Goal: Task Accomplishment & Management: Complete application form

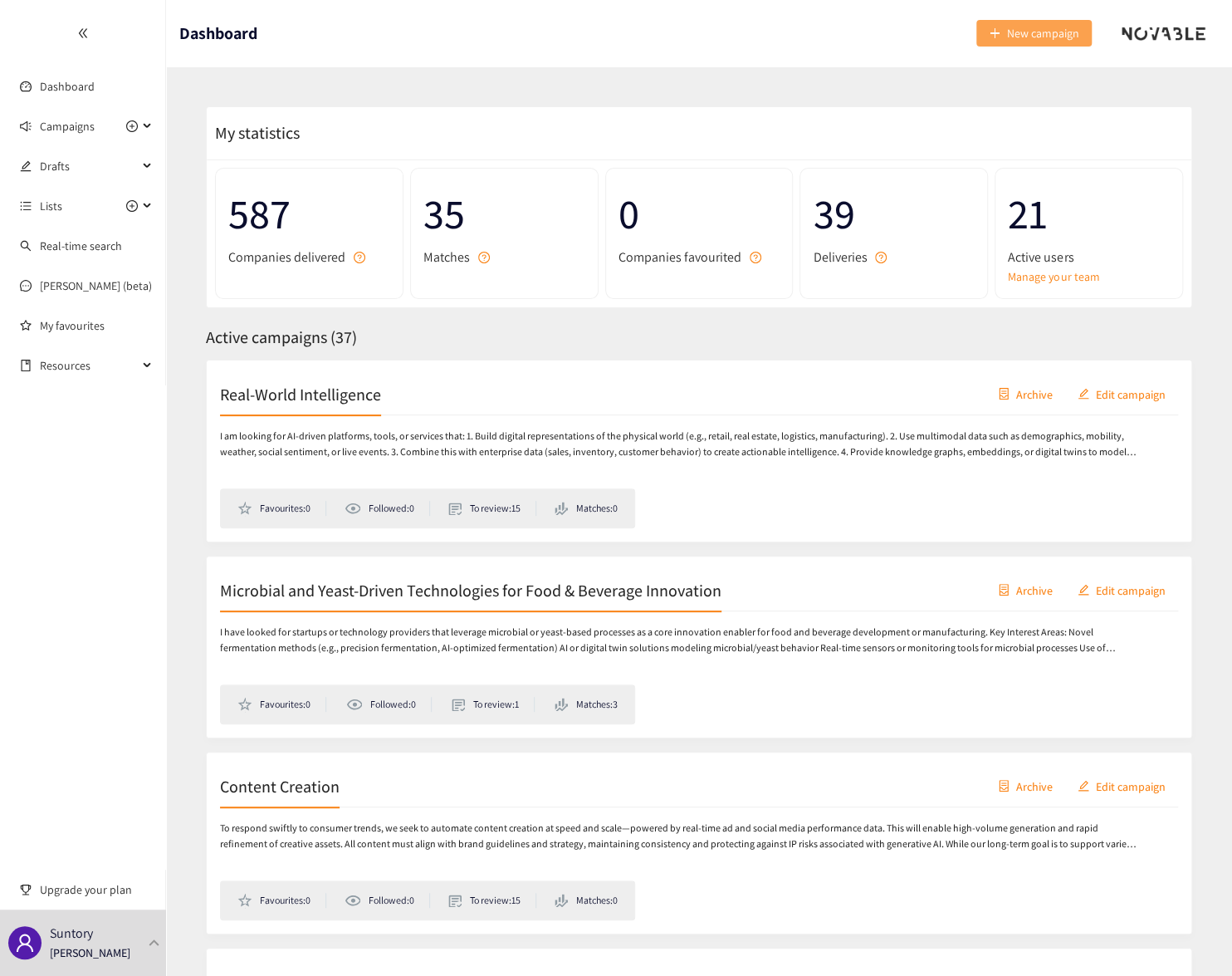
click at [1018, 39] on span "New campaign" at bounding box center [1043, 33] width 72 height 18
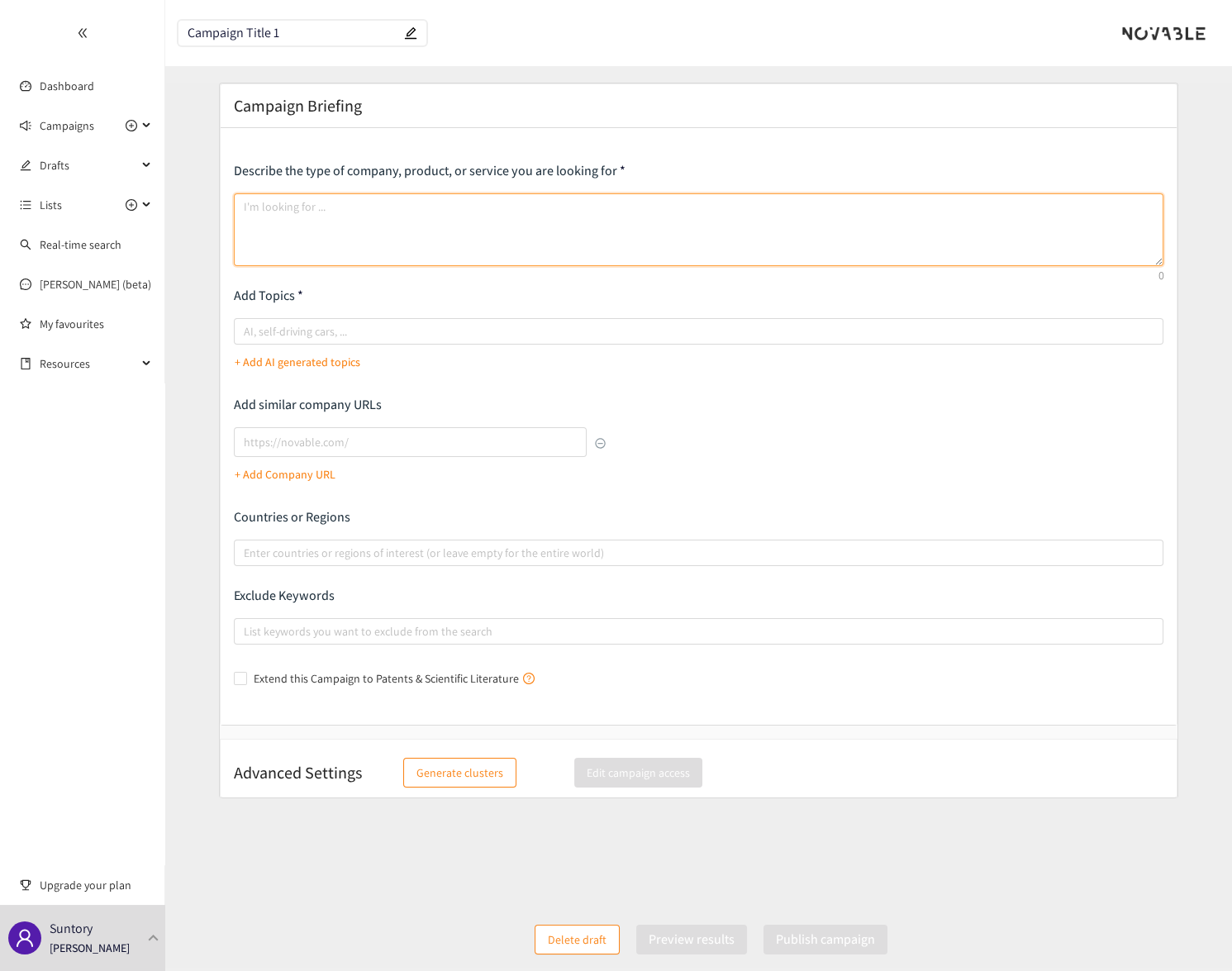
click at [264, 221] on textarea at bounding box center [699, 229] width 931 height 73
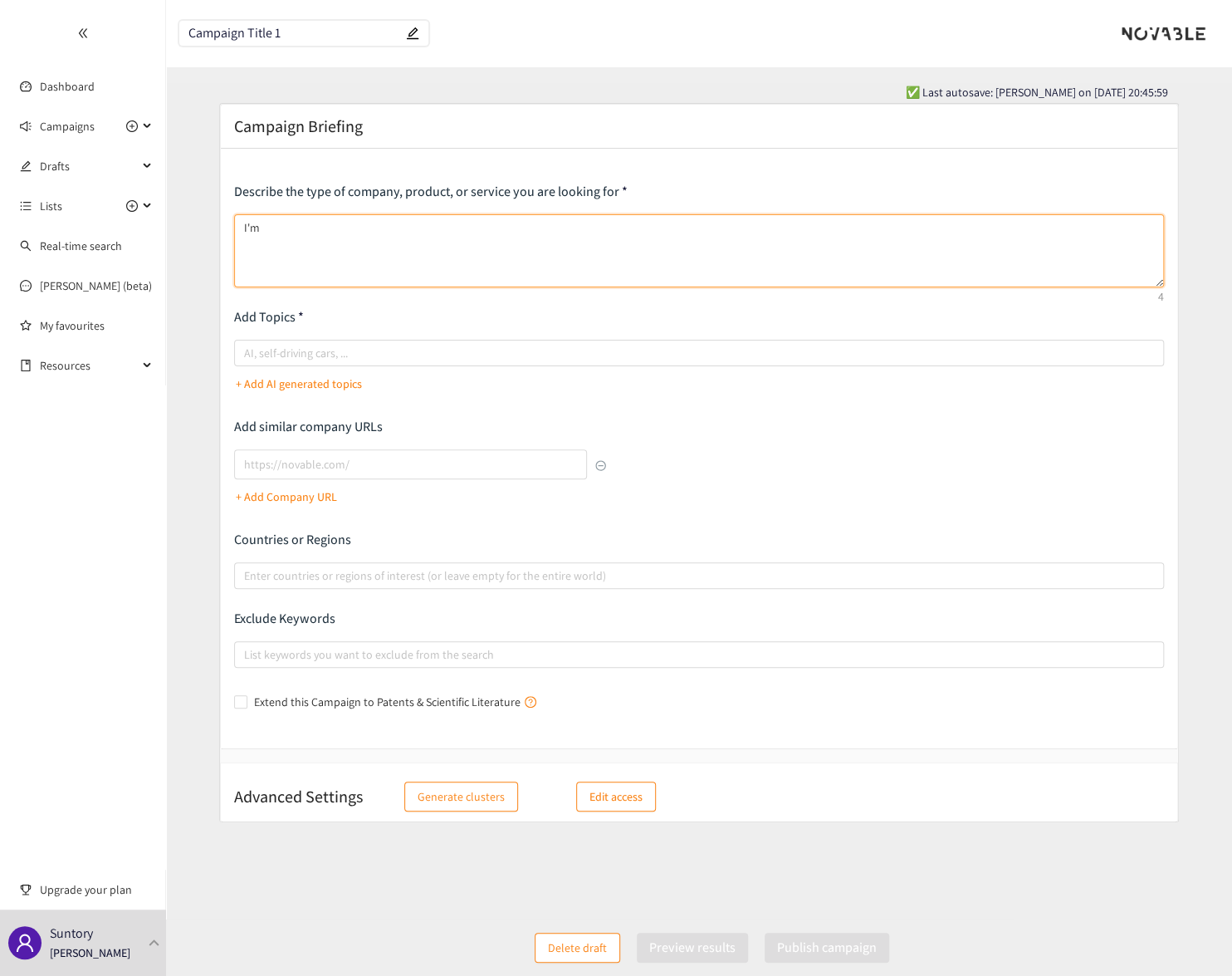
type textarea "I'm"
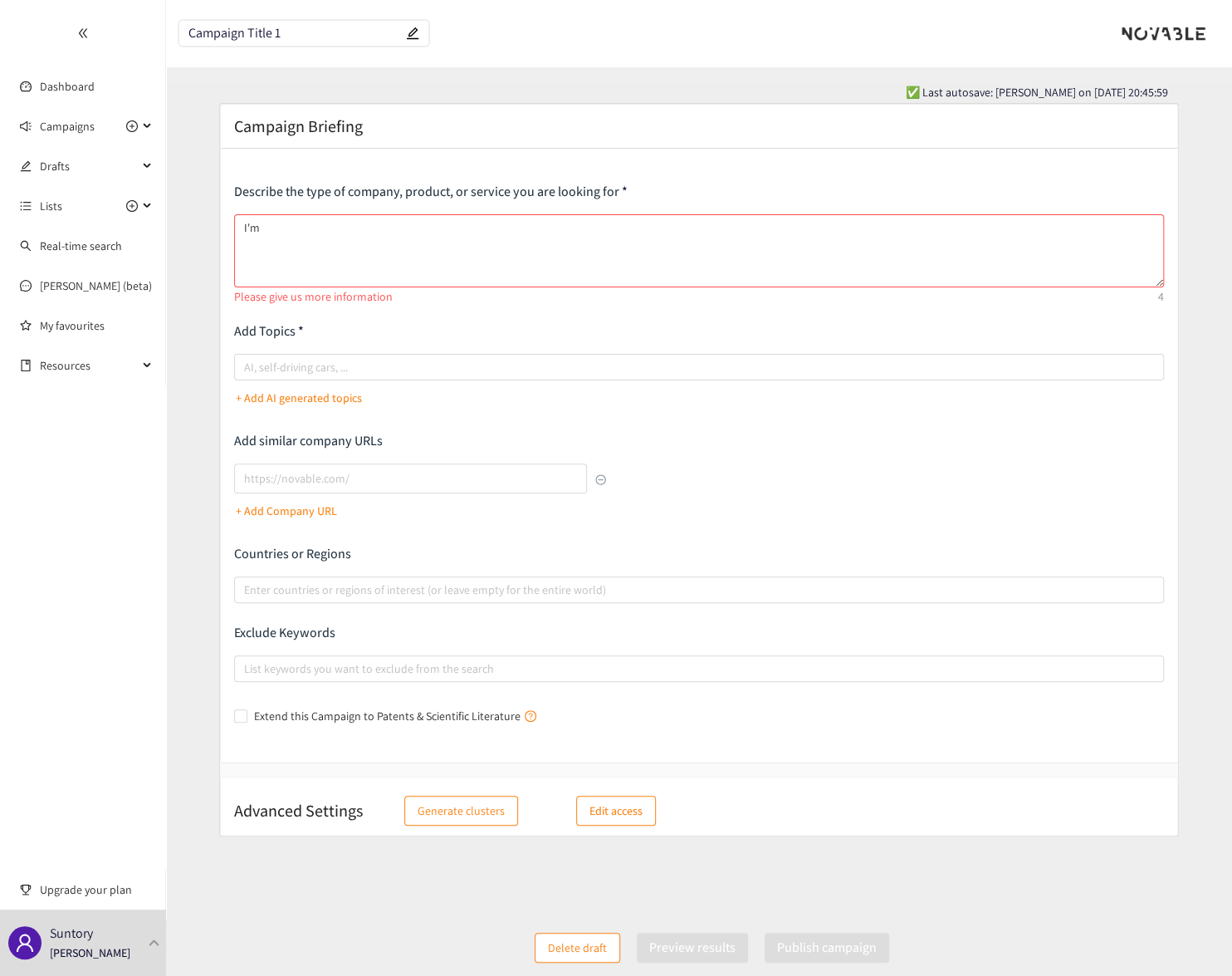
drag, startPoint x: 213, startPoint y: 31, endPoint x: 104, endPoint y: 29, distance: 109.0
click at [104, 29] on section "Dashboard Campaigns Drafts Lists Real-time search [PERSON_NAME] (beta) My favou…" at bounding box center [616, 496] width 1232 height 993
click at [307, 35] on input "Campaign Title 1" at bounding box center [296, 34] width 214 height 14
drag, startPoint x: 307, startPoint y: 35, endPoint x: 165, endPoint y: 29, distance: 142.1
click at [165, 29] on section "Dashboard Campaigns Drafts Lists Real-time search [PERSON_NAME] (beta) My favou…" at bounding box center [616, 496] width 1232 height 993
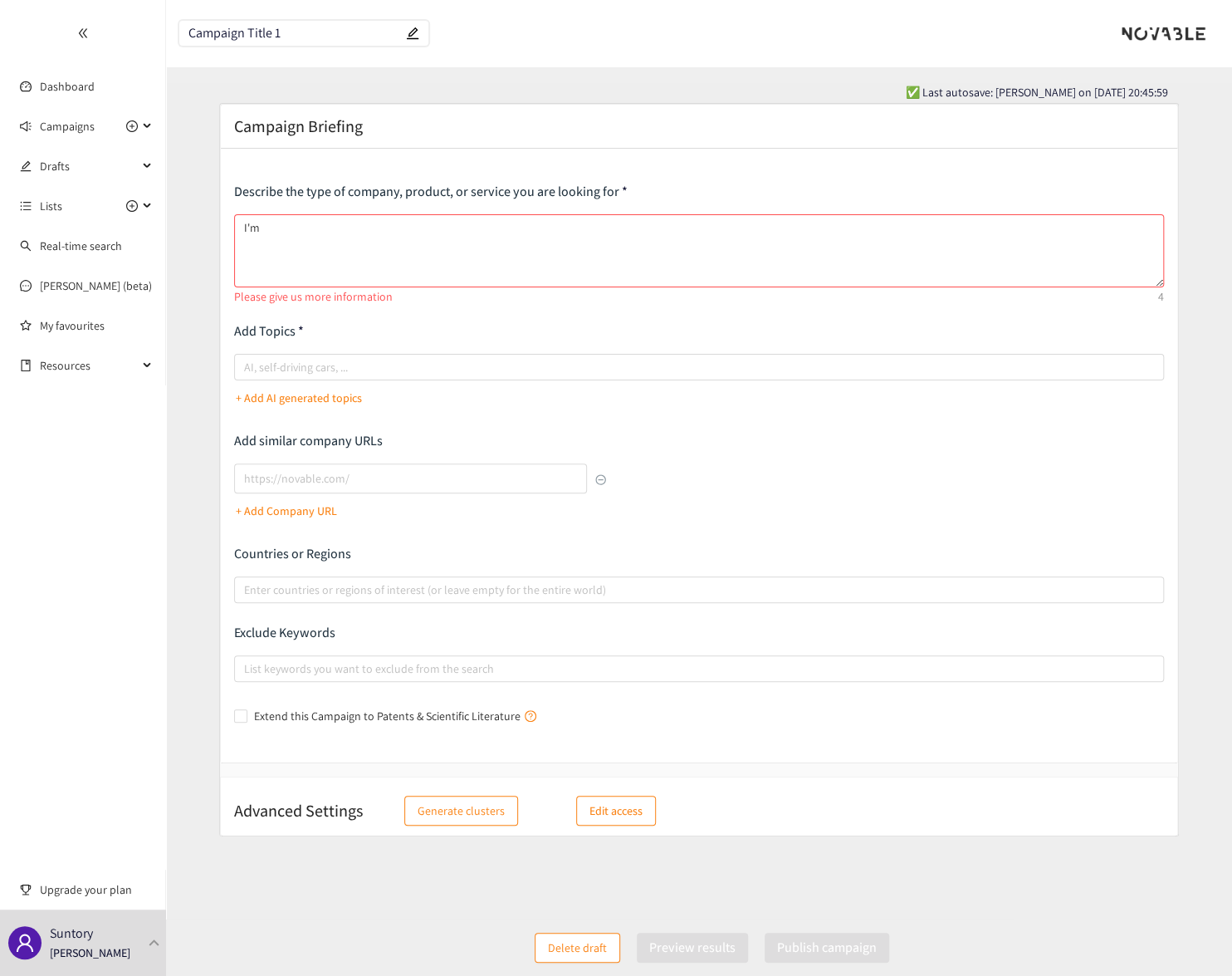
paste input "Multimodal Content Creation x AI Automation"
drag, startPoint x: 316, startPoint y: 34, endPoint x: 485, endPoint y: 38, distance: 169.0
click at [485, 38] on header "Multimodal Content Creation x AI Automation" at bounding box center [699, 33] width 1066 height 66
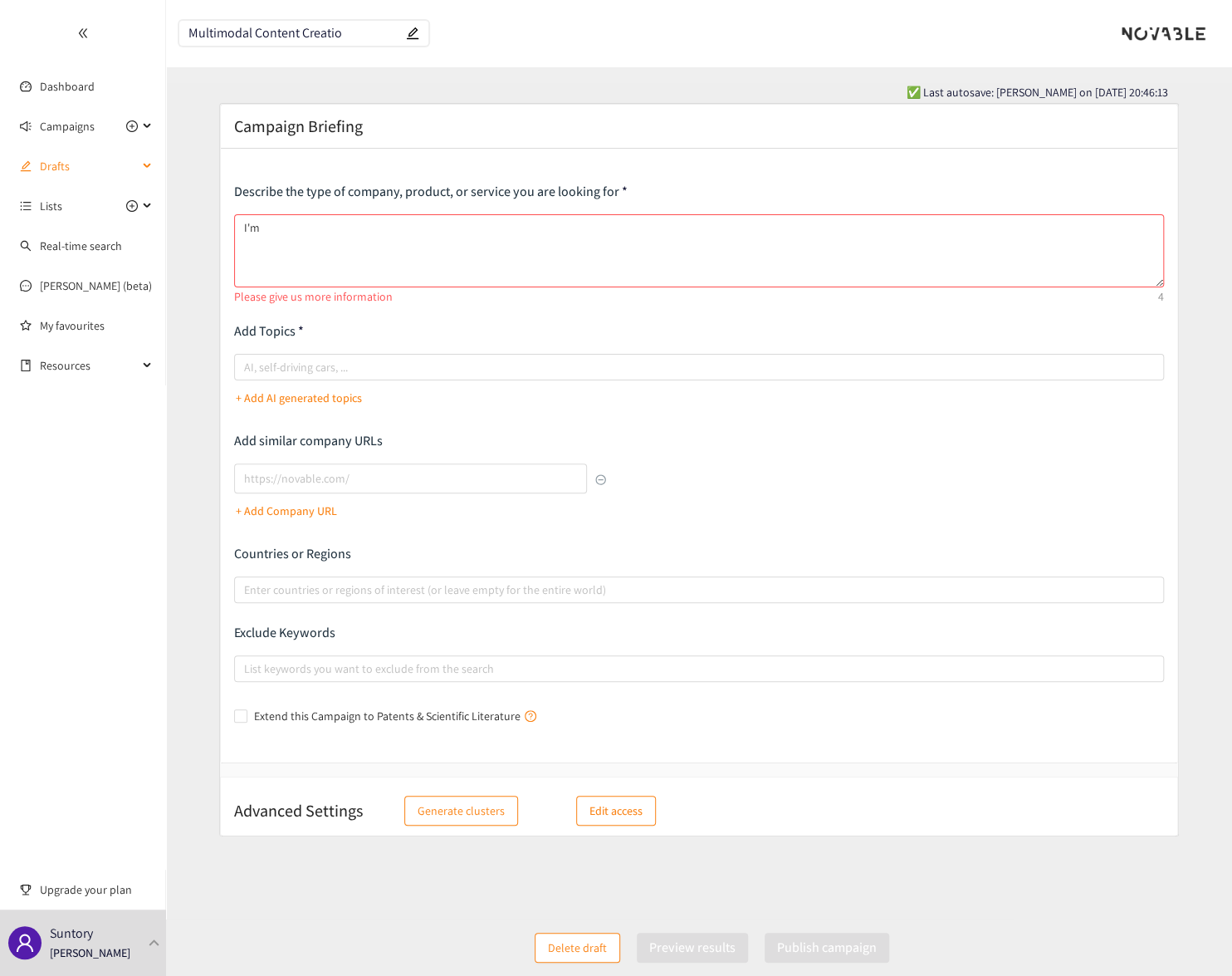
type input "Multimodal Content Creatio"
click at [331, 237] on textarea "I'm" at bounding box center [699, 251] width 930 height 73
paste textarea "Multimodal content creation uses artificial intelligence (AI) to create cohesiv…"
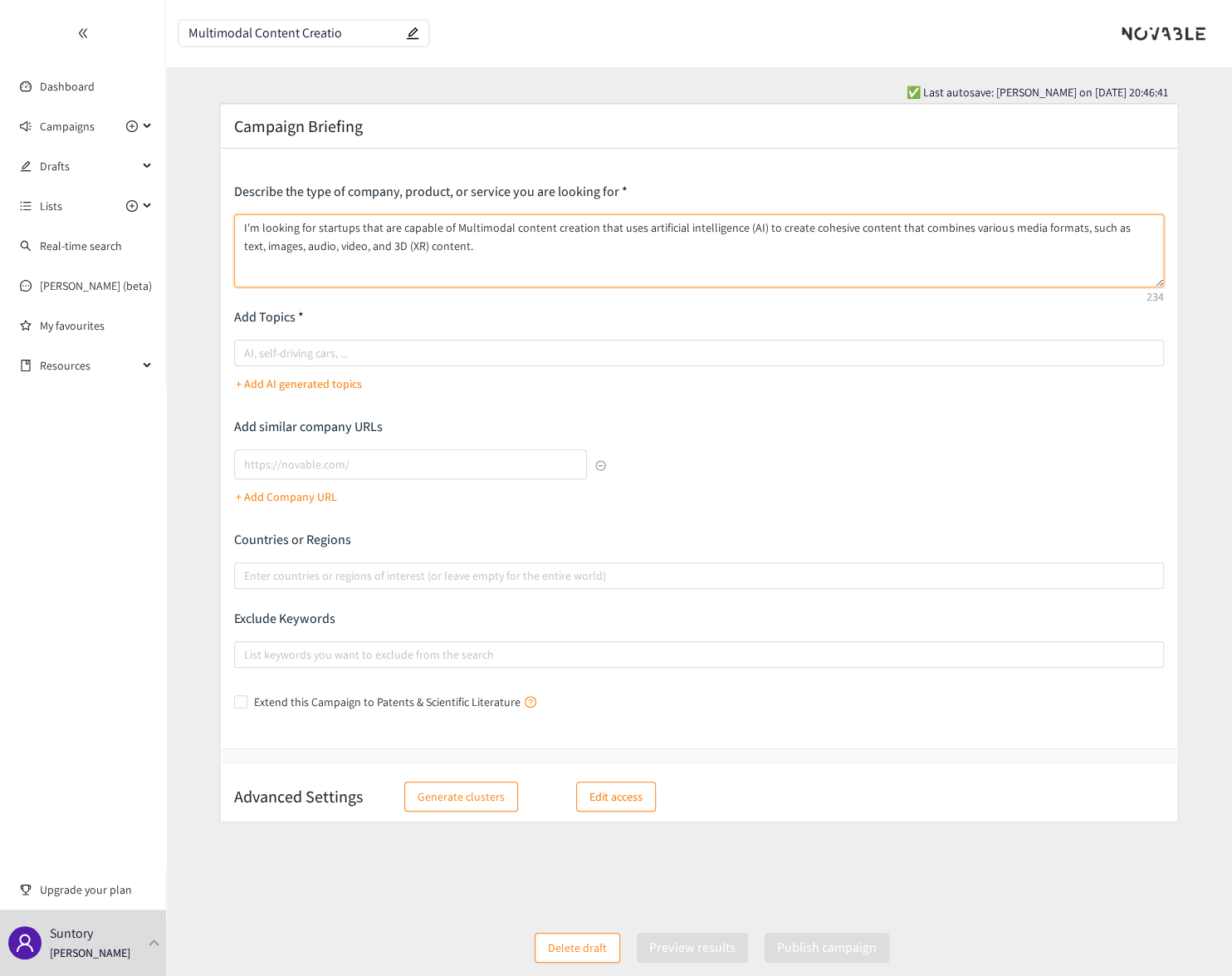
drag, startPoint x: 461, startPoint y: 241, endPoint x: 207, endPoint y: 216, distance: 255.2
click at [209, 216] on form "Campaign Briefing Describe the type of company, product, or service you are loo…" at bounding box center [699, 519] width 1066 height 833
type textarea "I'm looking for startups that are capable of Multimodal content creation that u…"
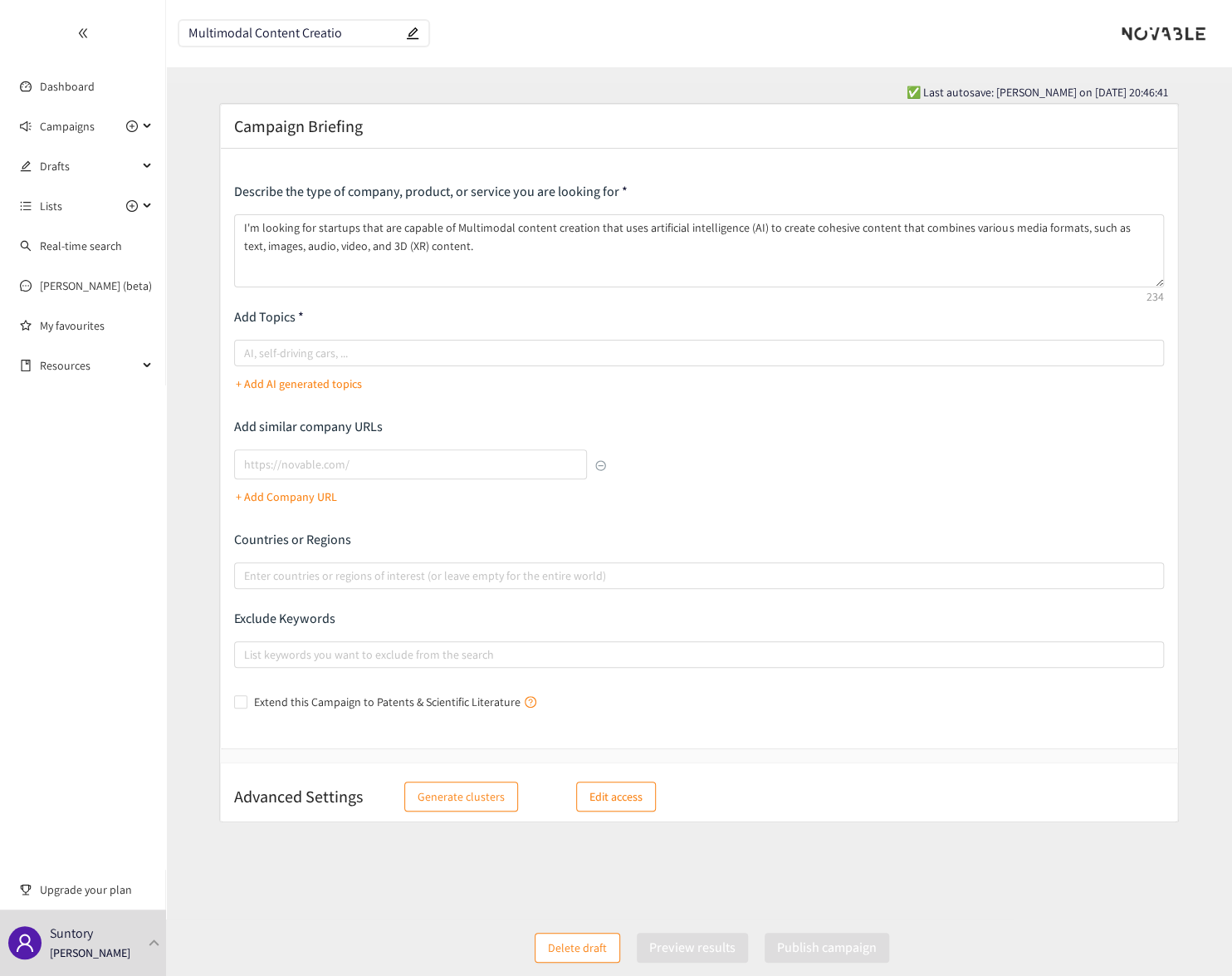
click at [591, 302] on div "Describe the type of company, product, or service you are looking for I'm looki…" at bounding box center [699, 449] width 930 height 533
click at [342, 349] on div at bounding box center [691, 353] width 905 height 20
click at [247, 349] on input "AI, self-driving cars, ..." at bounding box center [246, 353] width 4 height 20
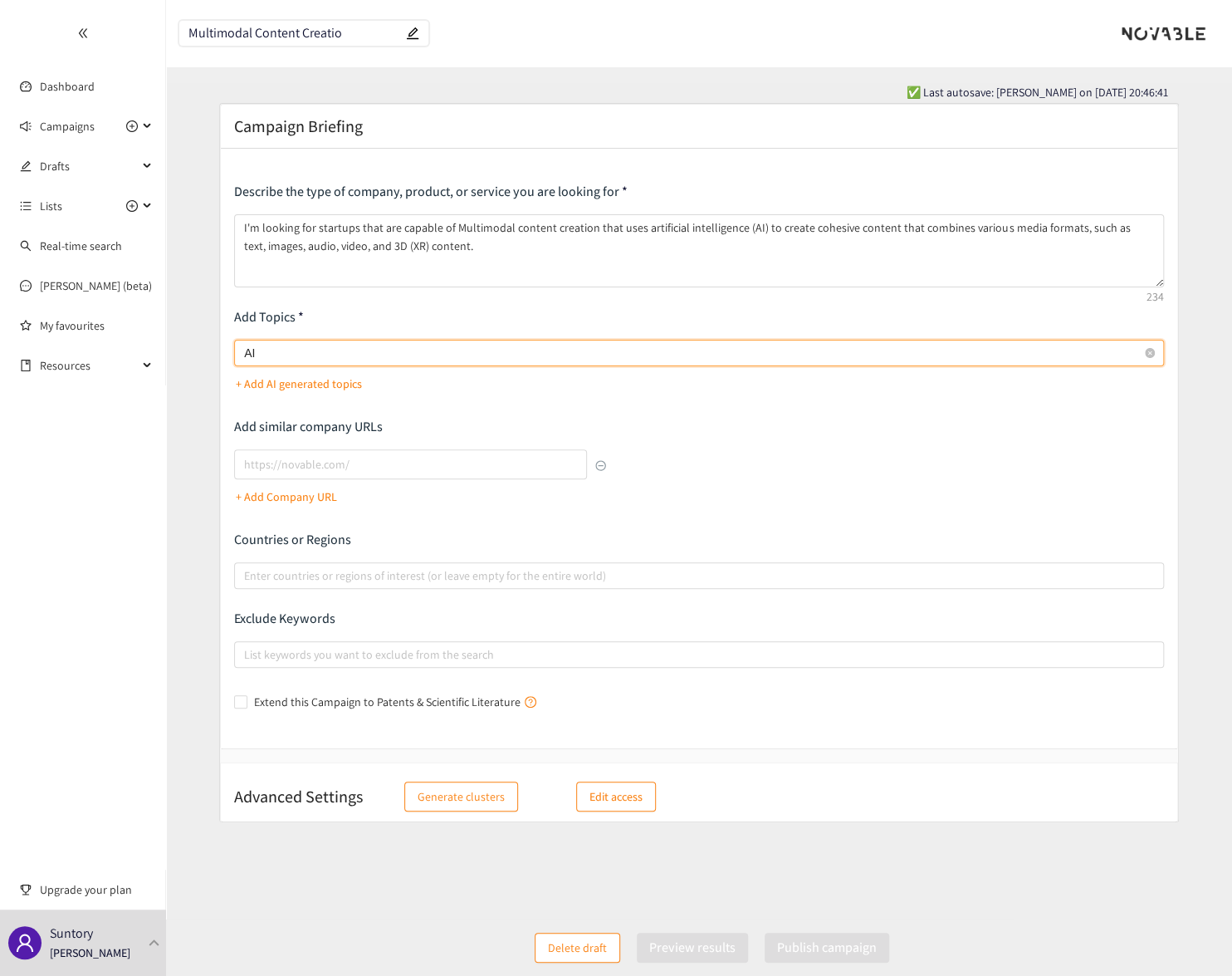
type input "AI"
type input "Content Creation Automation"
type input "Multimodal"
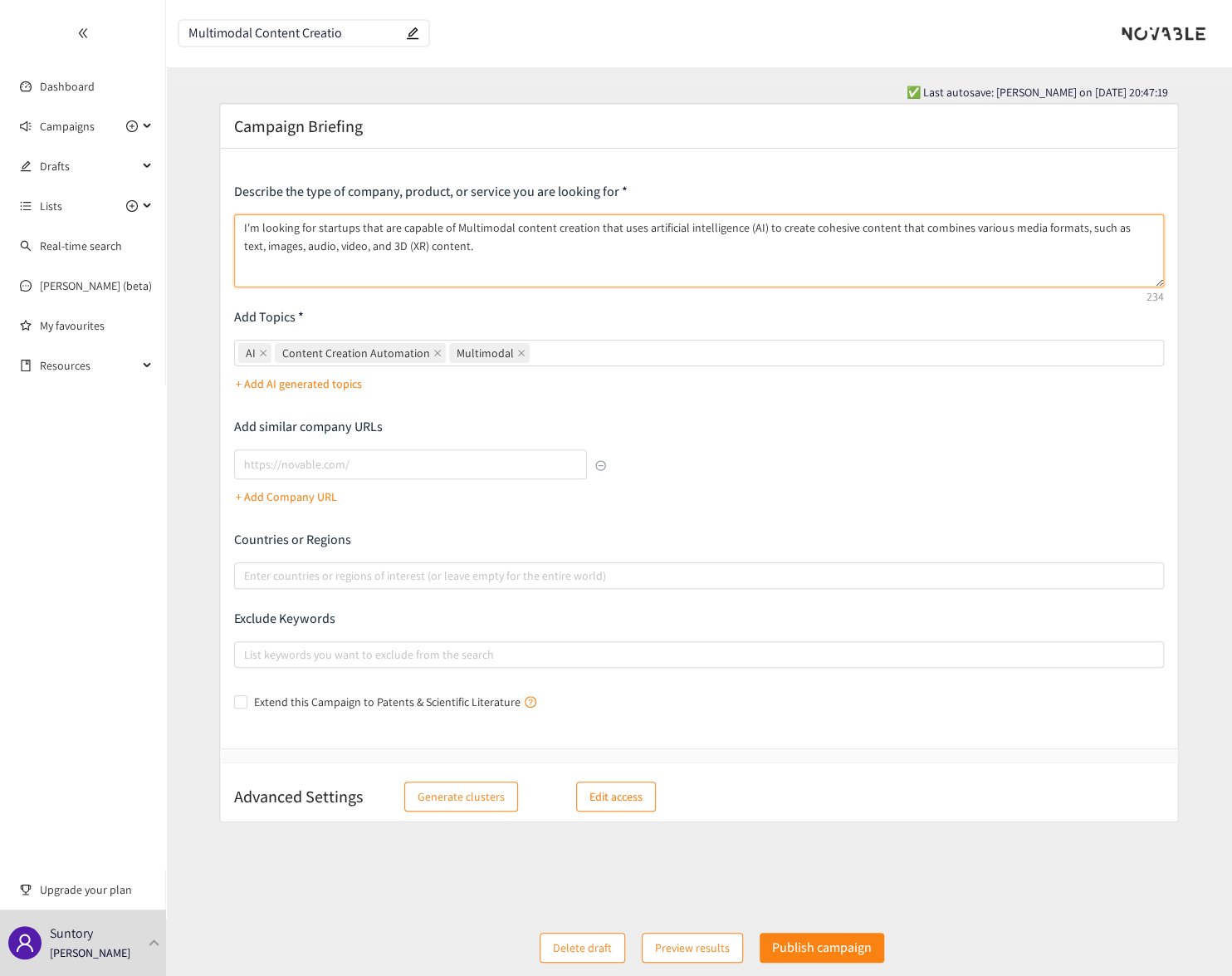
drag, startPoint x: 485, startPoint y: 234, endPoint x: 216, endPoint y: 191, distance: 272.4
click at [209, 190] on form "Campaign Briefing Describe the type of company, product, or service you are loo…" at bounding box center [699, 519] width 1066 height 833
drag, startPoint x: 430, startPoint y: 241, endPoint x: 224, endPoint y: 203, distance: 209.5
click at [224, 203] on div "Describe the type of company, product, or service you are looking for I'm looki…" at bounding box center [699, 448] width 957 height 600
paste textarea "a startup that uses AI to generate multimodal content, including text, images, …"
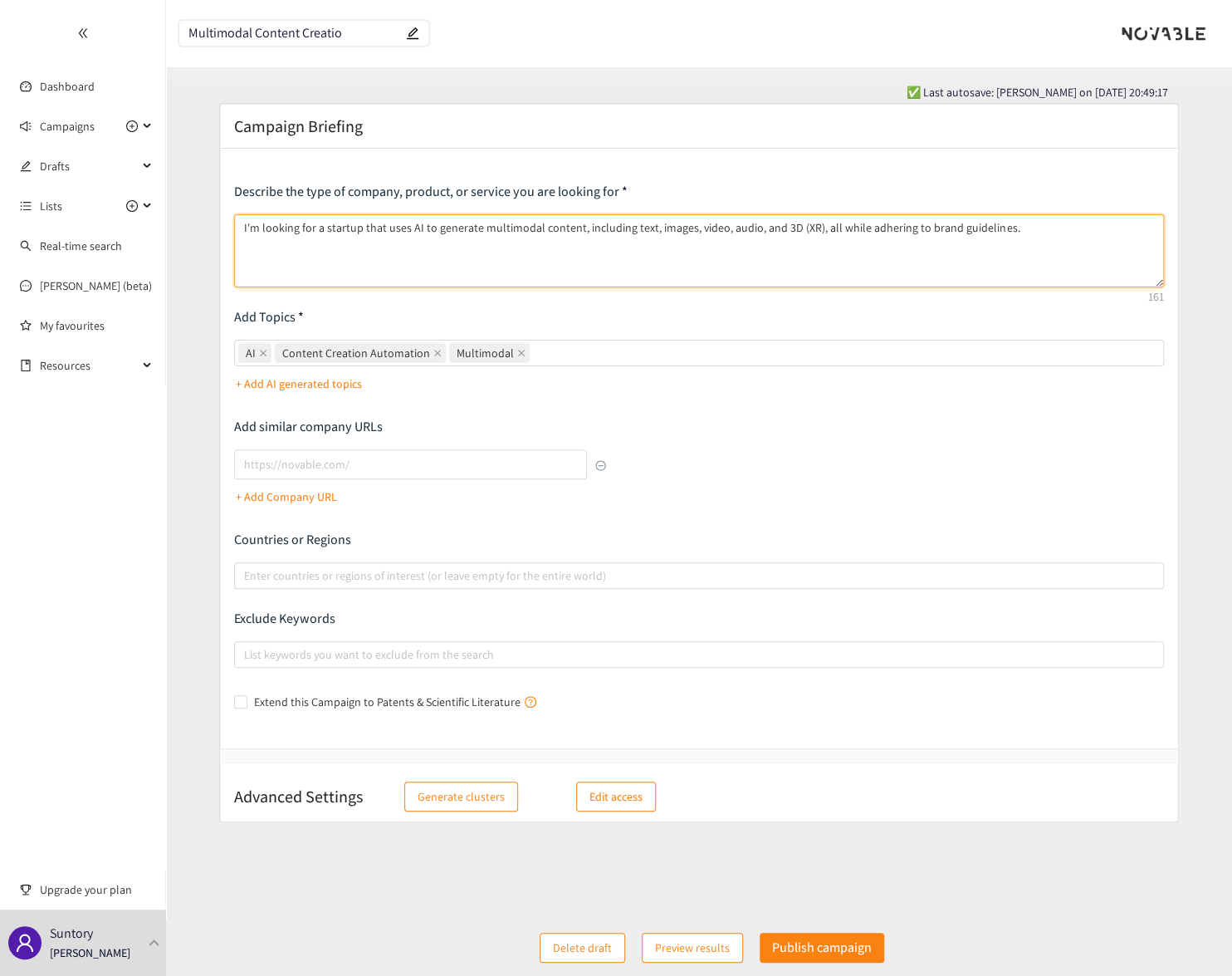
type textarea "I'm looking for a startup that uses AI to generate multimodal content, includin…"
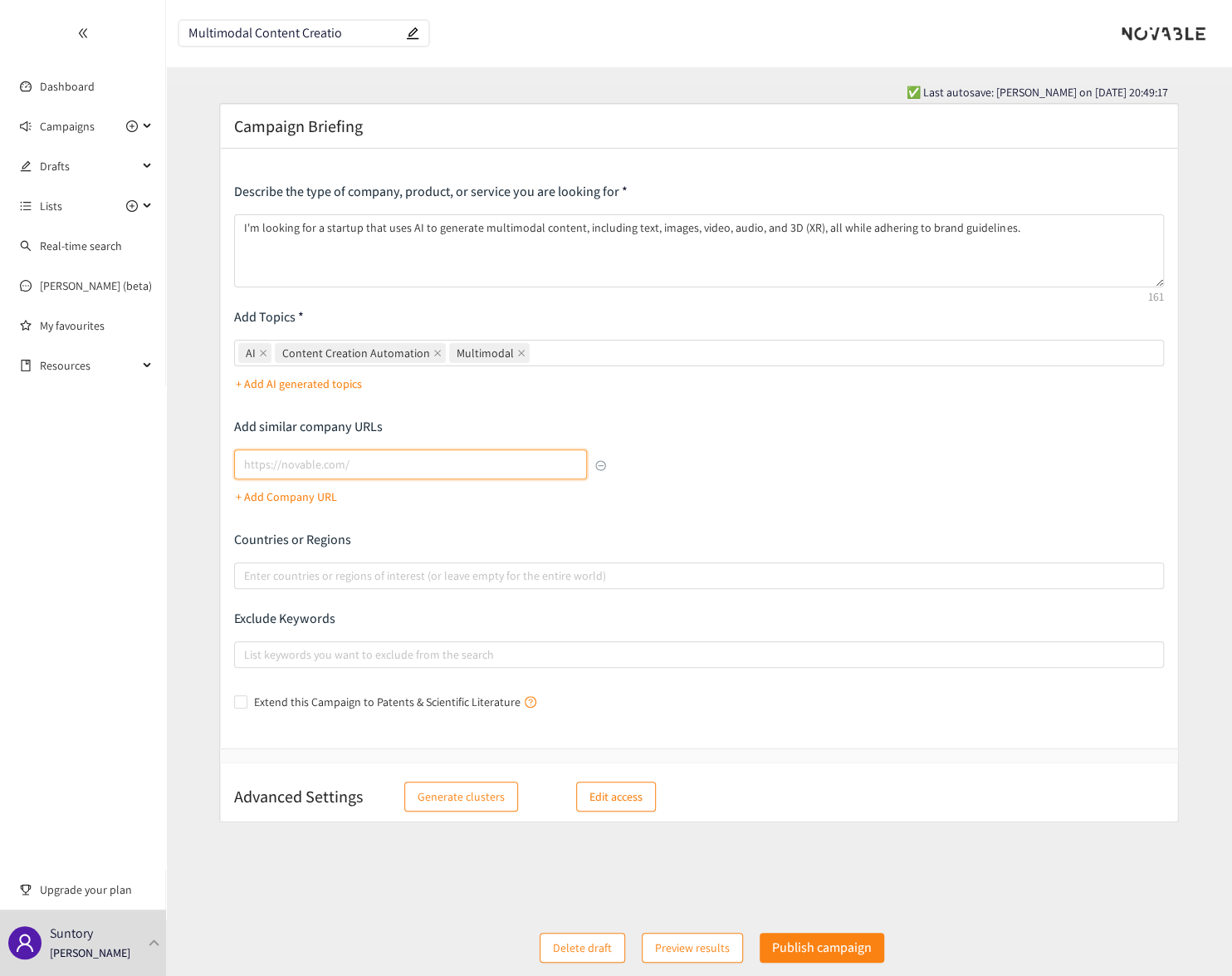
click at [335, 451] on input "lookalikes url" at bounding box center [410, 464] width 353 height 29
paste input "[URL]"
type input "[URL]"
click at [360, 27] on input "Multimodal Content Creatio" at bounding box center [296, 34] width 214 height 14
type input "Multimodal Content Creation"
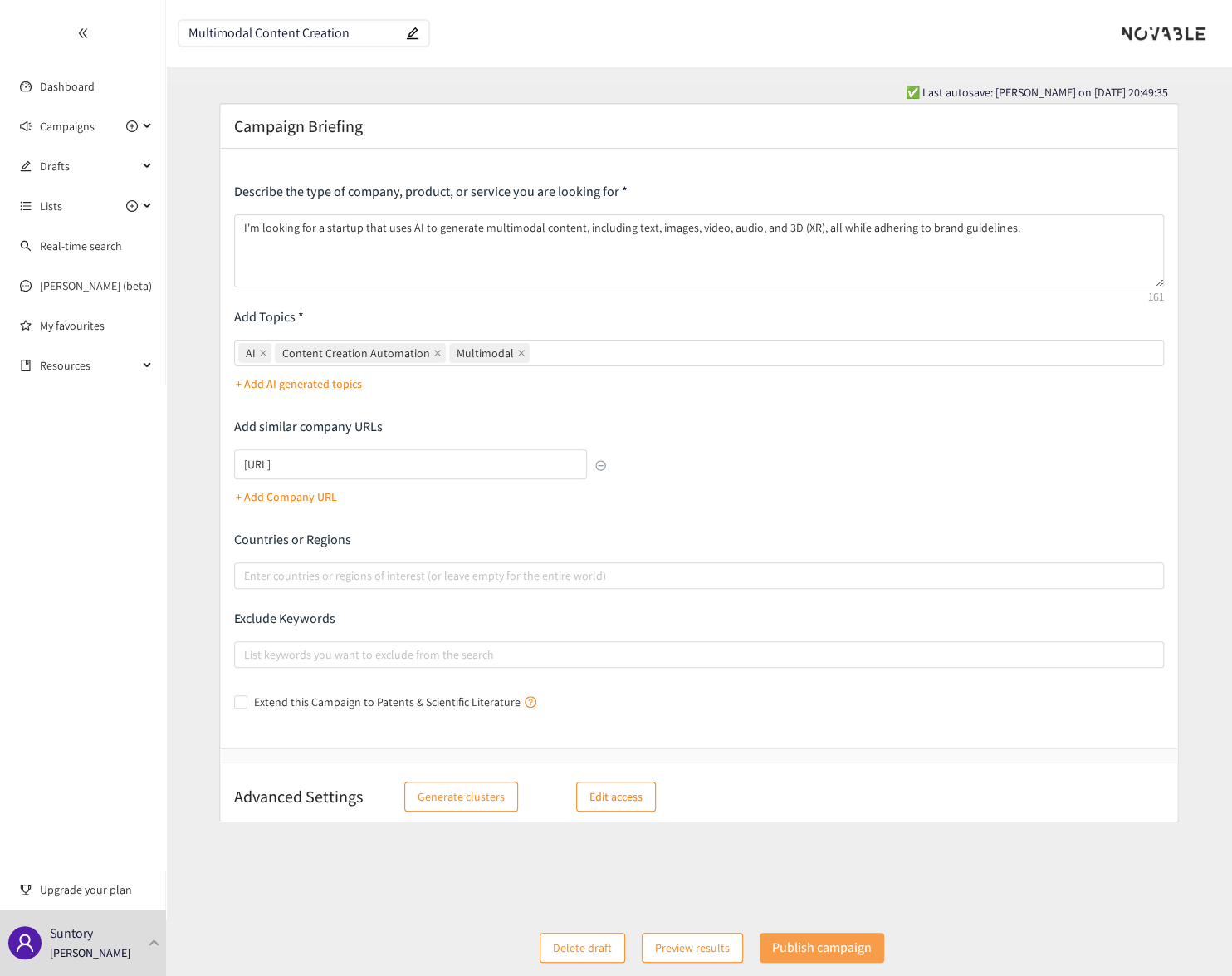
click at [830, 959] on button "Publish campaign" at bounding box center [821, 947] width 124 height 29
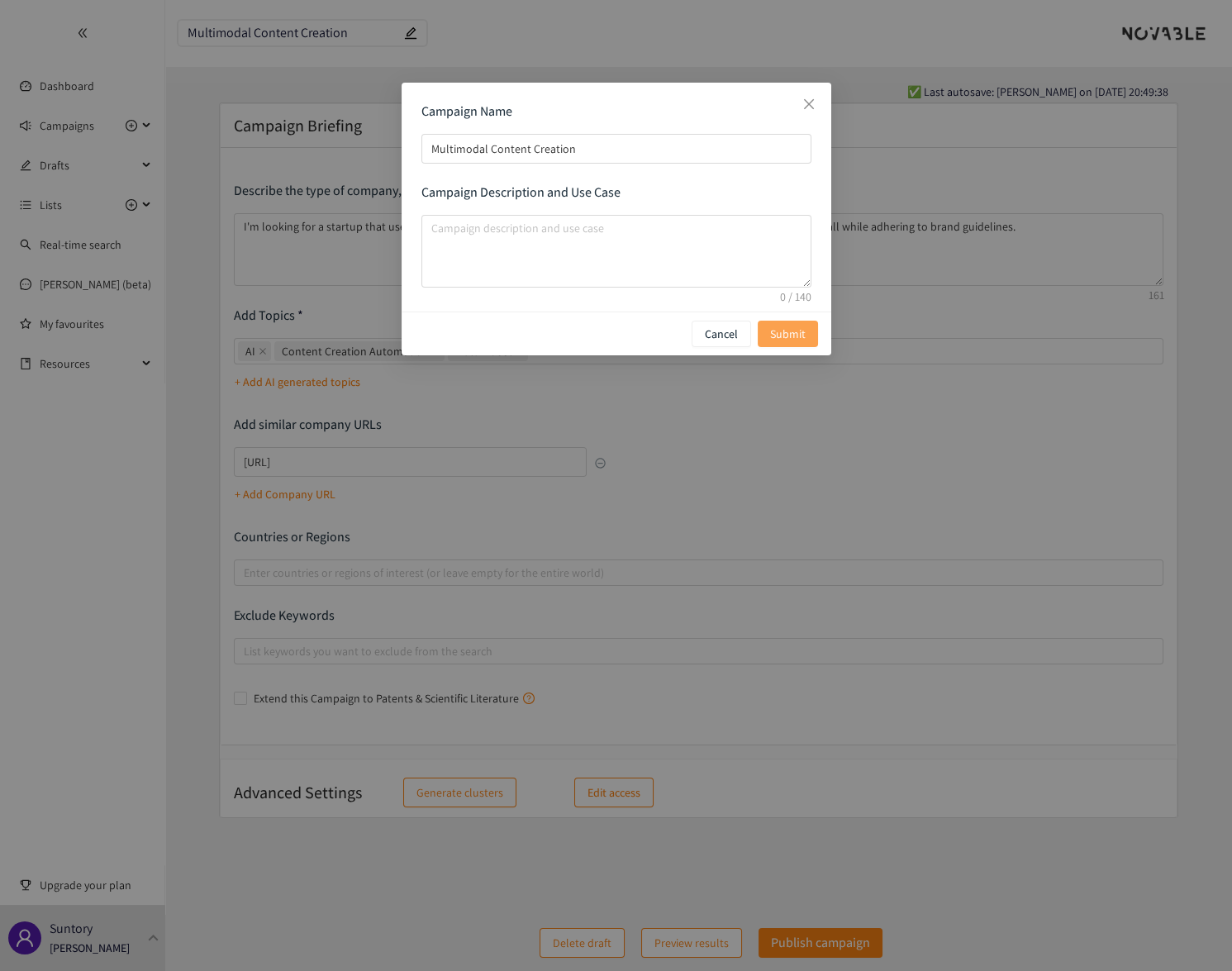
click at [798, 325] on span "Submit" at bounding box center [788, 333] width 36 height 18
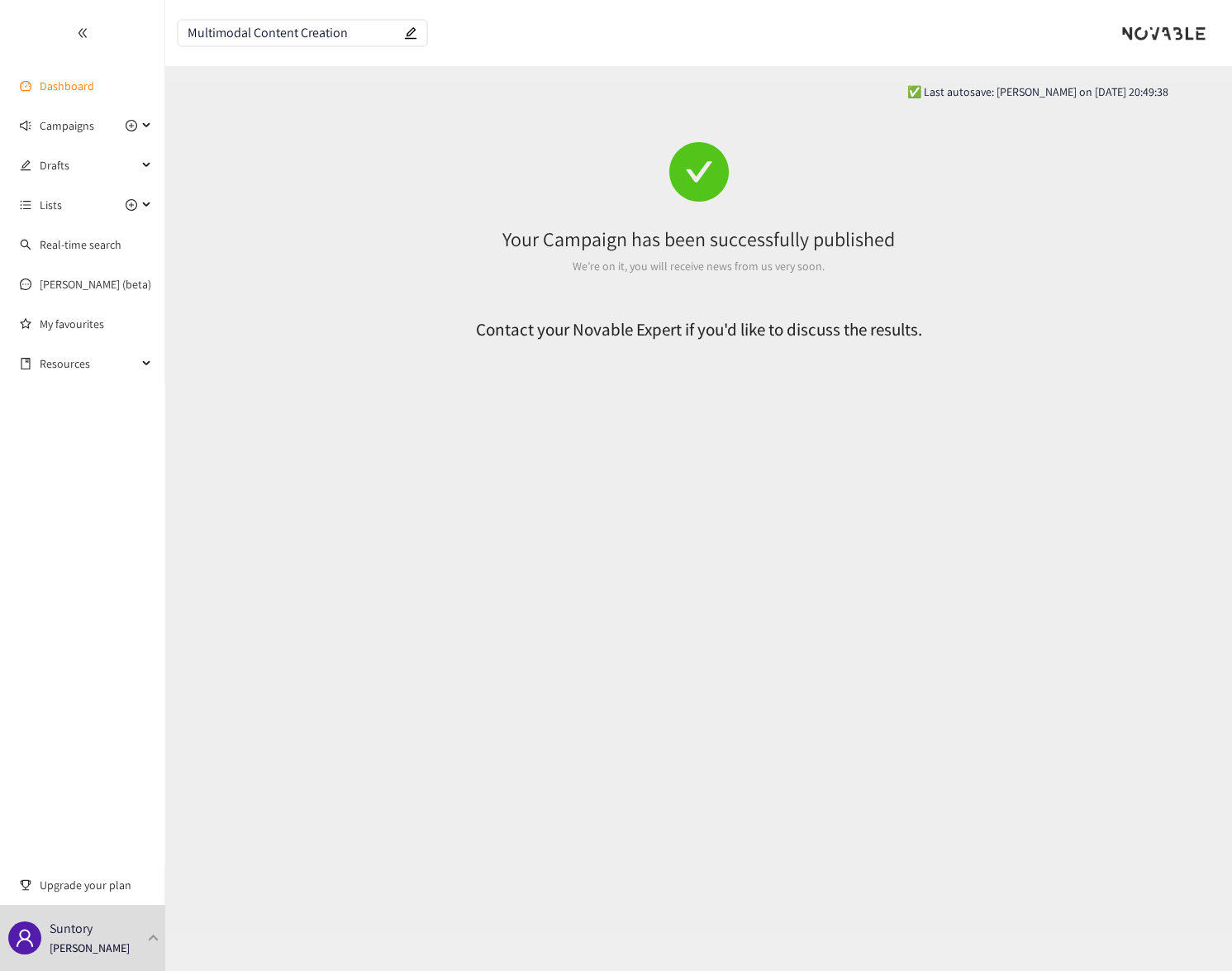
click at [60, 90] on link "Dashboard" at bounding box center [67, 85] width 54 height 15
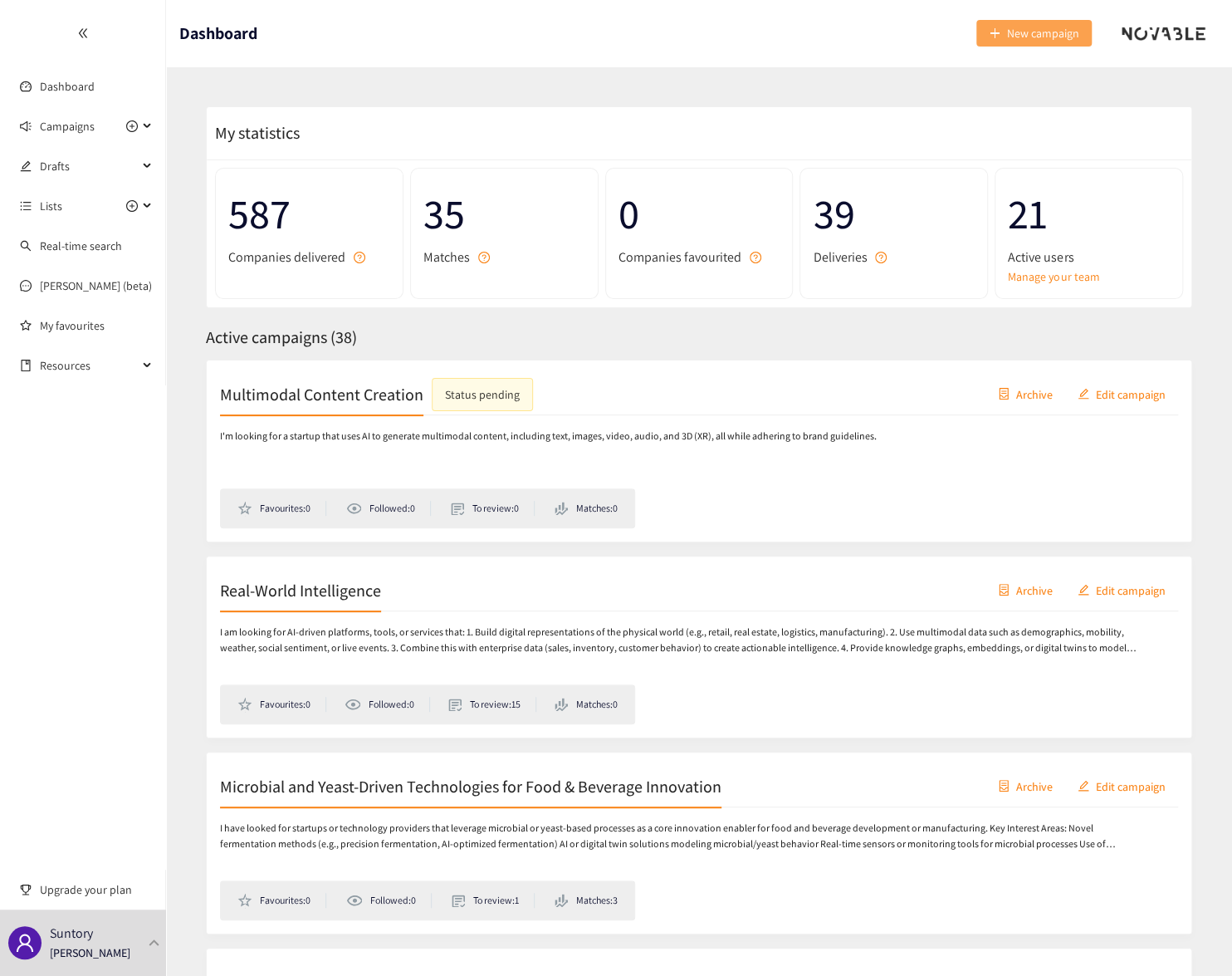
click at [1054, 25] on span "New campaign" at bounding box center [1043, 33] width 72 height 18
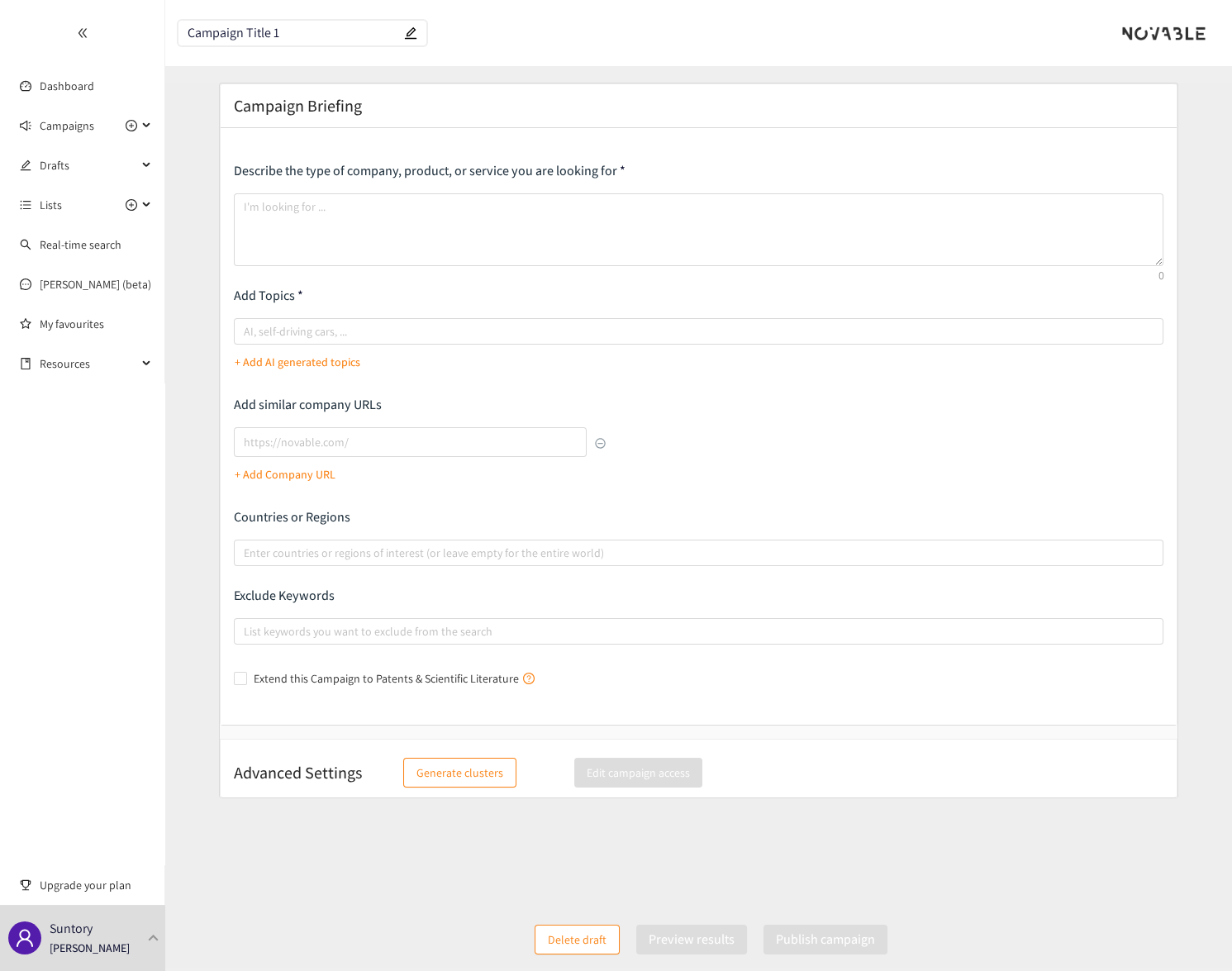
paste input "Interactive Virtual Brand Ambasaddaor"
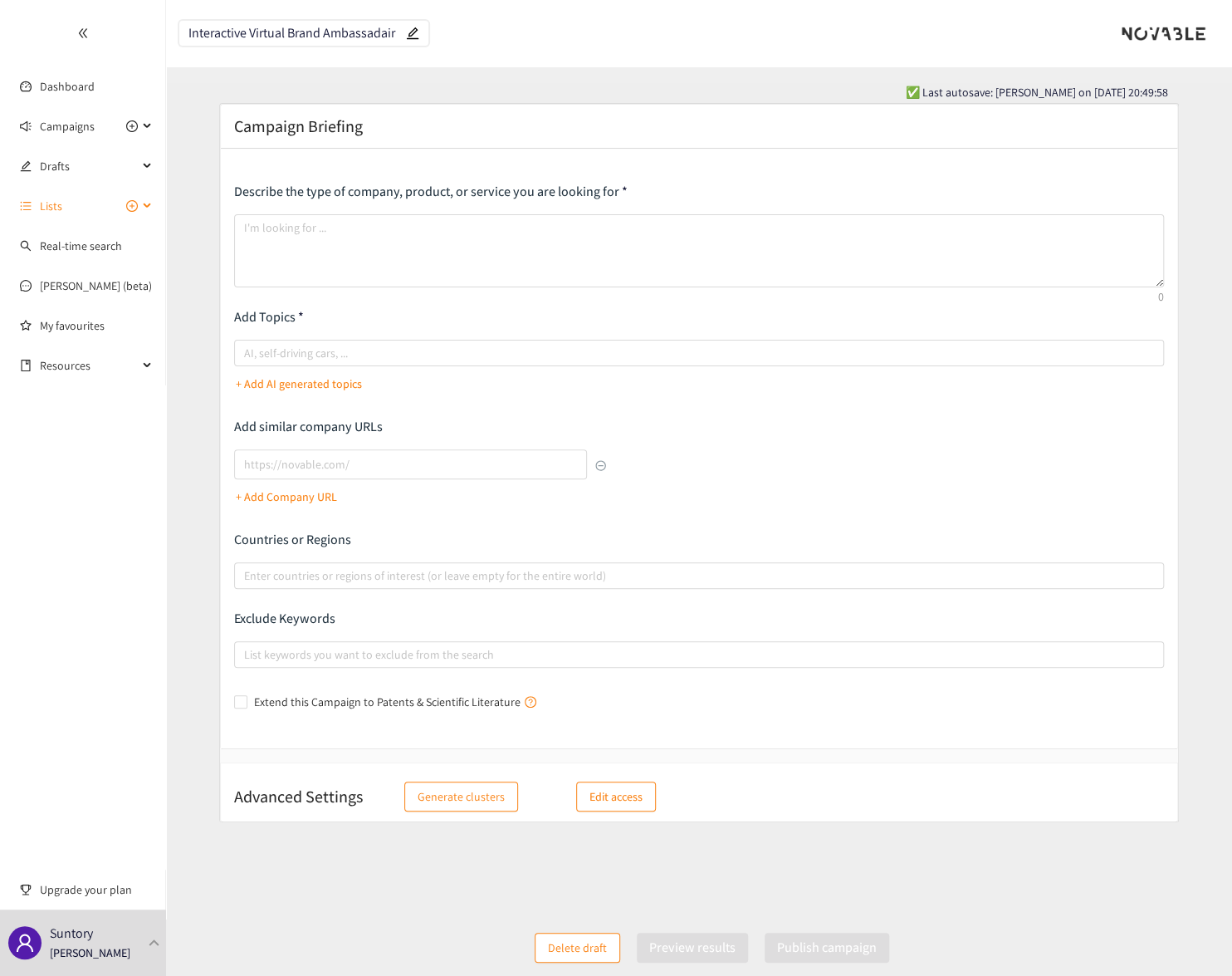
type input "Interactive Virtual Brand Ambassadair"
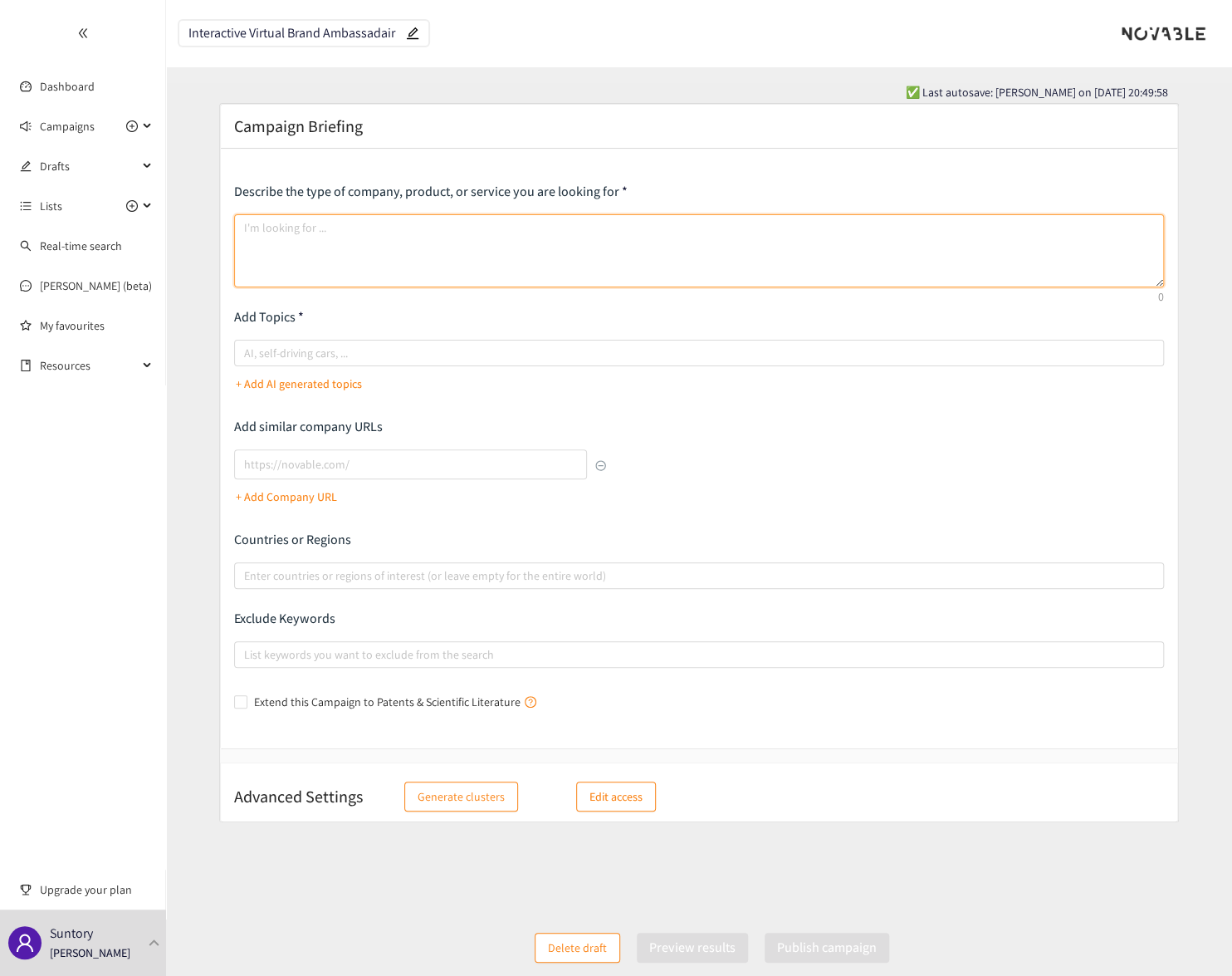
click at [340, 239] on textarea at bounding box center [699, 251] width 930 height 73
paste textarea "AI's capabilities have advanced beyond simple chatbots, allowing it to communic…"
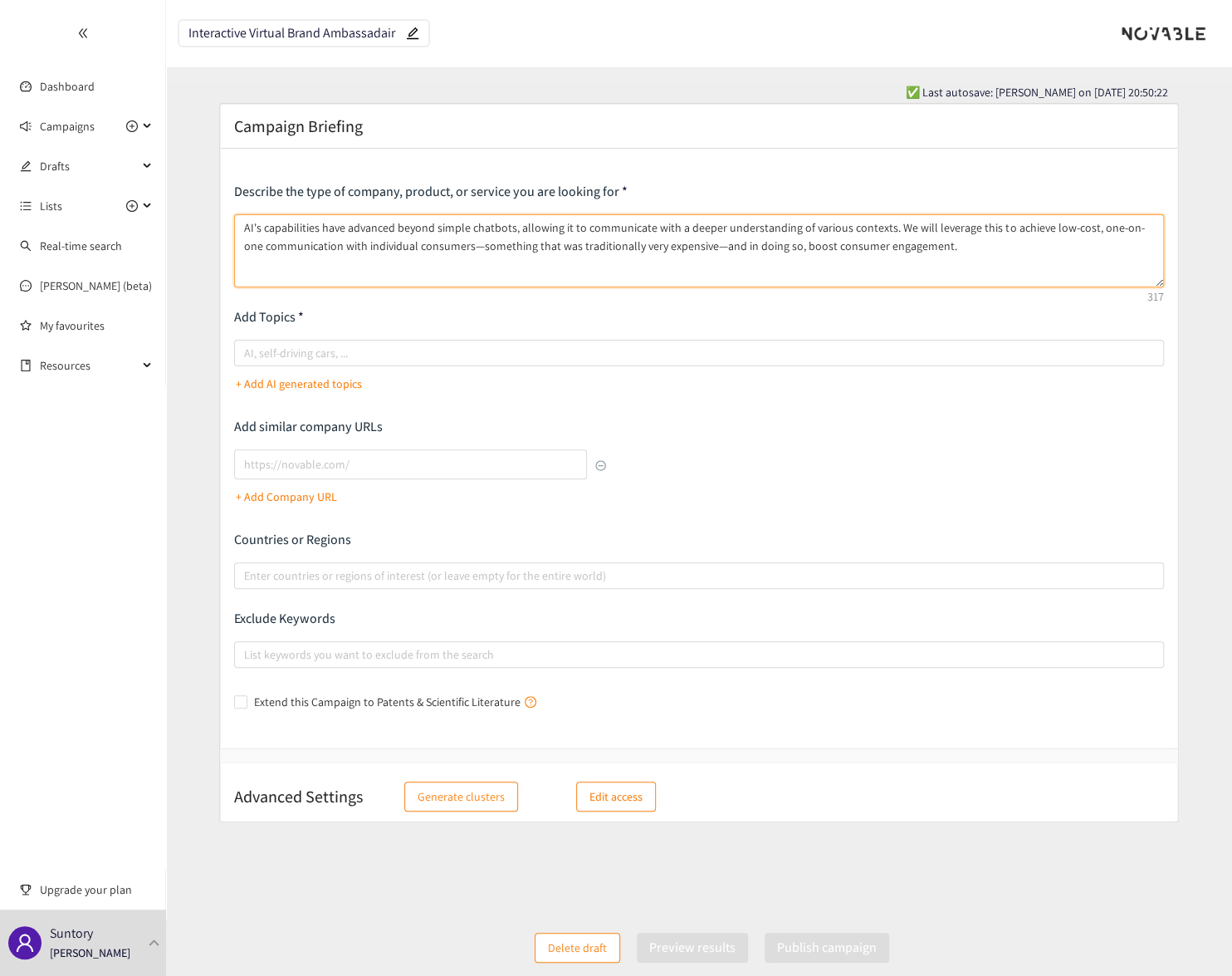
drag, startPoint x: 916, startPoint y: 228, endPoint x: 888, endPoint y: 228, distance: 28.0
click at [888, 228] on textarea "AI's capabilities have advanced beyond simple chatbots, allowing it to communic…" at bounding box center [699, 251] width 930 height 73
paste textarea "hat can leverage this to achieve low-cost, one-on-one communication with indivi…"
click at [1080, 247] on textarea "AI's capabilities have advanced beyond simple chatbots, allowing it to communic…" at bounding box center [699, 251] width 930 height 73
click at [1094, 243] on textarea "AI's capabilities have advanced beyond simple chatbots, allowing it to communic…" at bounding box center [699, 251] width 930 height 73
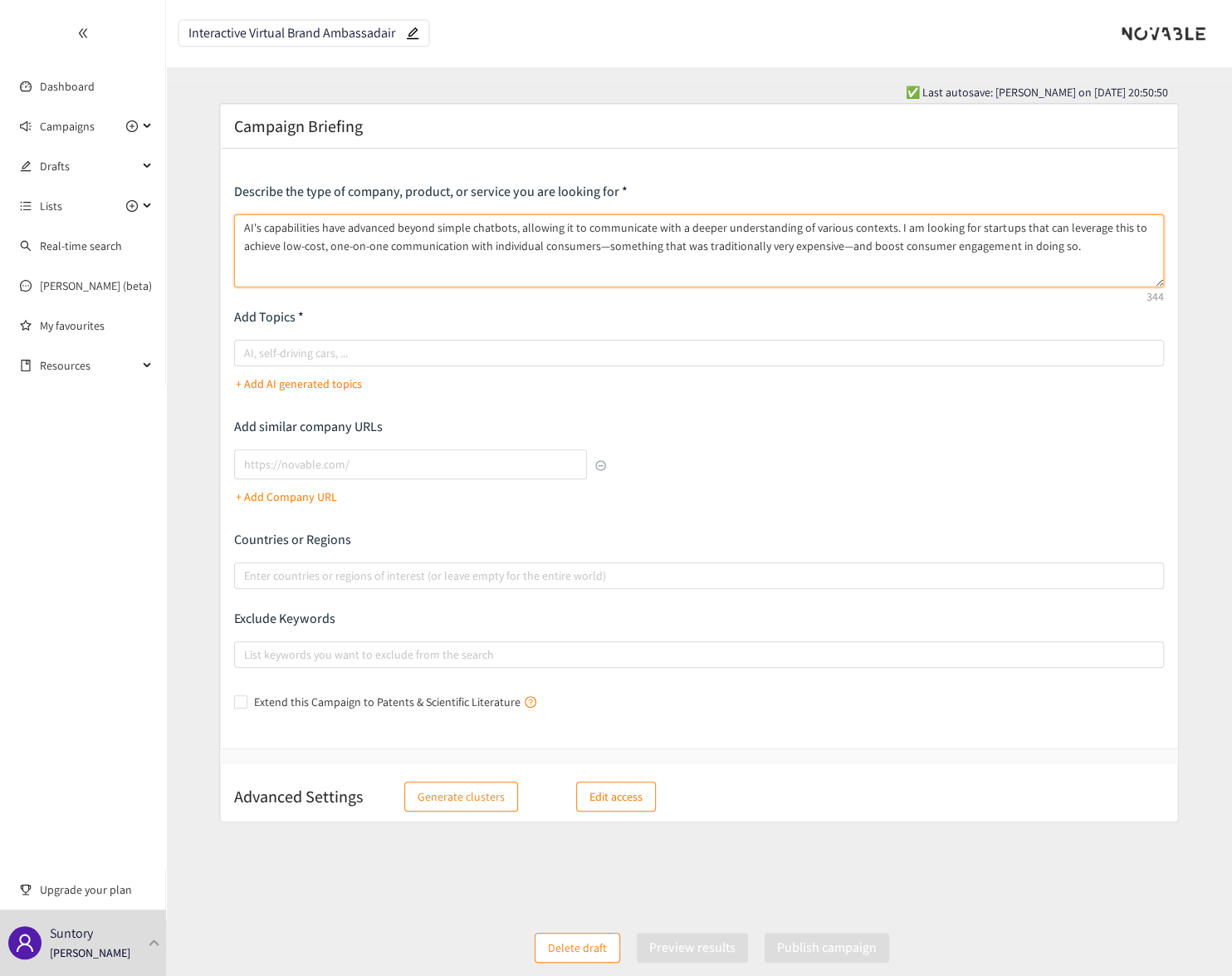
paste textarea "For example, on a brand website or social media, a digital ambassador could eng…"
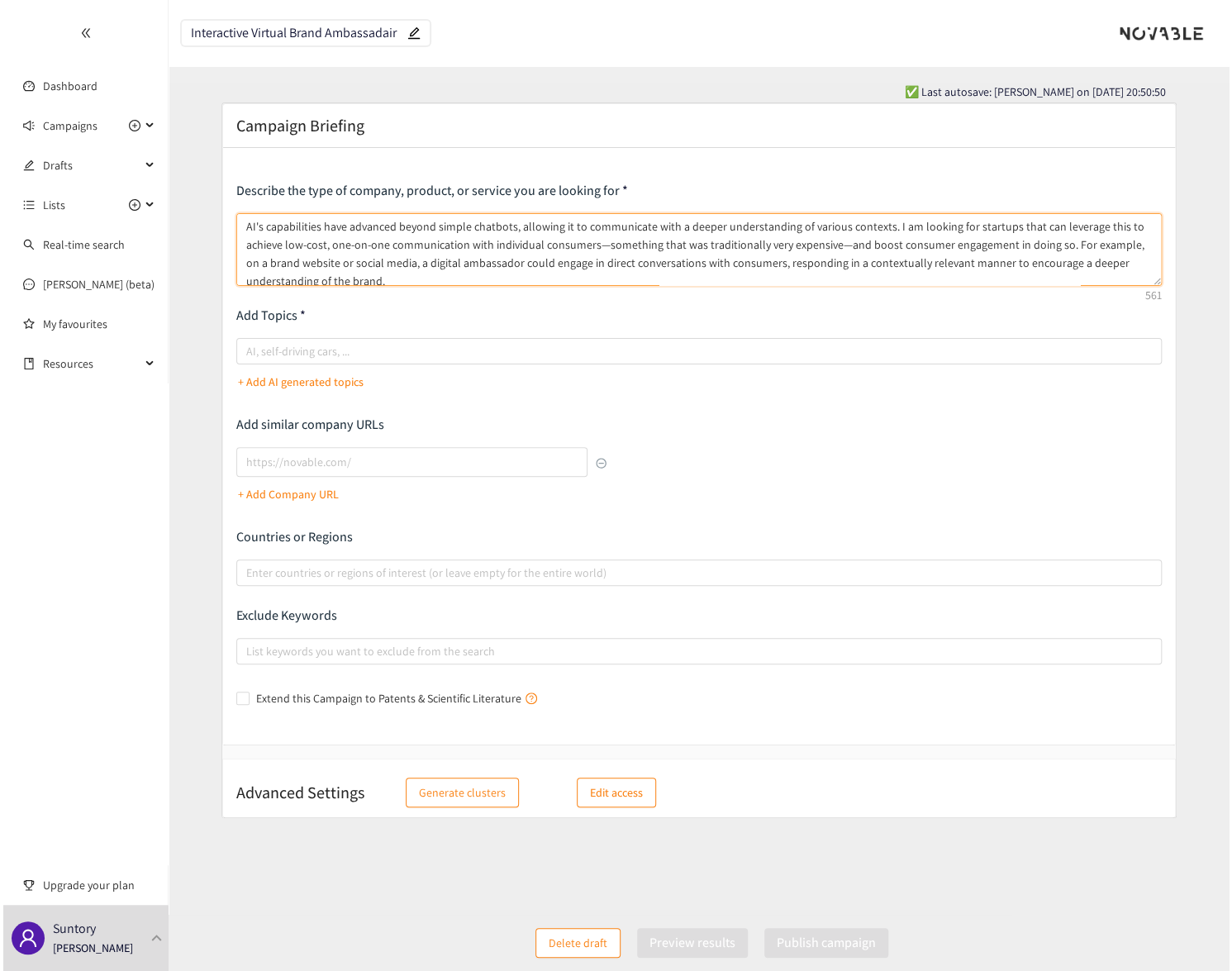
scroll to position [4, 0]
click at [625, 353] on div at bounding box center [687, 351] width 900 height 20
type textarea "AI's capabilities have advanced beyond simple chatbots, allowing it to communic…"
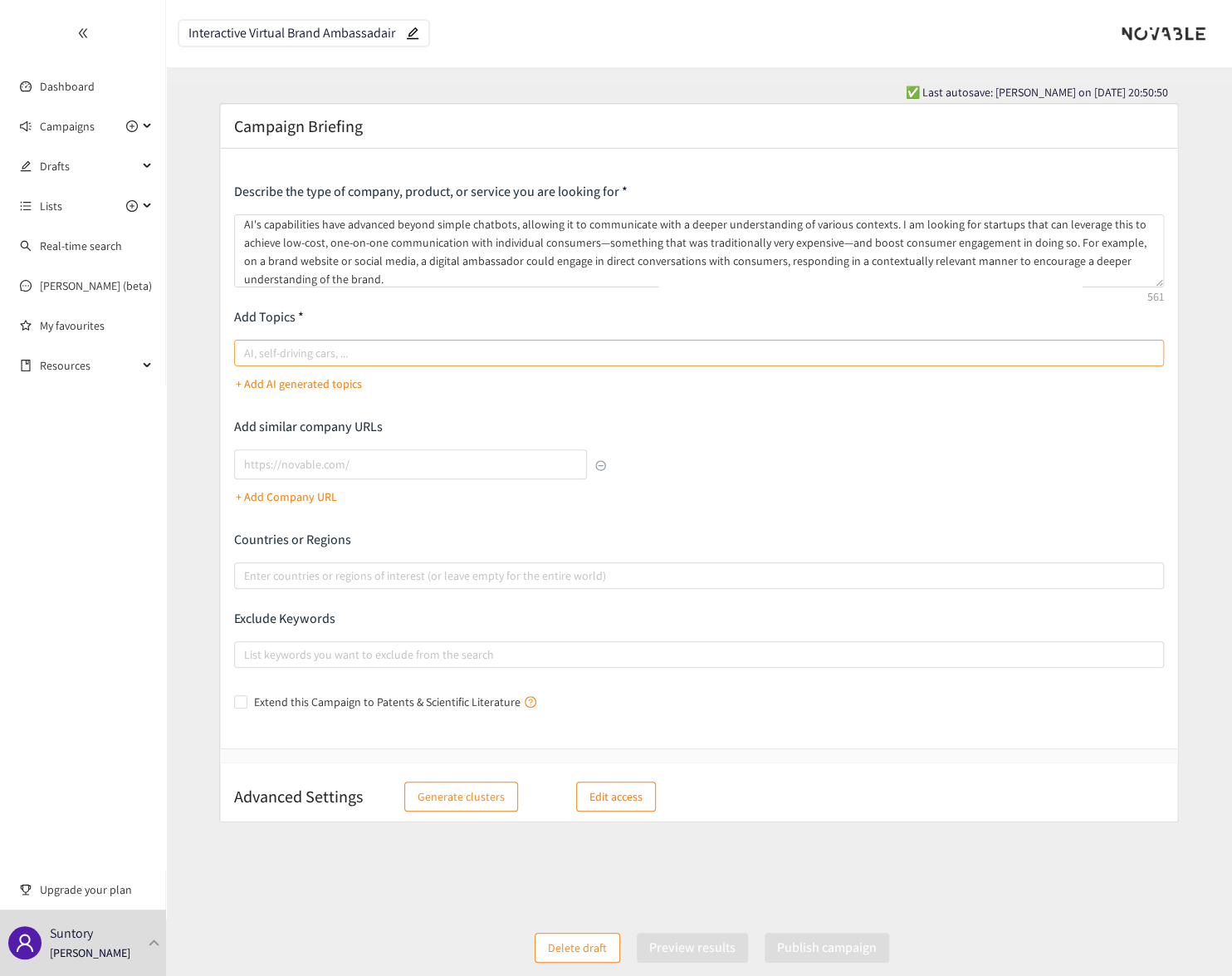
click at [247, 355] on input "AI, self-driving cars, ..." at bounding box center [246, 353] width 4 height 20
type input "conversational AI"
type input "NLP"
type input "AI"
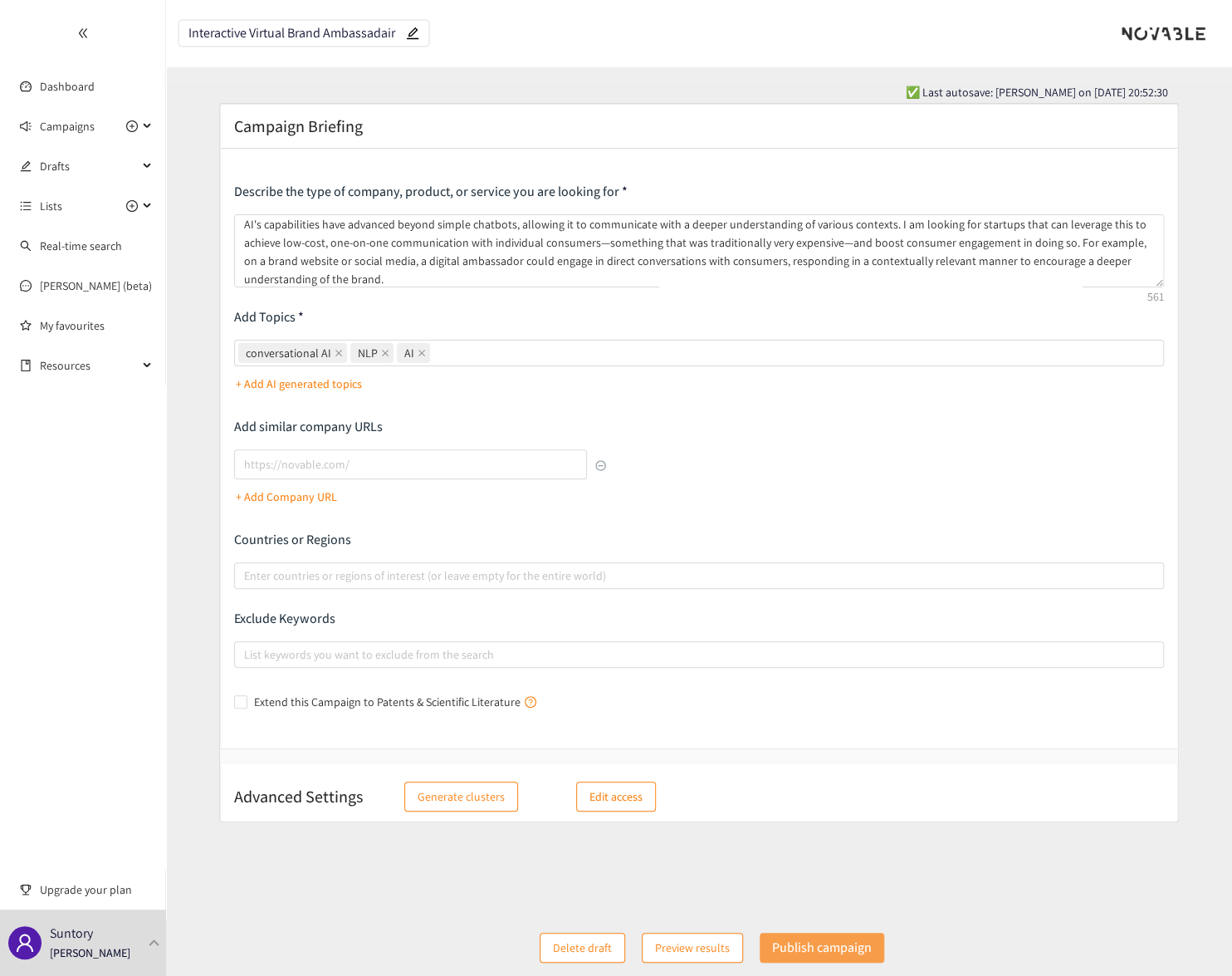
click at [806, 942] on p "Publish campaign" at bounding box center [822, 947] width 100 height 21
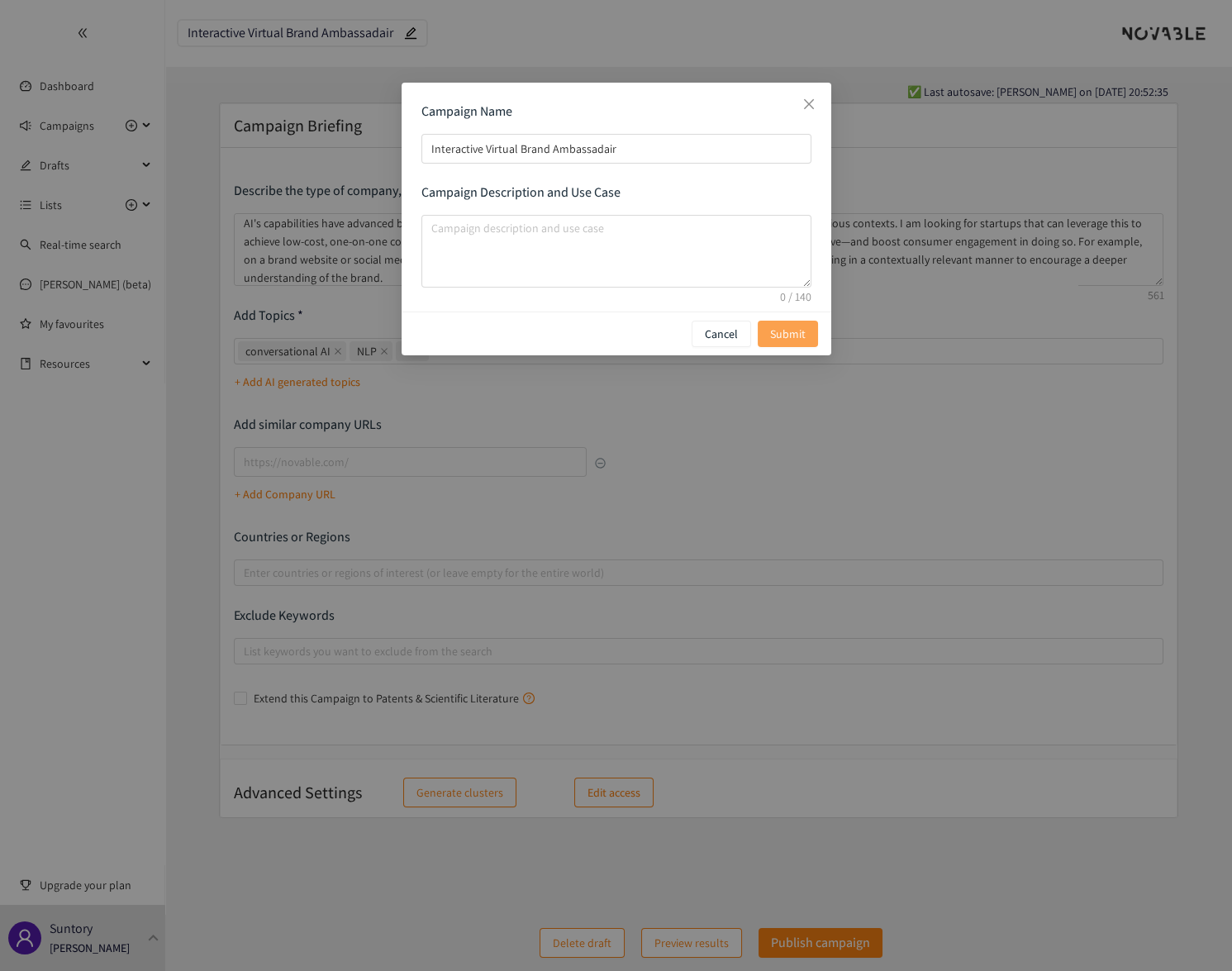
click at [786, 331] on span "Submit" at bounding box center [788, 333] width 36 height 18
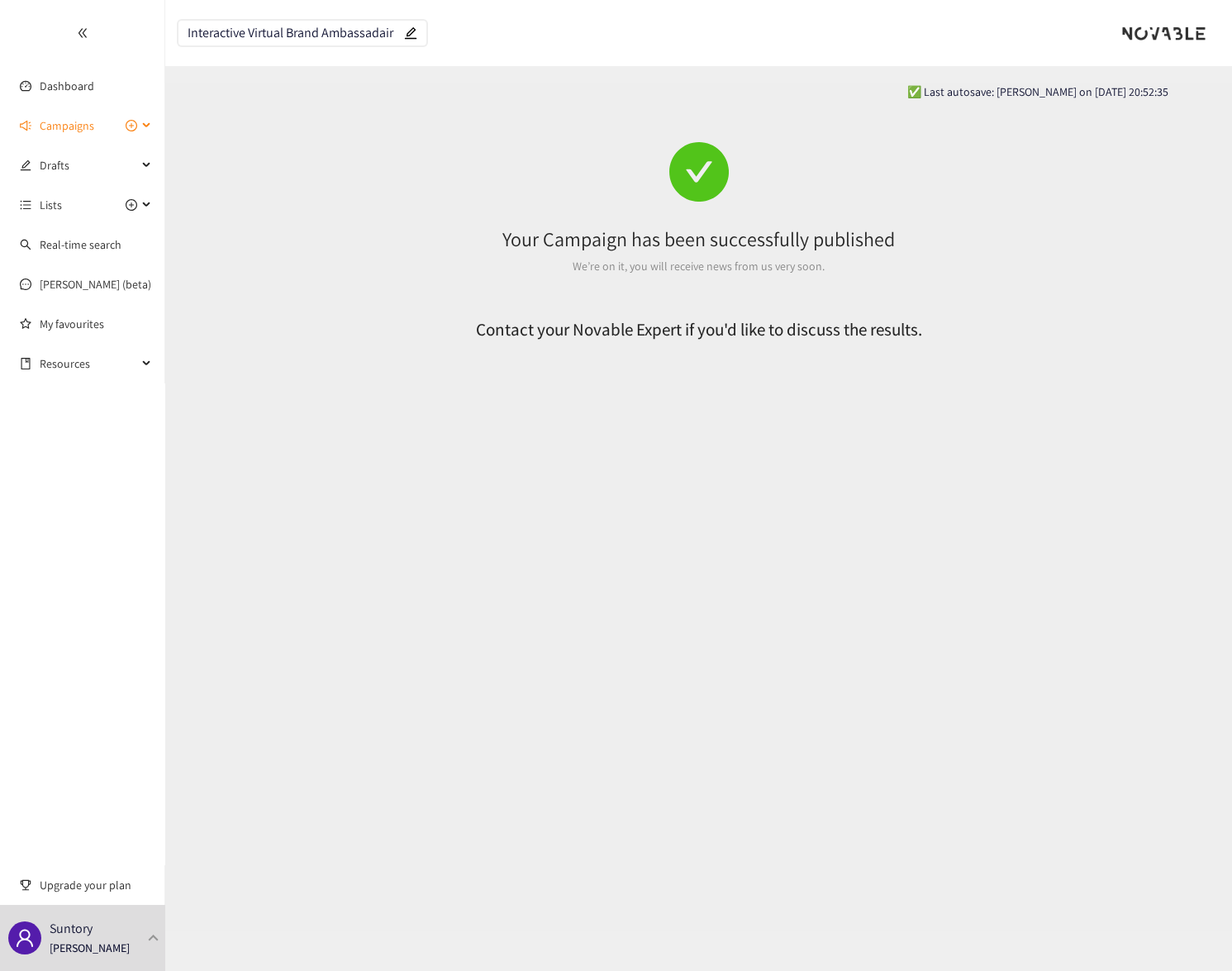
click at [62, 120] on span "Campaigns" at bounding box center [67, 125] width 54 height 33
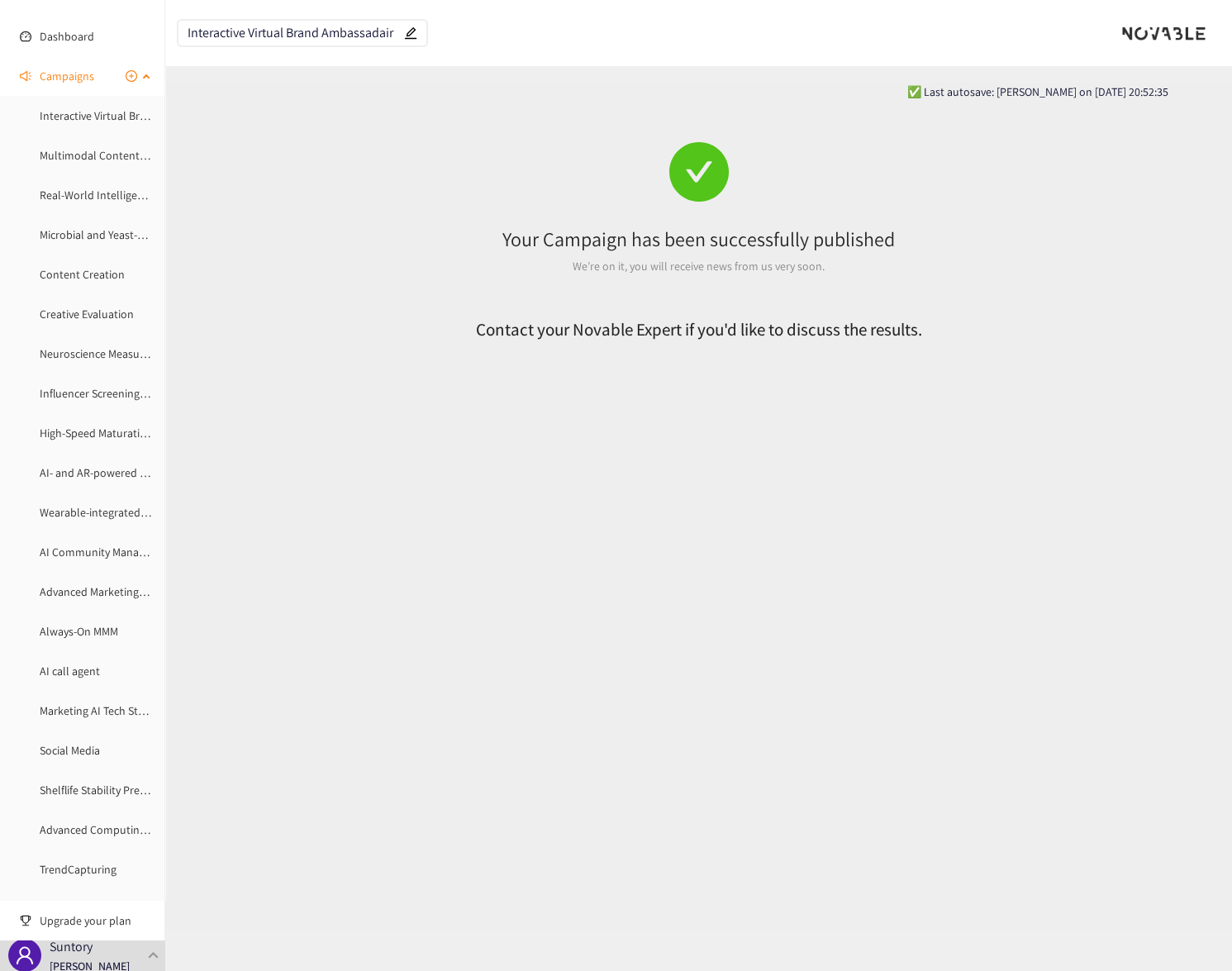
scroll to position [75, 0]
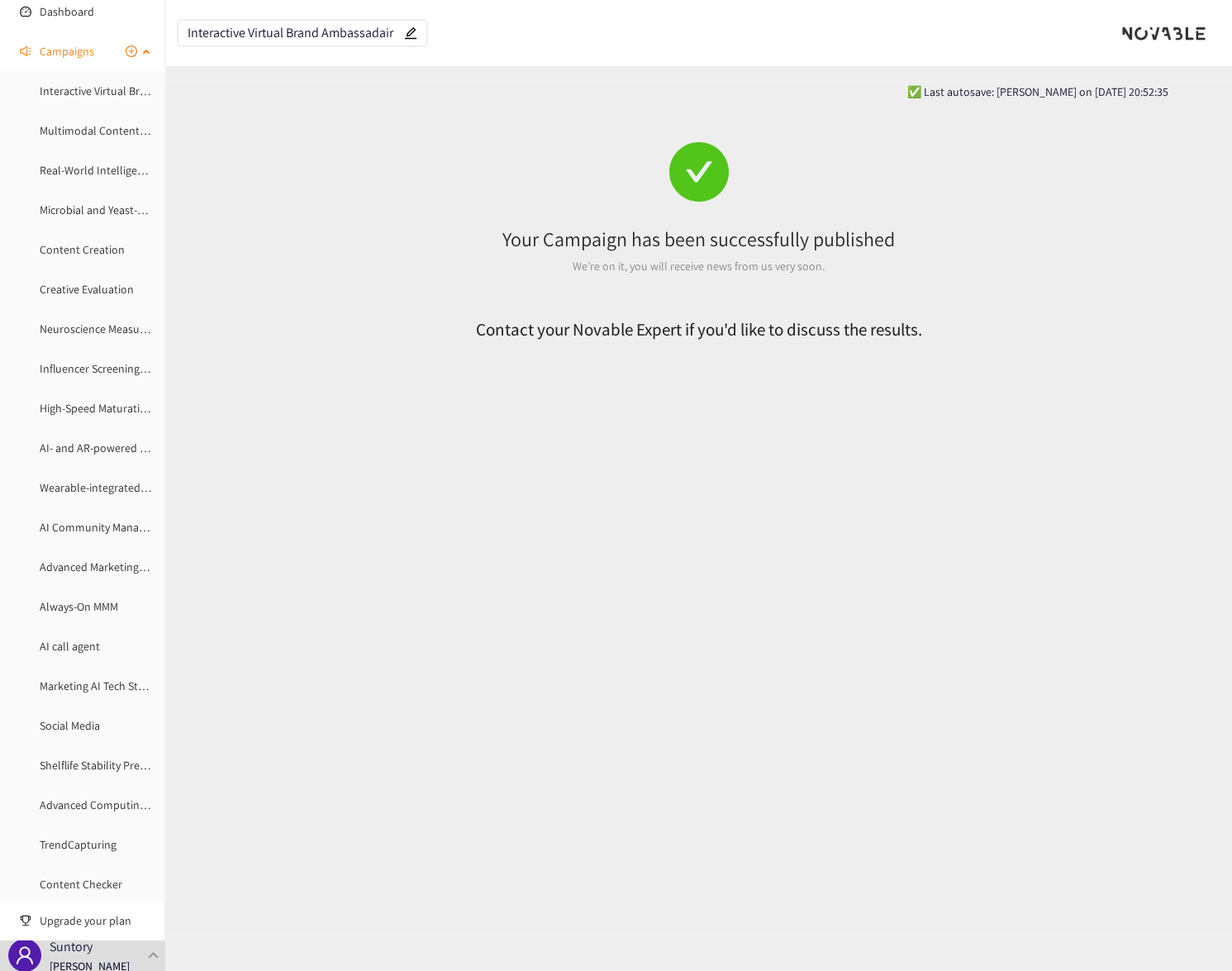
click at [125, 50] on icon "plus-circle" at bounding box center [131, 51] width 12 height 12
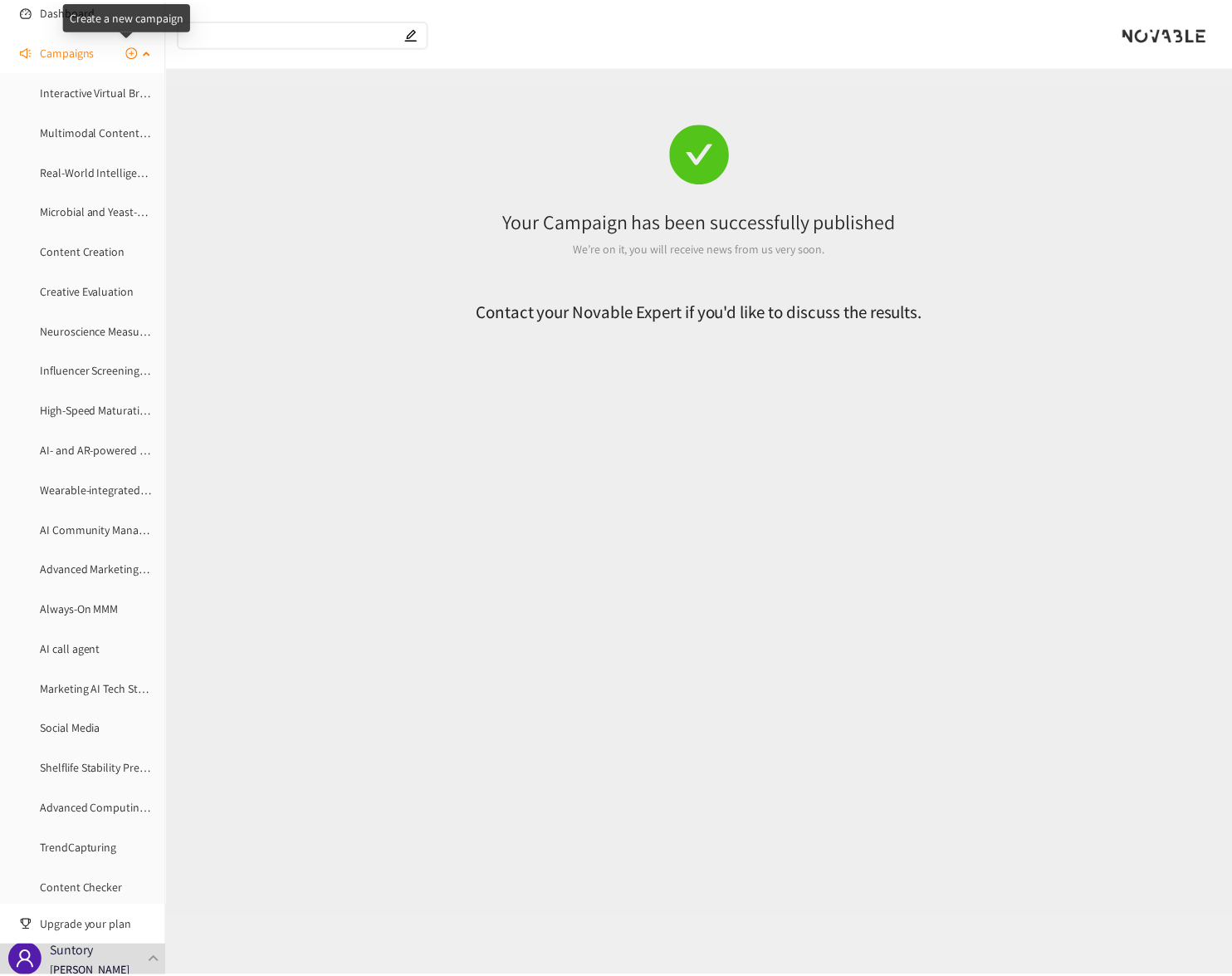
scroll to position [0, 0]
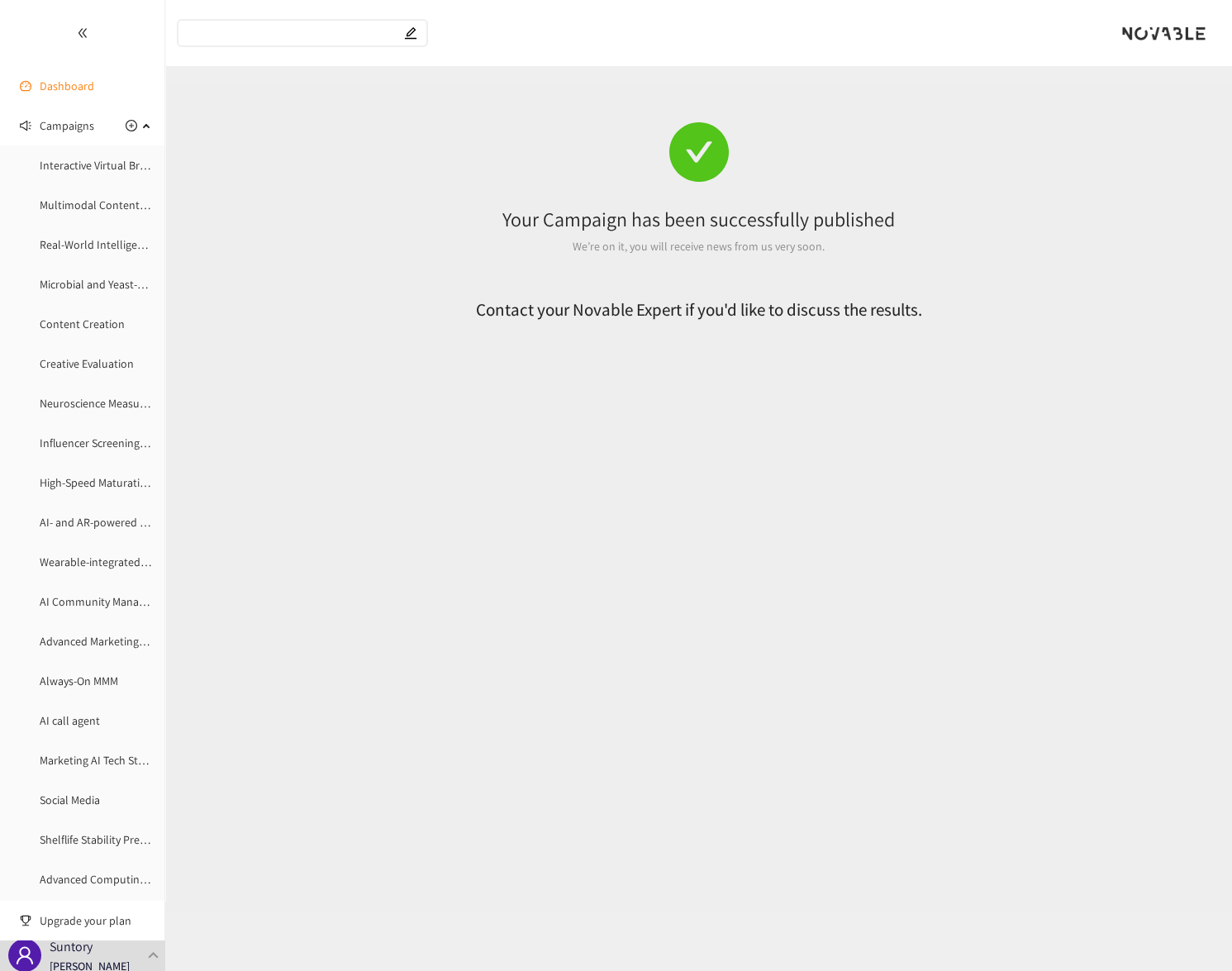
click at [40, 90] on link "Dashboard" at bounding box center [67, 85] width 54 height 15
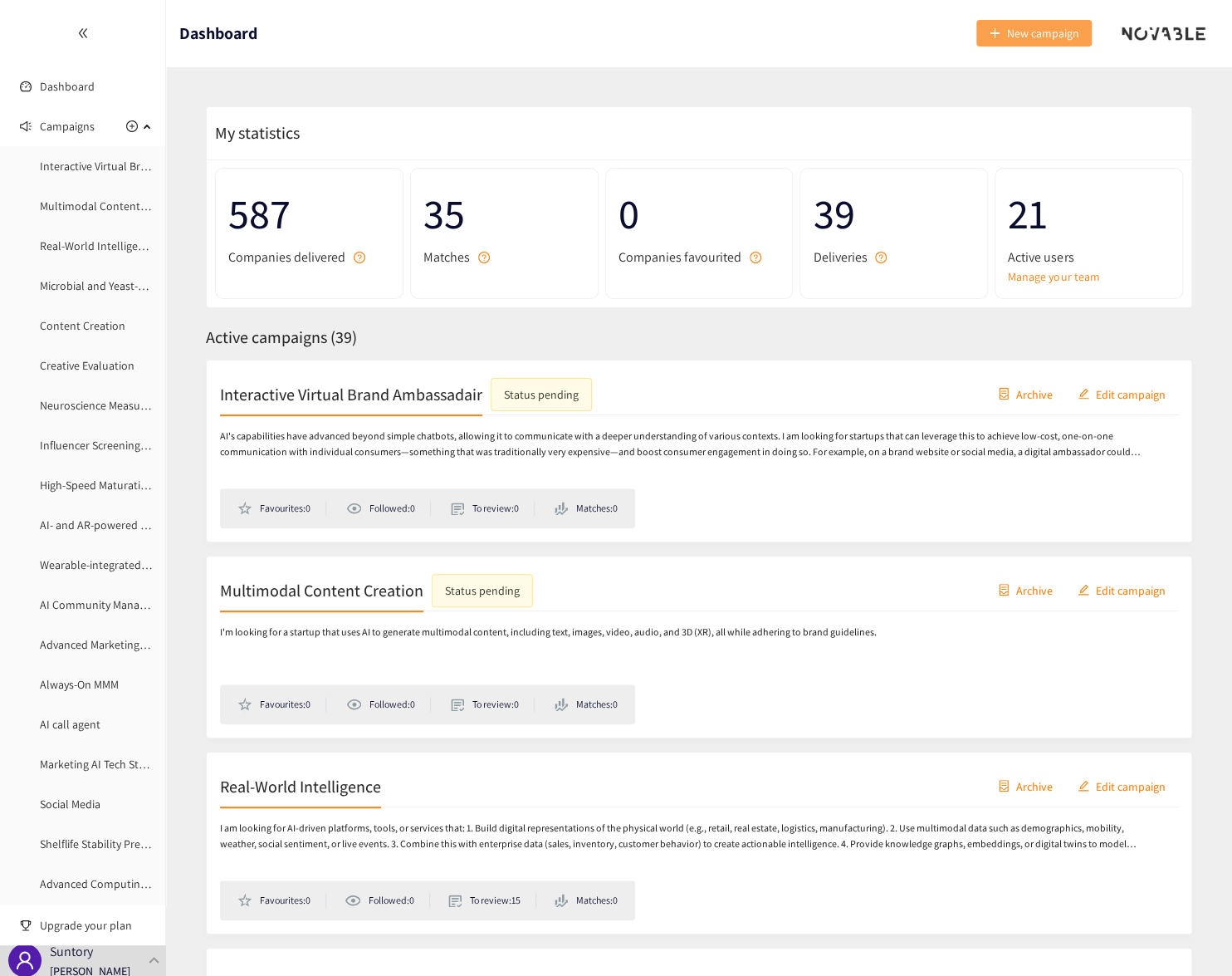
click at [1021, 29] on span "New campaign" at bounding box center [1043, 33] width 72 height 18
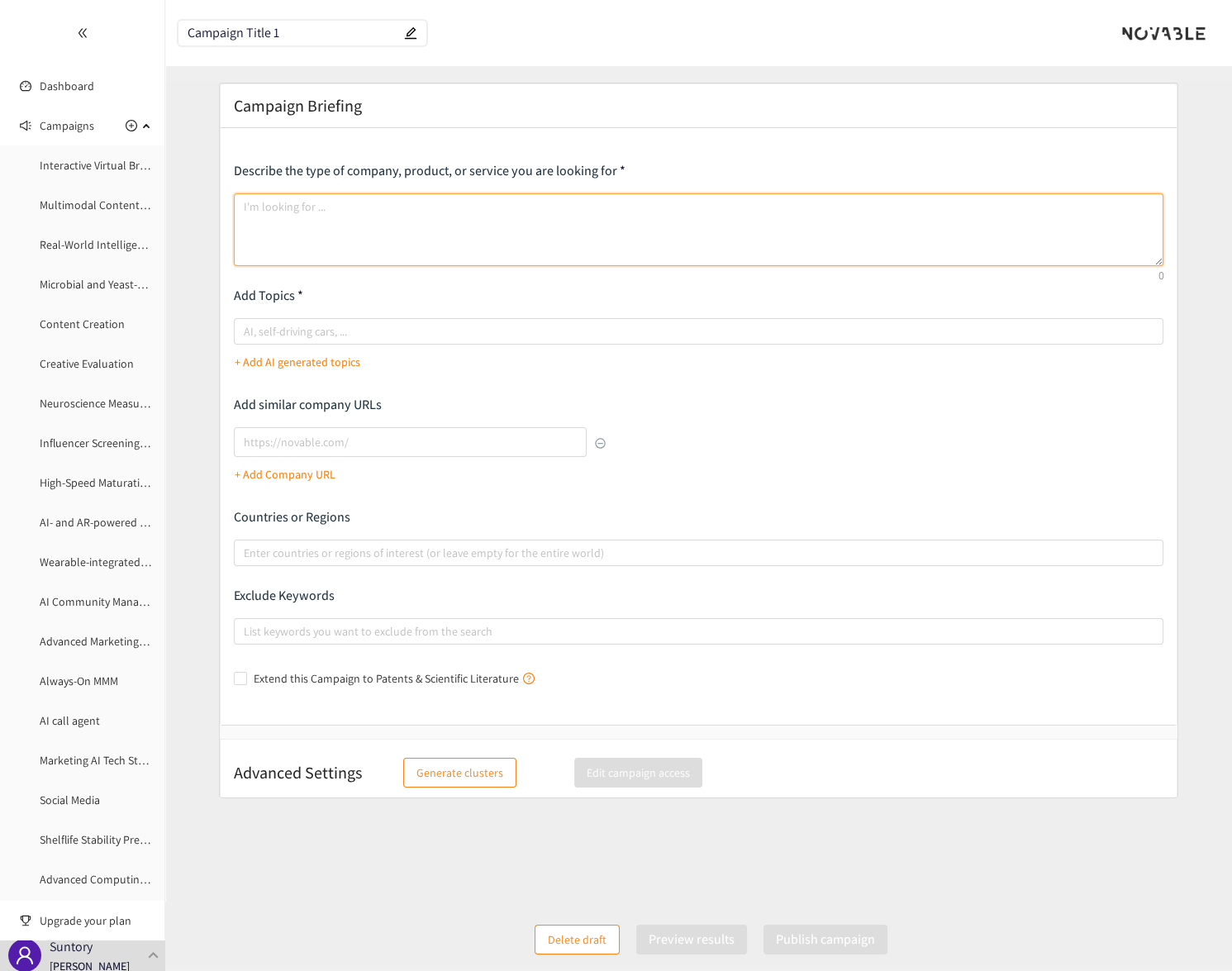
click at [355, 227] on textarea at bounding box center [699, 229] width 931 height 73
paste textarea "Using AI (and quantum computing) allows us to process vast amounts of data in r…"
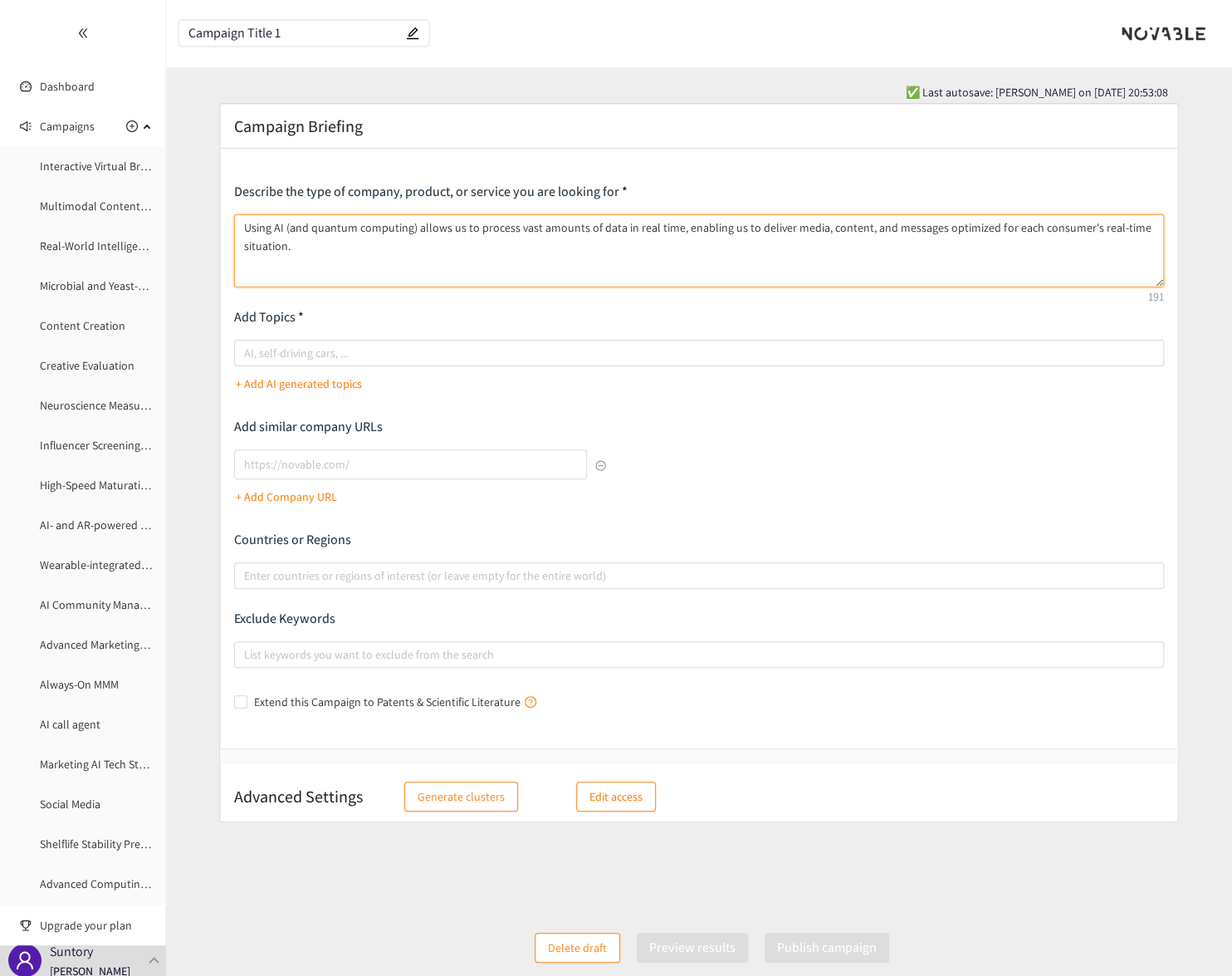
drag, startPoint x: 412, startPoint y: 228, endPoint x: 316, endPoint y: 248, distance: 98.1
click at [289, 233] on textarea "Using AI (and quantum computing) allows us to process vast amounts of data in r…" at bounding box center [699, 251] width 930 height 73
type textarea "Using AI allows us to process vast amounts of data in real time, enabling us to…"
click at [351, 359] on div at bounding box center [691, 353] width 905 height 20
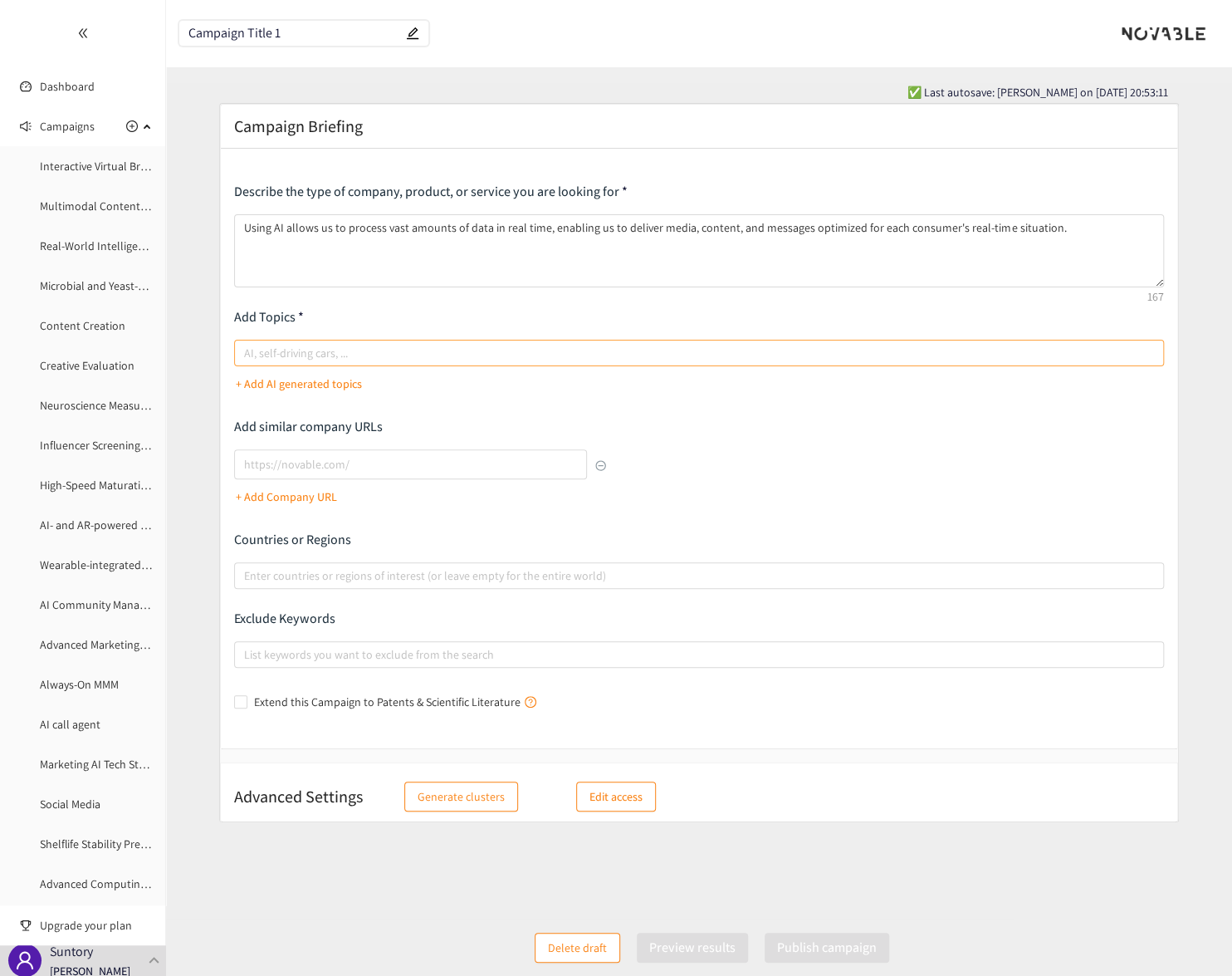
click at [247, 359] on input "AI, self-driving cars, ..." at bounding box center [246, 353] width 4 height 20
type input "AI"
type input "personalization"
type input "AB test"
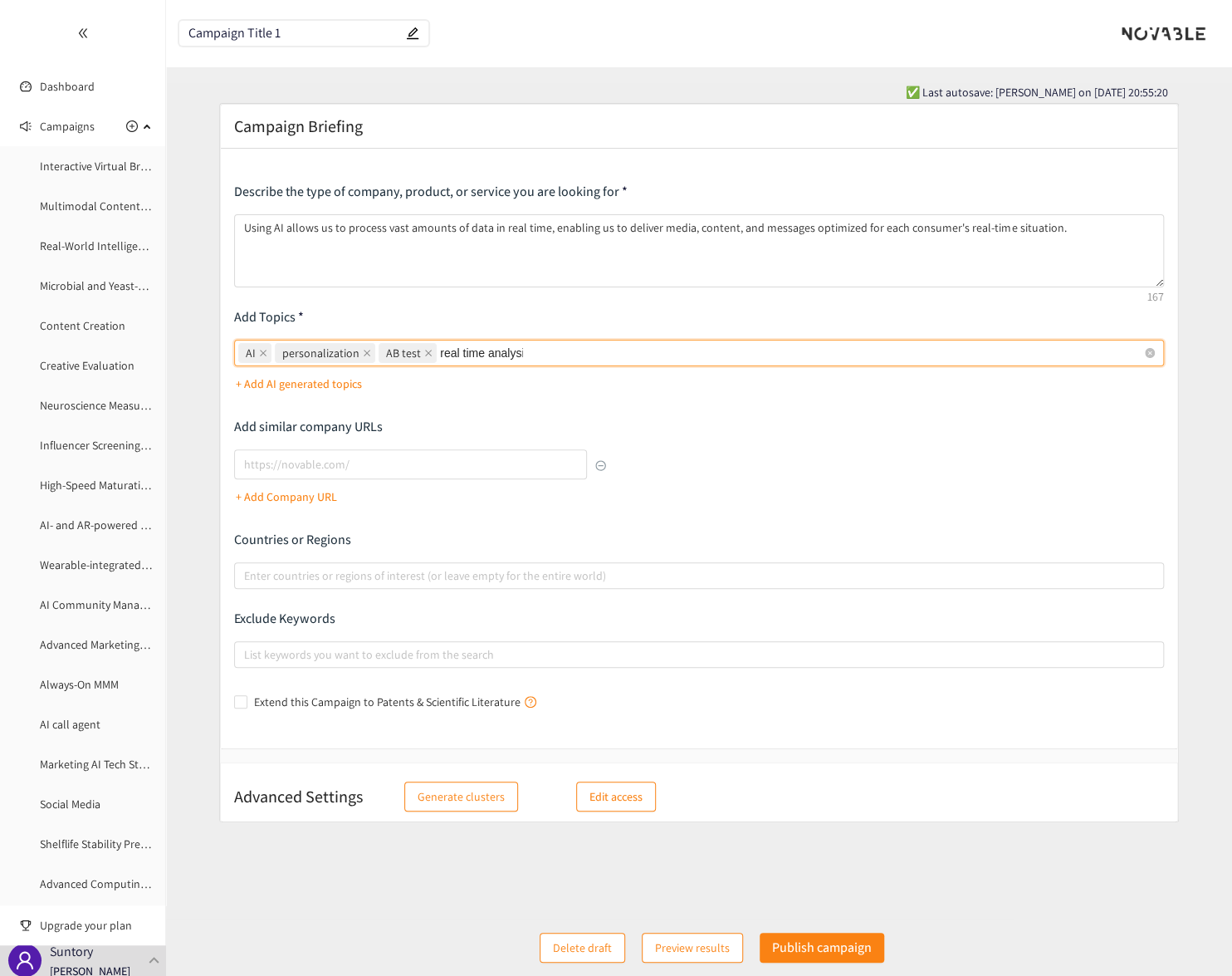
type input "real time analysis"
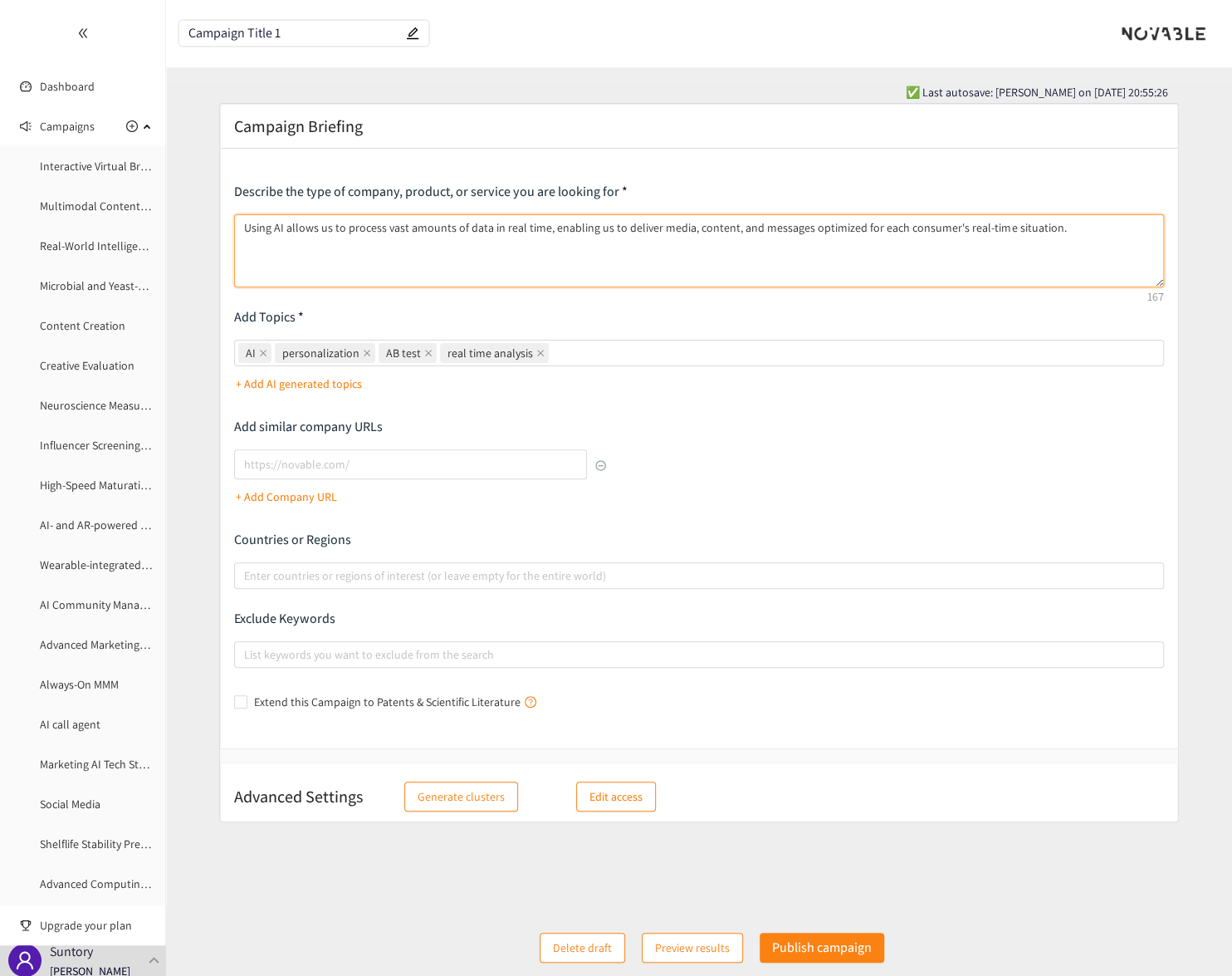
click at [1121, 235] on textarea "Using AI allows us to process vast amounts of data in real time, enabling us to…" at bounding box center [699, 251] width 930 height 73
paste textarea "I'm looking for a solution that can deliver the best message to each individual…"
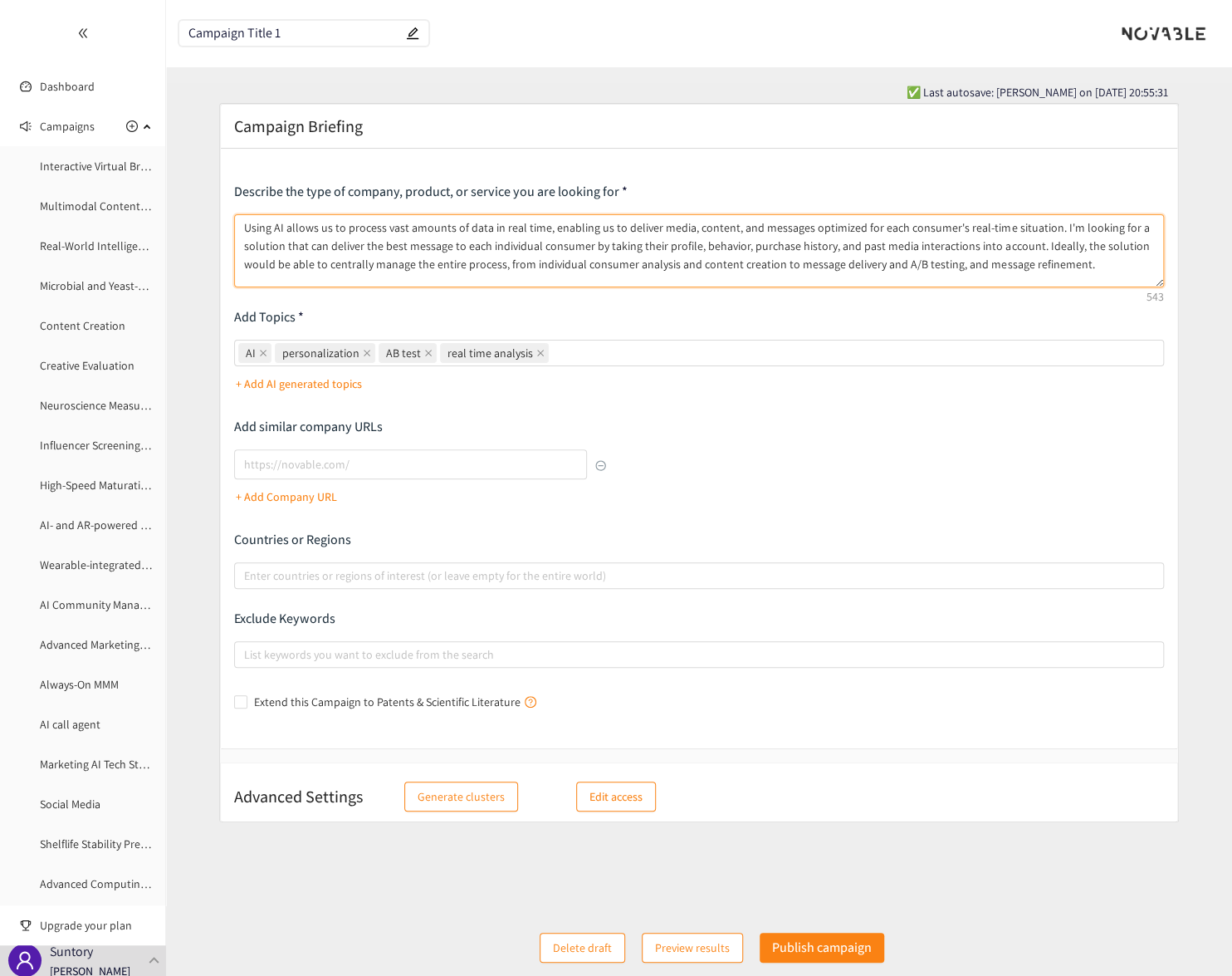
type textarea "Using AI allows us to process vast amounts of data in real time, enabling us to…"
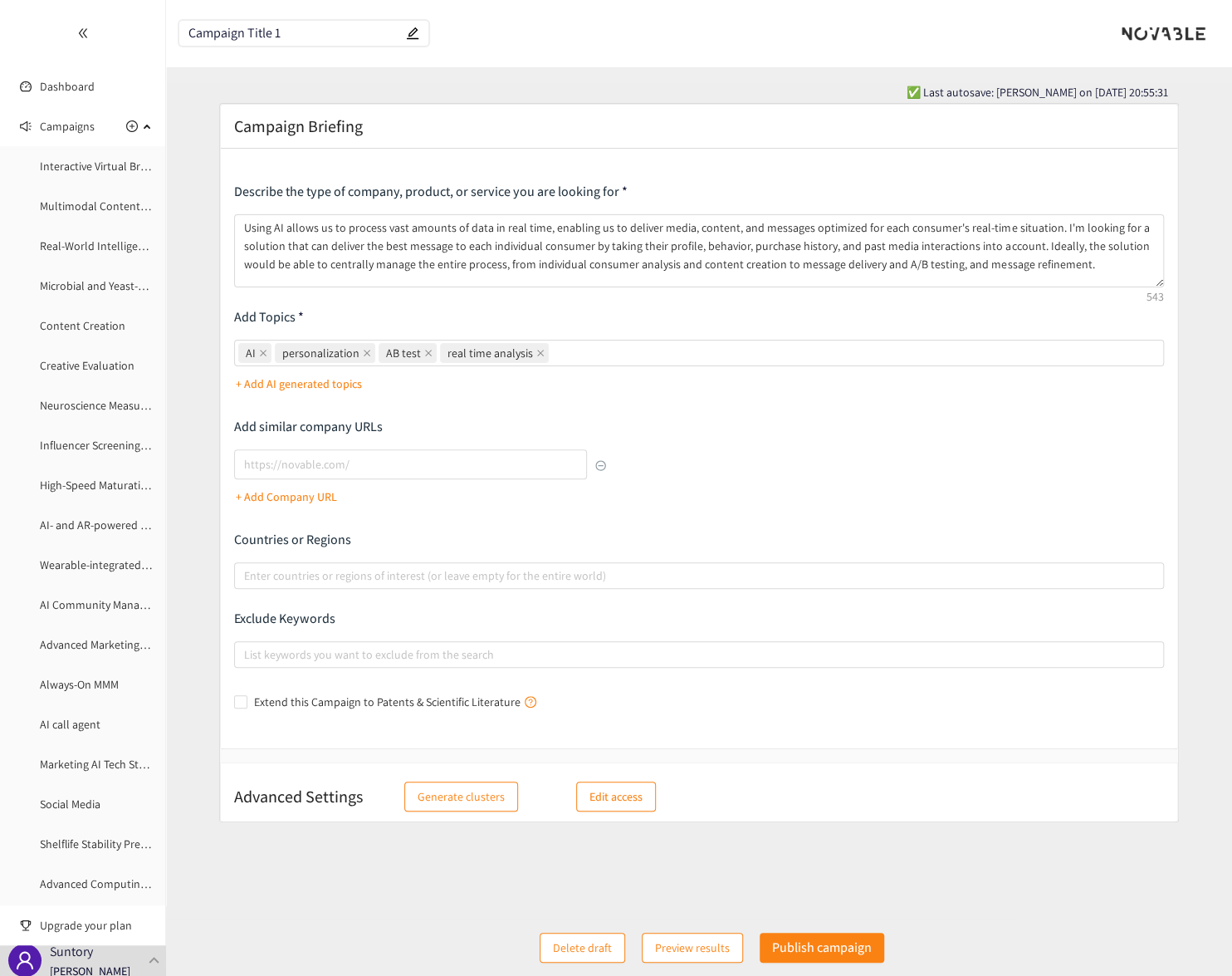
drag, startPoint x: 300, startPoint y: 31, endPoint x: 104, endPoint y: 48, distance: 196.7
click at [95, 44] on section "Dashboard Campaigns Interactive Virtual Brand Ambassadair Multimodal Content Cr…" at bounding box center [616, 496] width 1232 height 993
paste input "Real time Hyper Personalized Marketing"
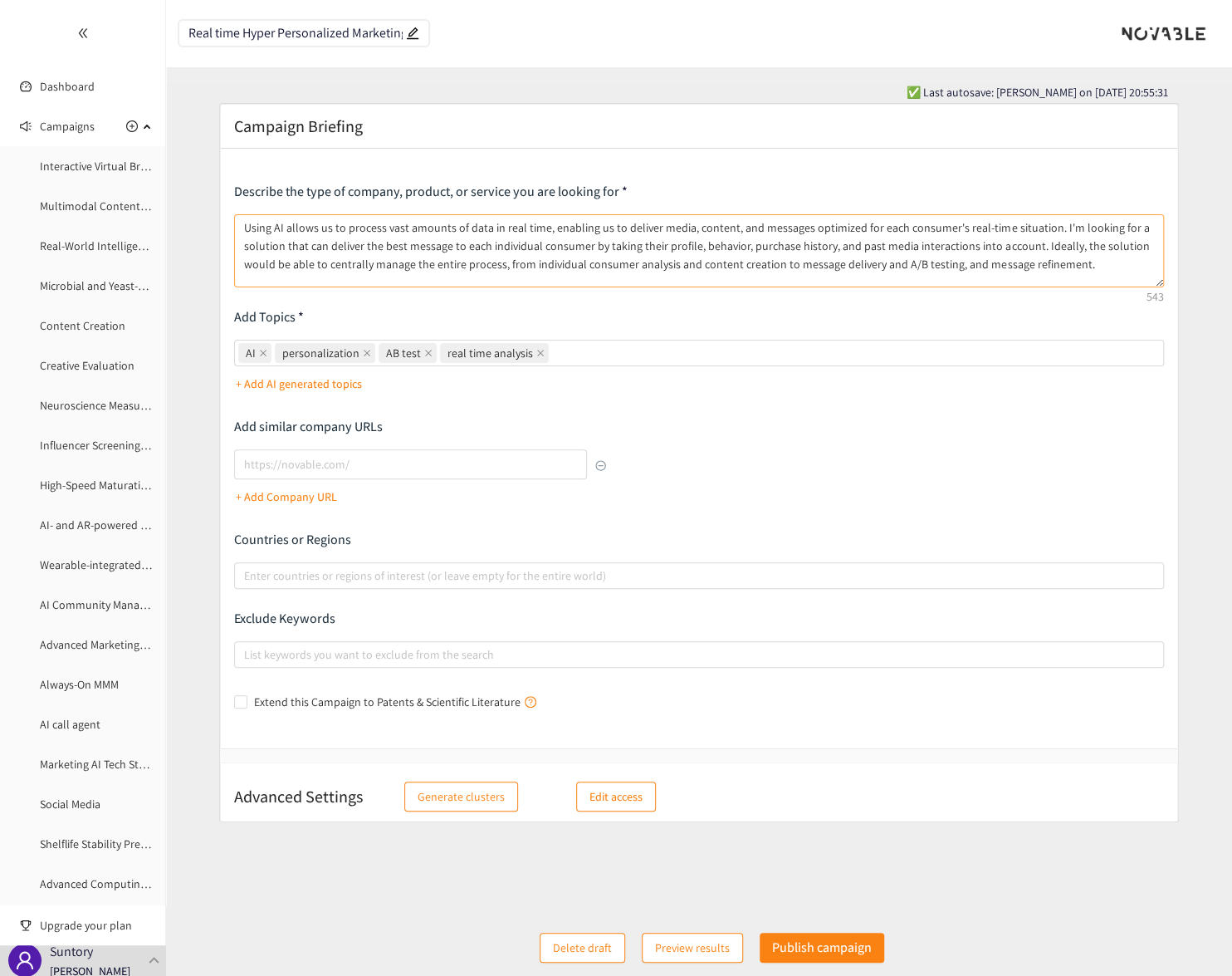
scroll to position [0, 3]
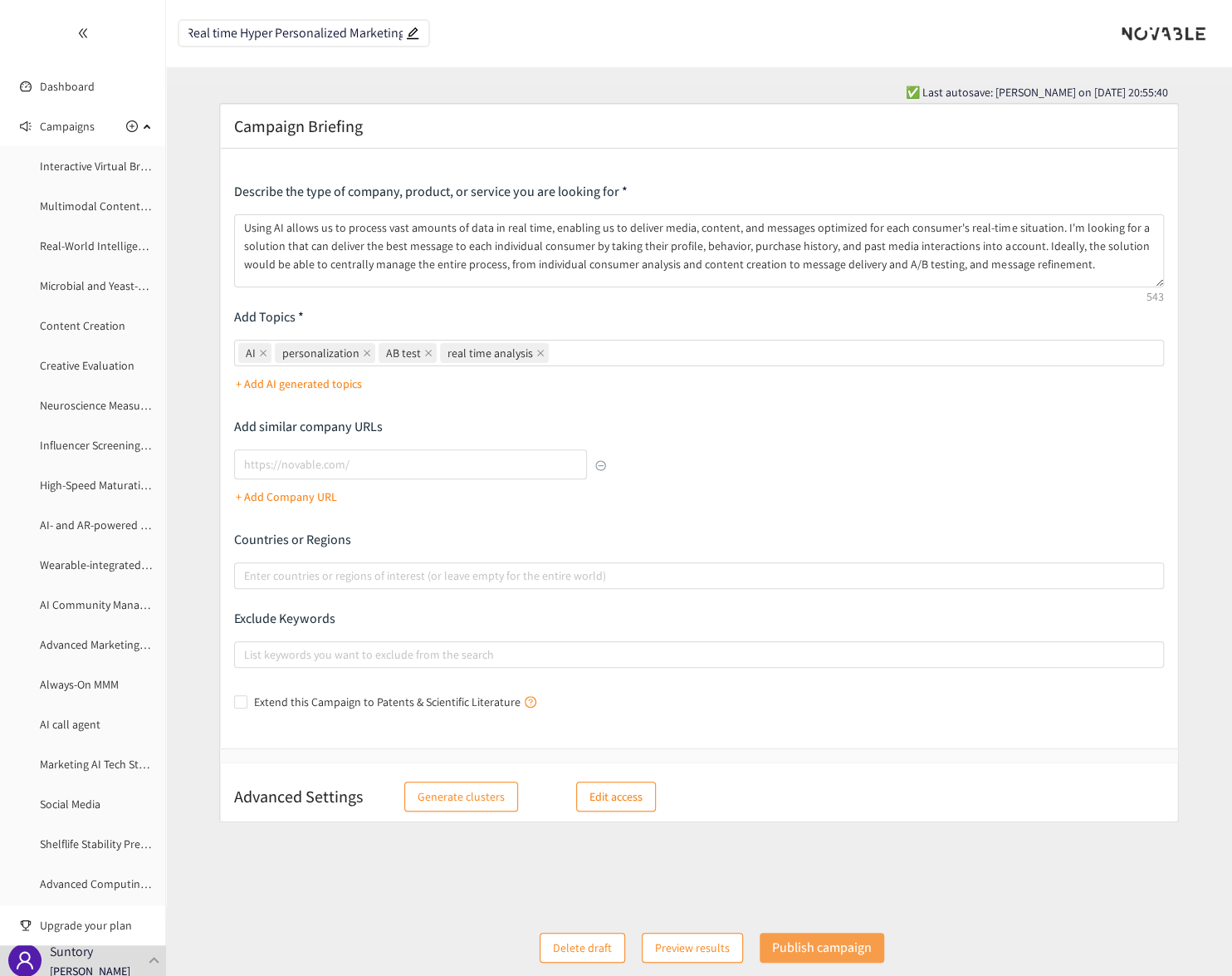
type input "Real time Hyper Personalized Marketing"
click at [801, 947] on p "Publish campaign" at bounding box center [822, 947] width 100 height 21
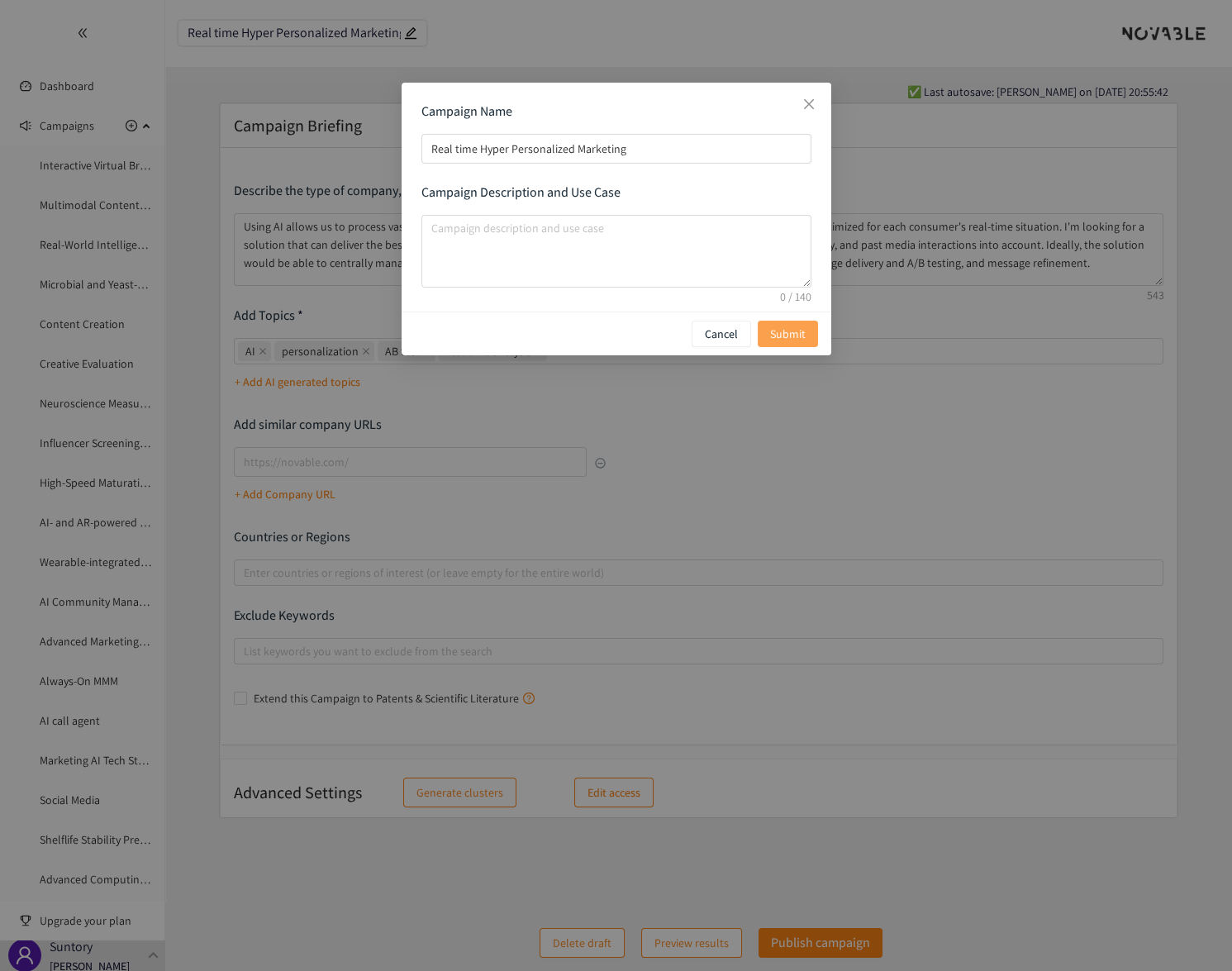
click at [780, 336] on span "Submit" at bounding box center [788, 333] width 36 height 18
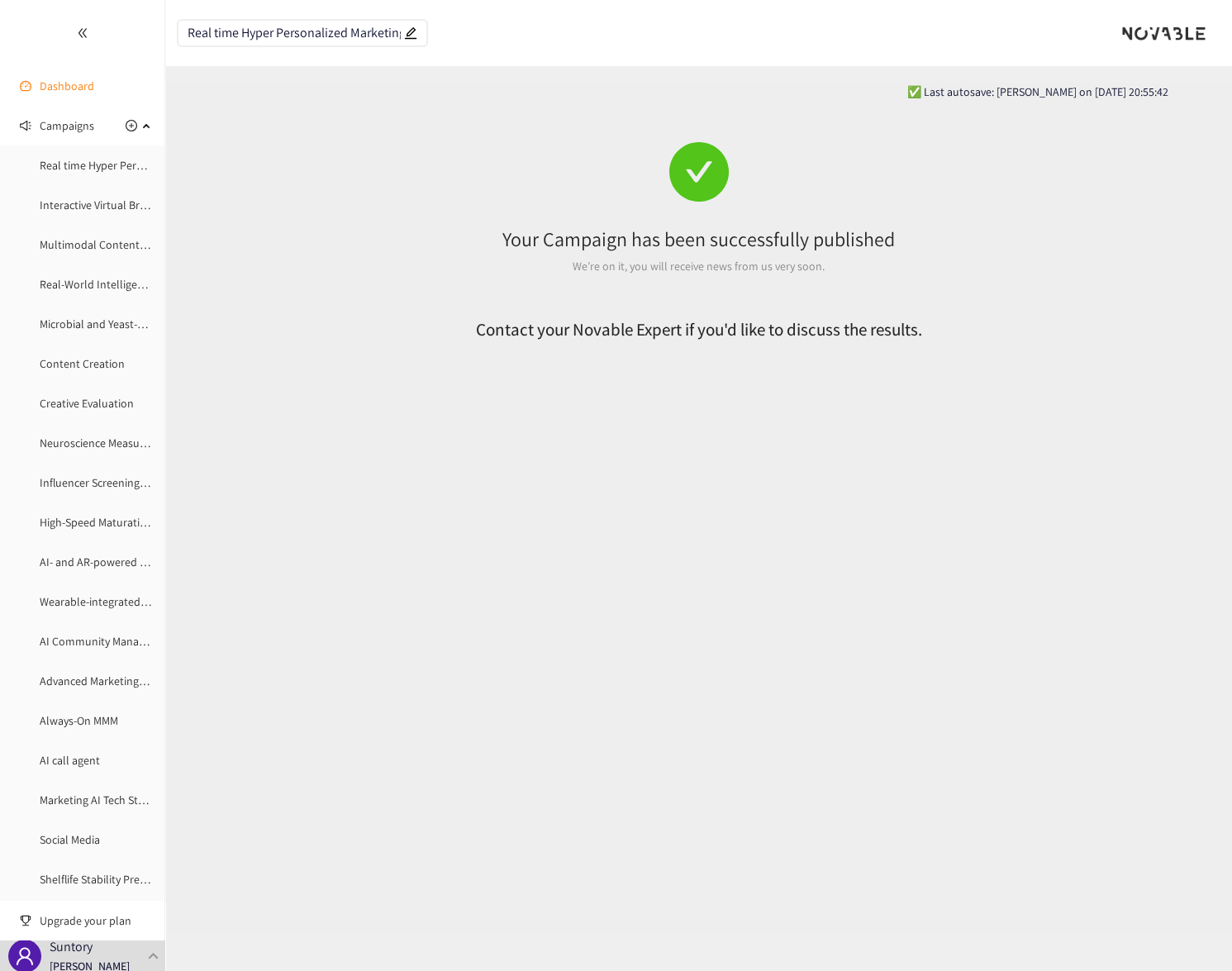
click at [49, 80] on link "Dashboard" at bounding box center [67, 85] width 54 height 15
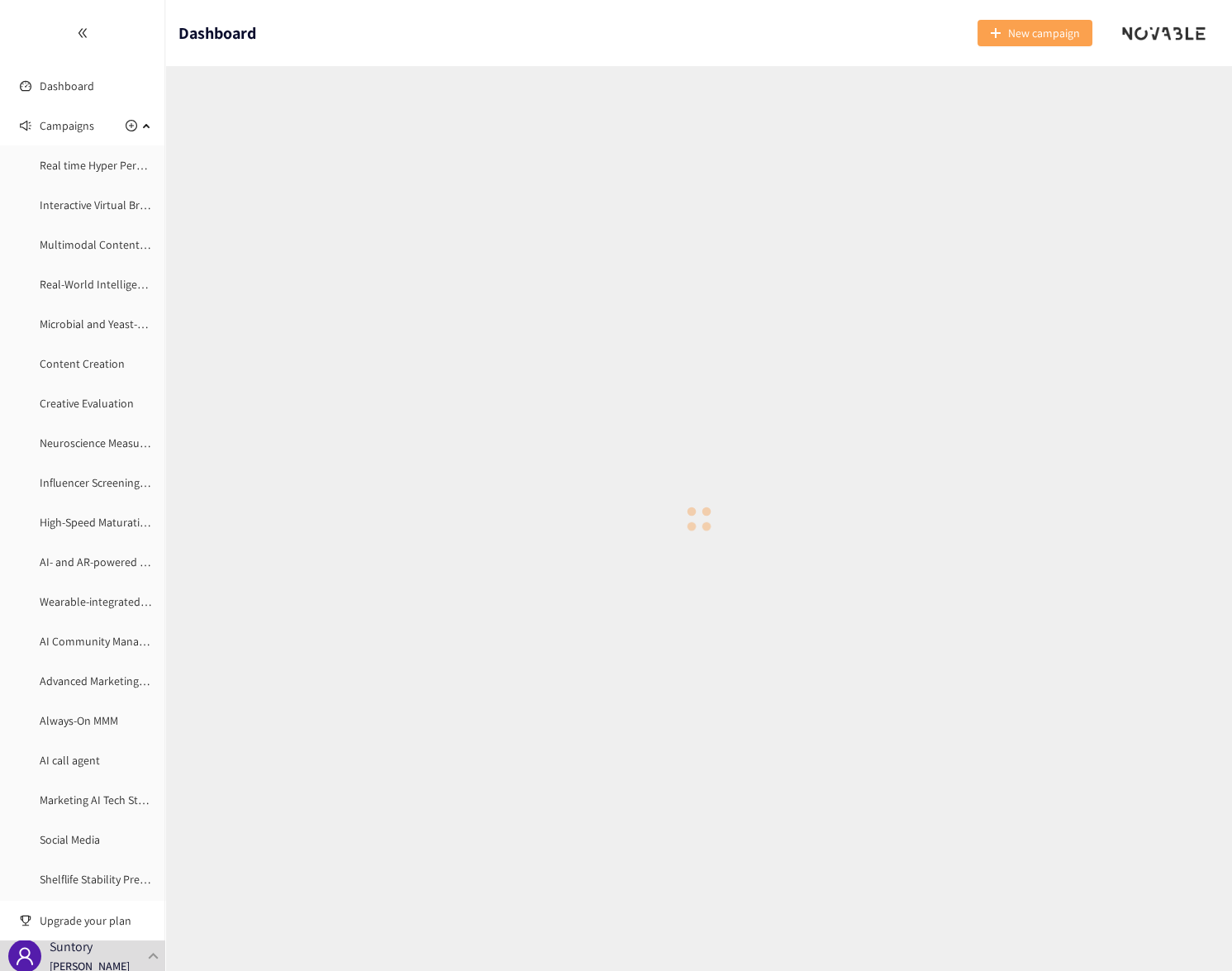
click at [1060, 33] on span "New campaign" at bounding box center [1044, 33] width 72 height 18
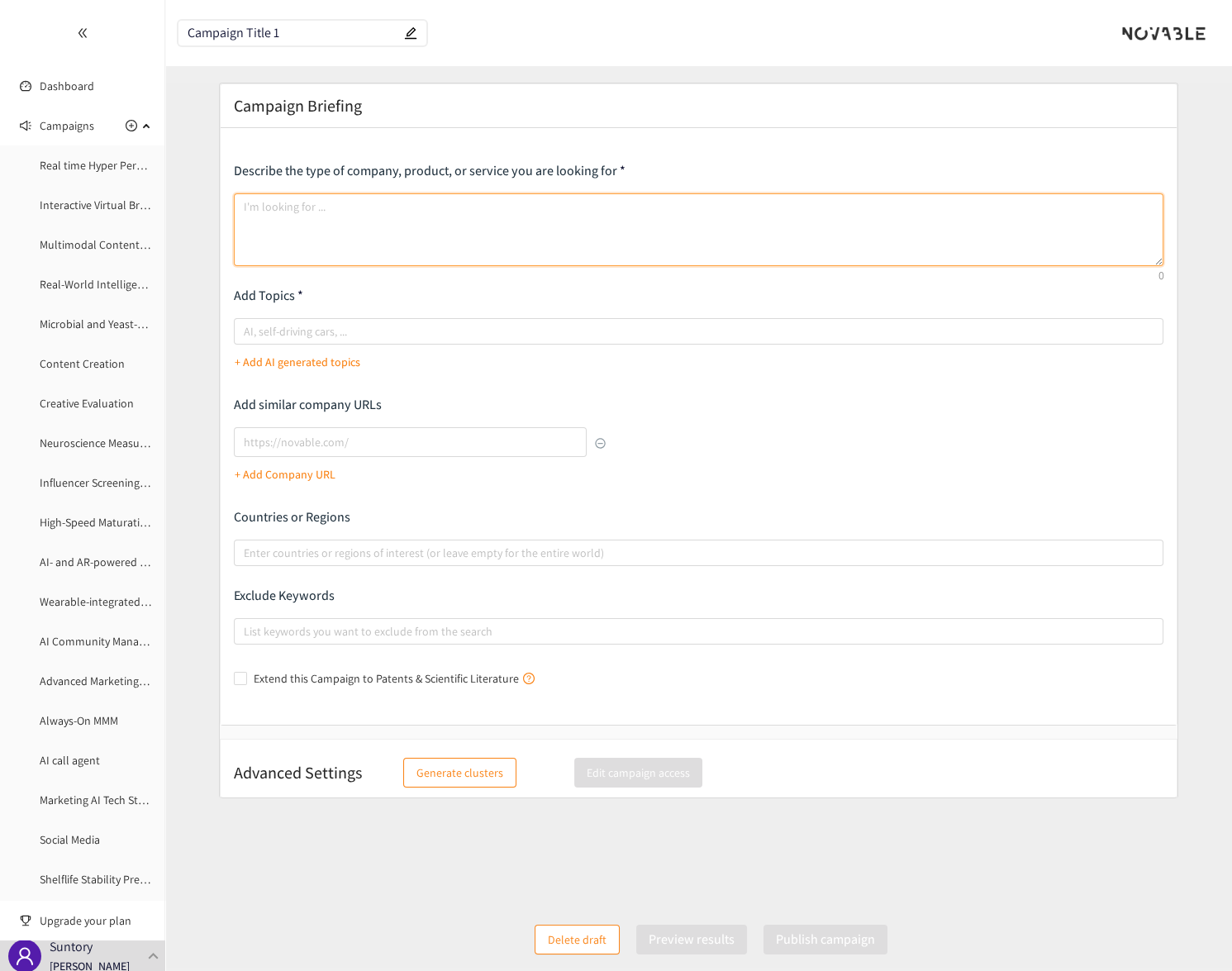
click at [292, 246] on textarea at bounding box center [699, 229] width 931 height 73
paste textarea "Major retail chains possess vast amounts of purchase-related data, and personal…"
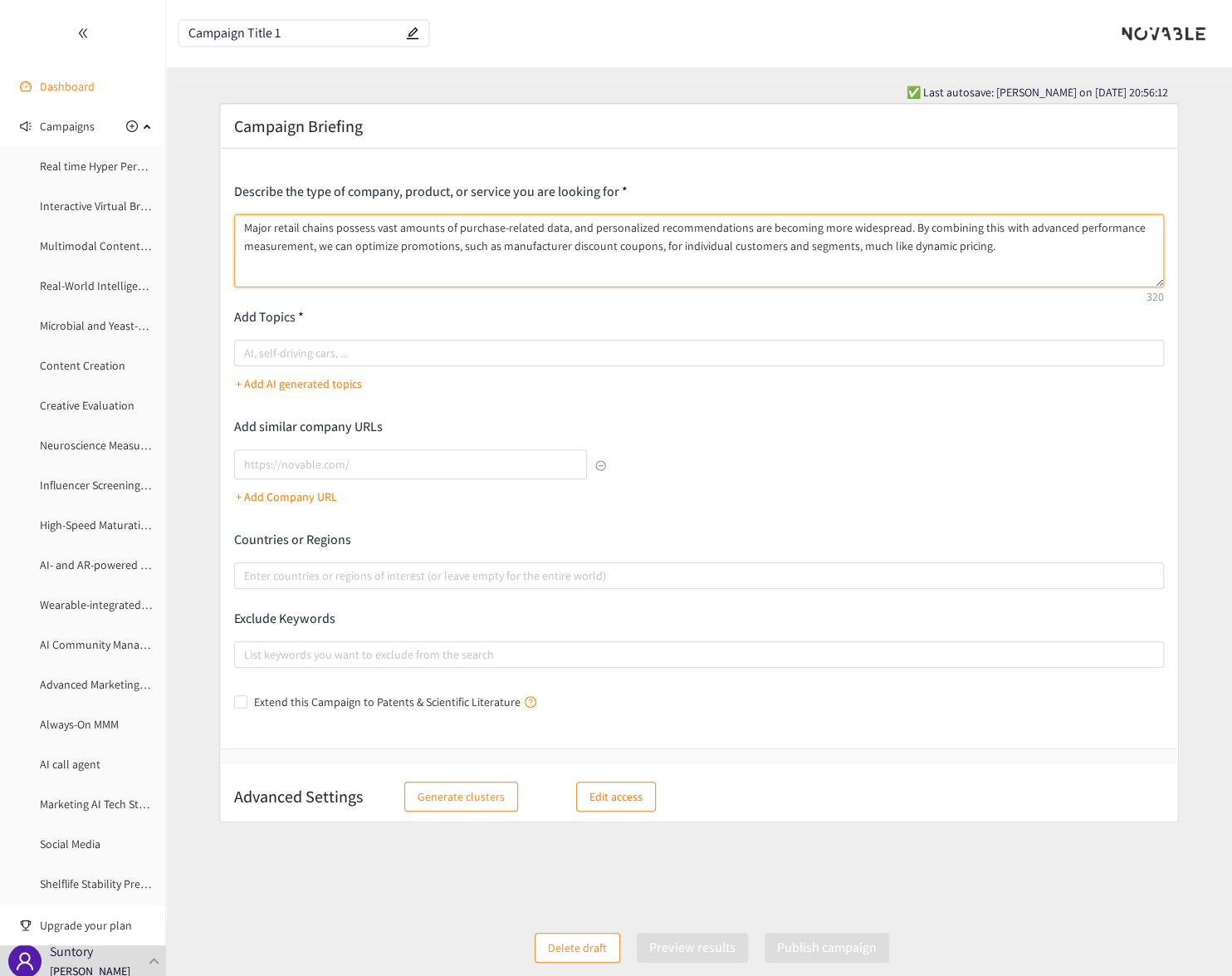
type textarea "Major retail chains possess vast amounts of purchase-related data, and personal…"
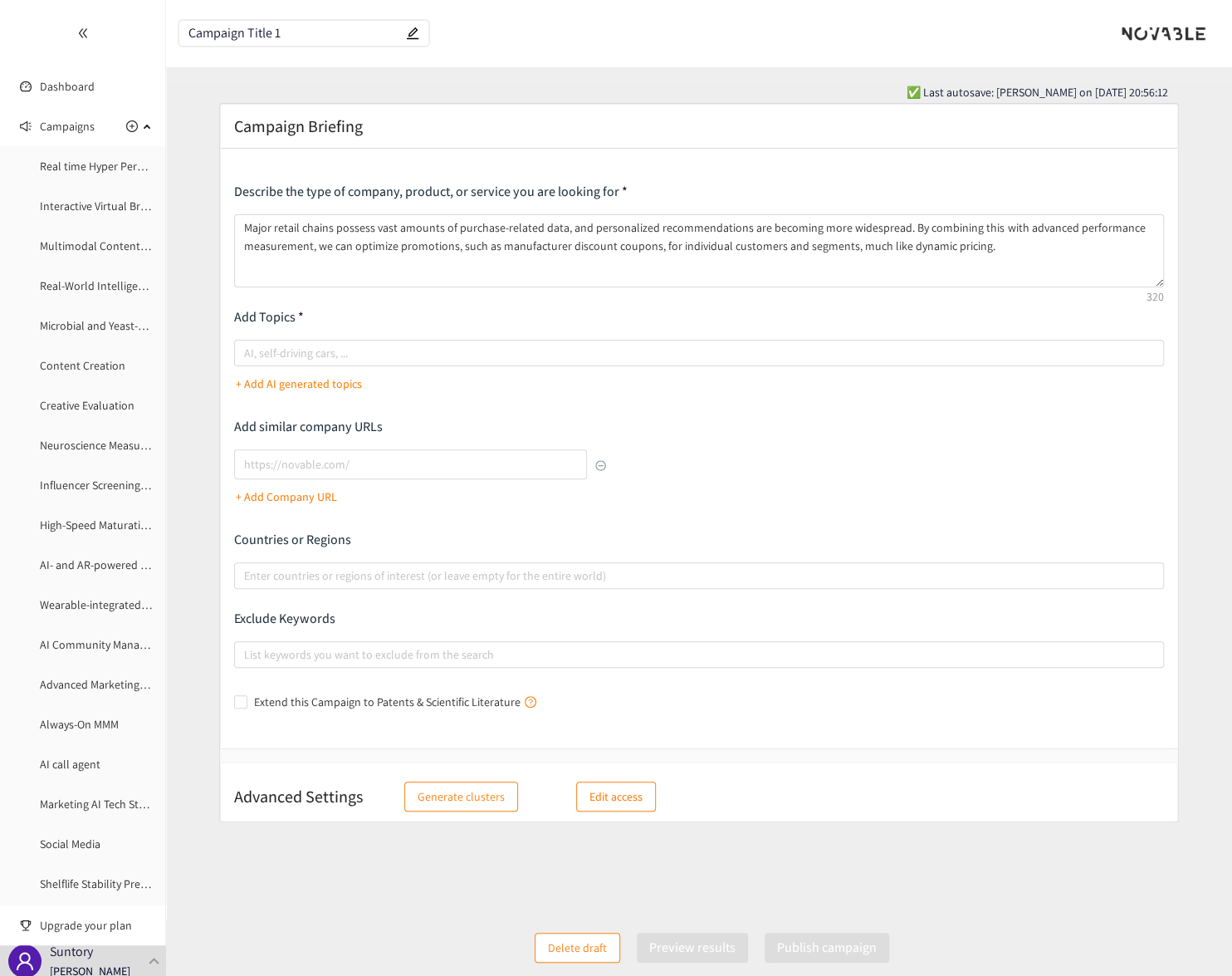
drag, startPoint x: 178, startPoint y: 34, endPoint x: 249, endPoint y: 81, distance: 85.1
click at [106, 38] on section "Dashboard Campaigns Real time Hyper Personalized Marketing Interactive Virtual …" at bounding box center [616, 496] width 1232 height 993
paste input "Dynamic Pricing Promotion based on AI x Big Retail Data"
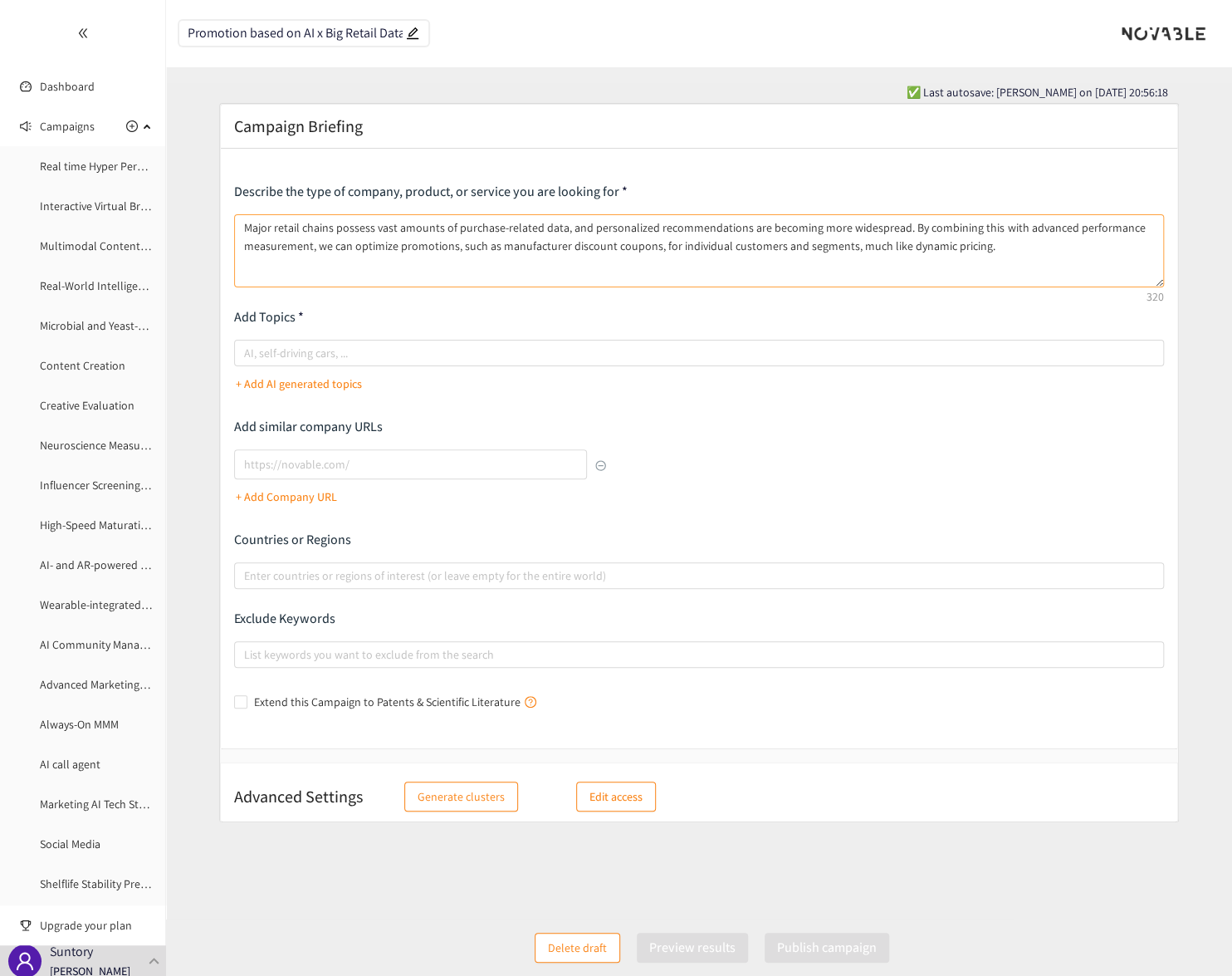
type input "Dynamic Pricing Promotion based on AI x Big Retail Data"
click at [356, 272] on textarea "Major retail chains possess vast amounts of purchase-related data, and personal…" at bounding box center [699, 251] width 930 height 73
click at [989, 253] on textarea "Major retail chains possess vast amounts of purchase-related data, and personal…" at bounding box center [699, 251] width 930 height 73
click at [264, 357] on div at bounding box center [691, 353] width 905 height 20
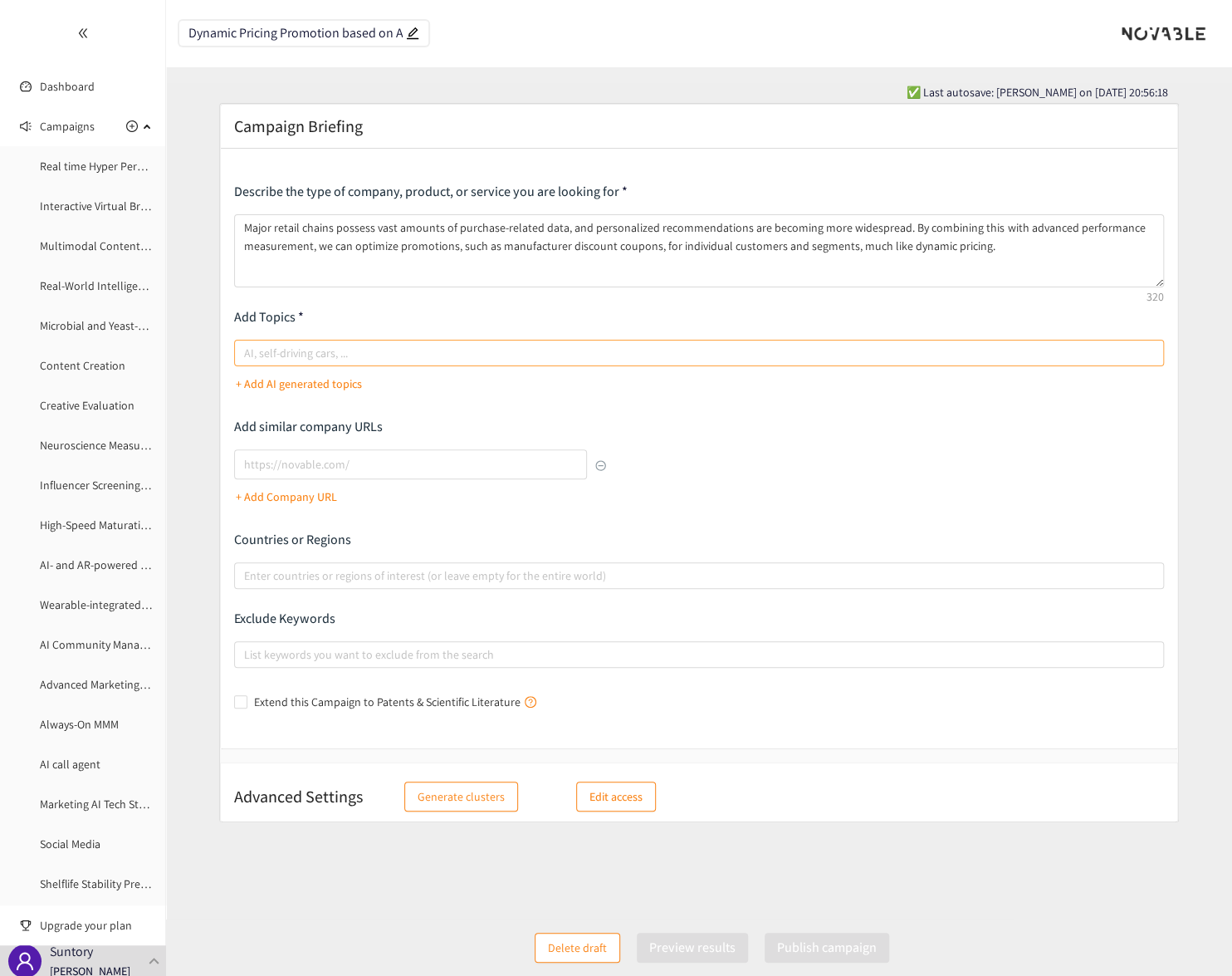
click at [247, 357] on input "AI, self-driving cars, ..." at bounding box center [246, 353] width 4 height 20
type input "dynamic pricing"
type input "retail data"
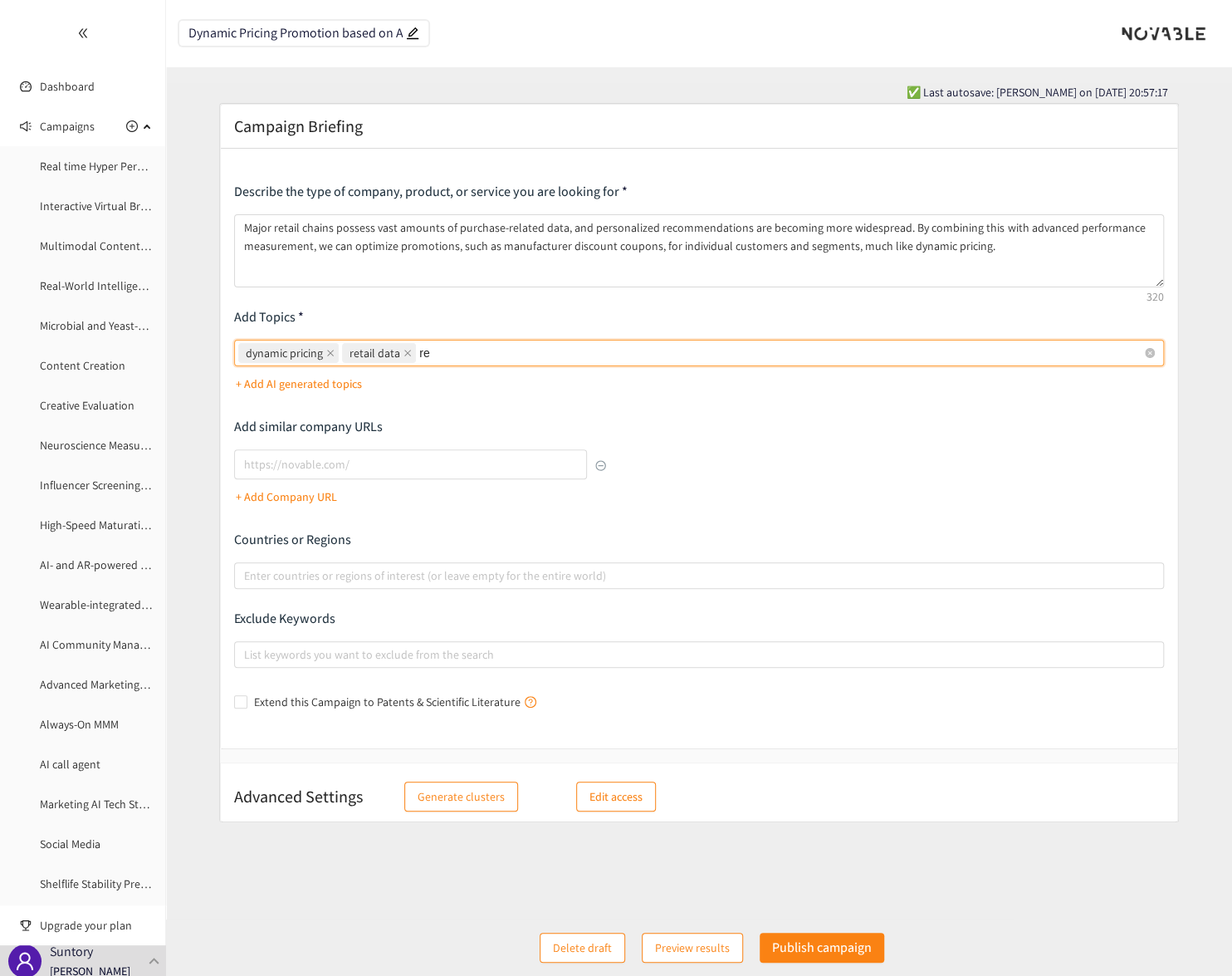
type input "r"
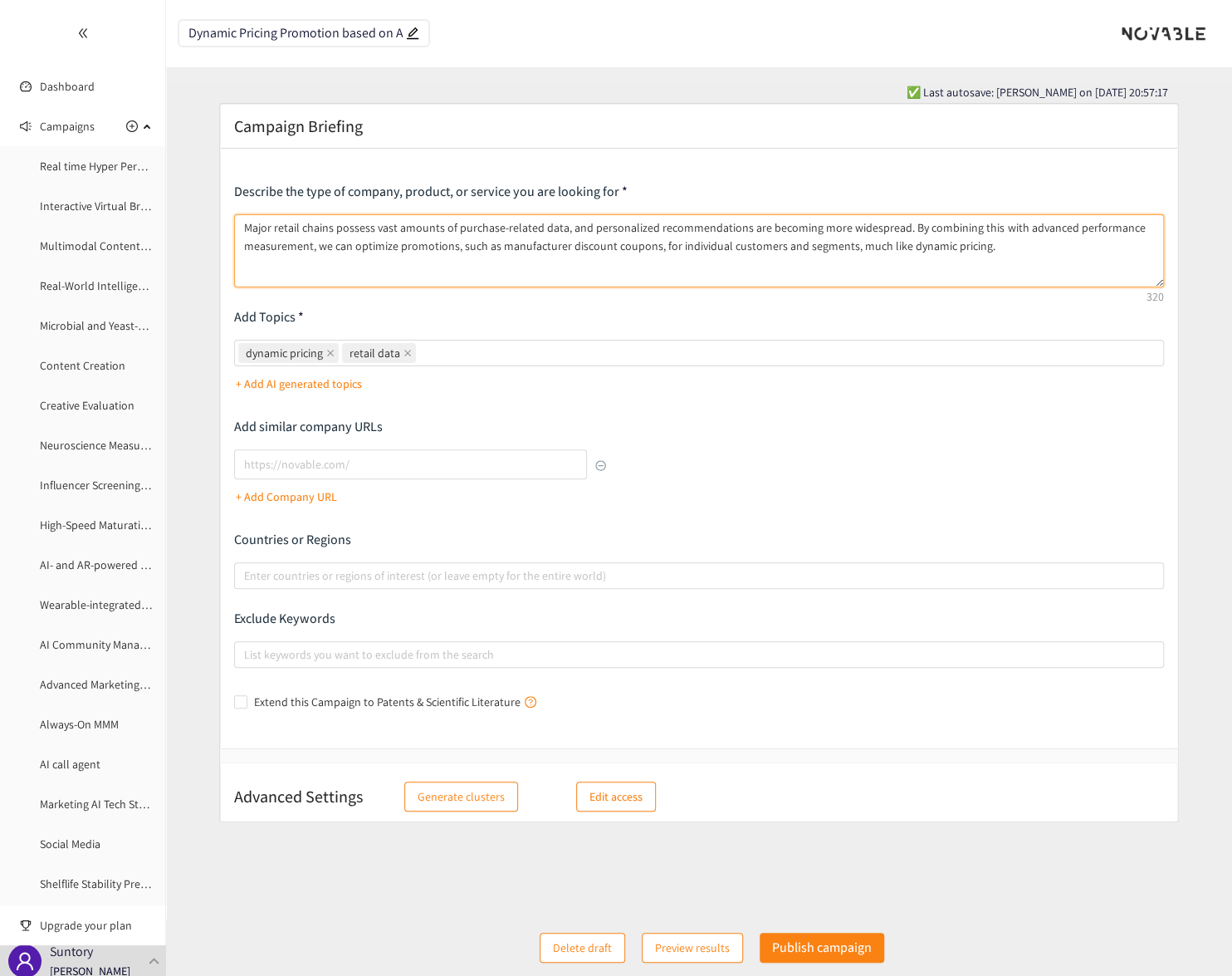
click at [1016, 240] on textarea "Major retail chains possess vast amounts of purchase-related data, and personal…" at bounding box center [699, 251] width 930 height 73
paste textarea "I'm looking for a solution that utilizes real retail purchase data to individua…"
type textarea "Major retail chains possess vast amounts of purchase-related data, and personal…"
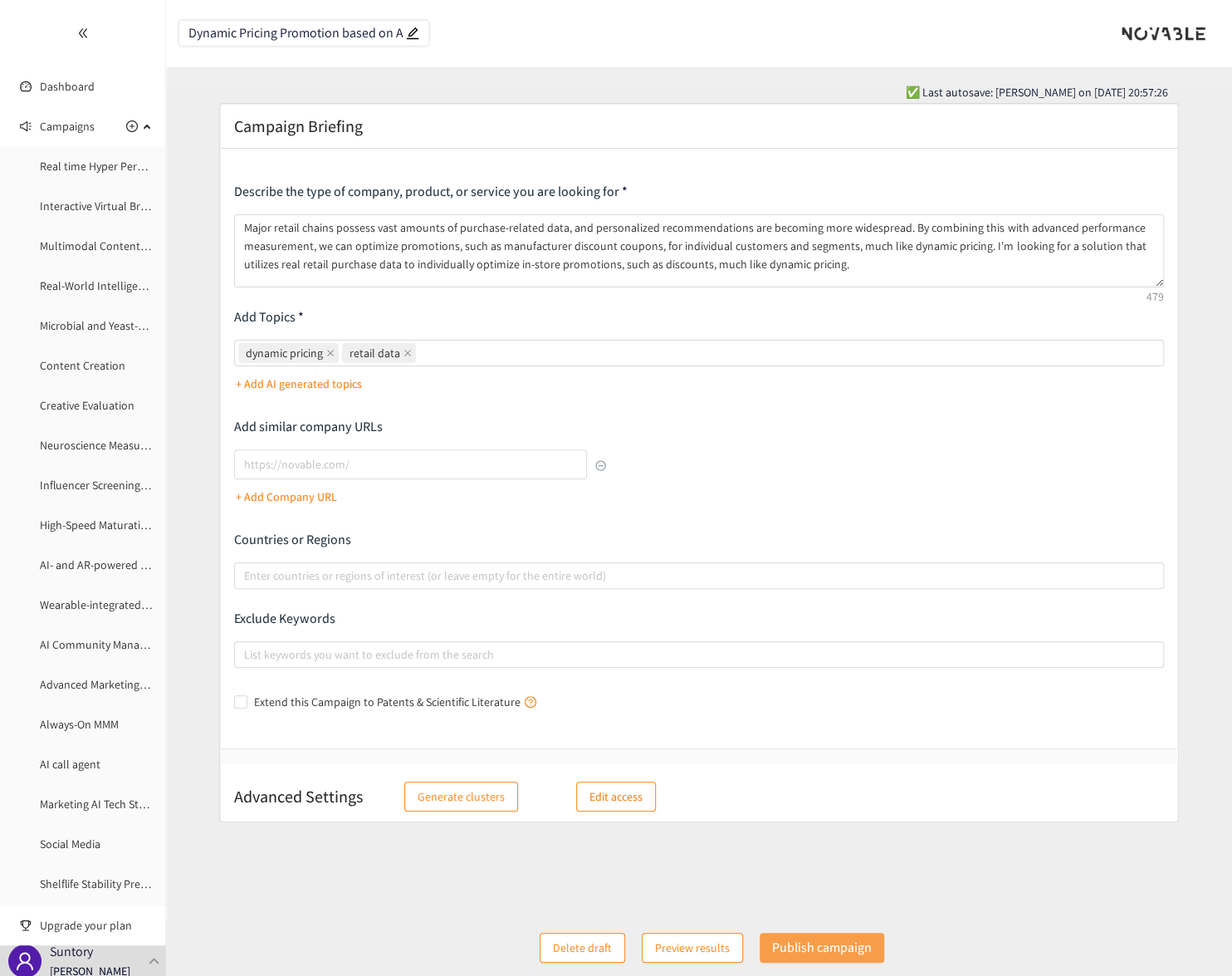
click at [832, 941] on p "Publish campaign" at bounding box center [822, 947] width 100 height 21
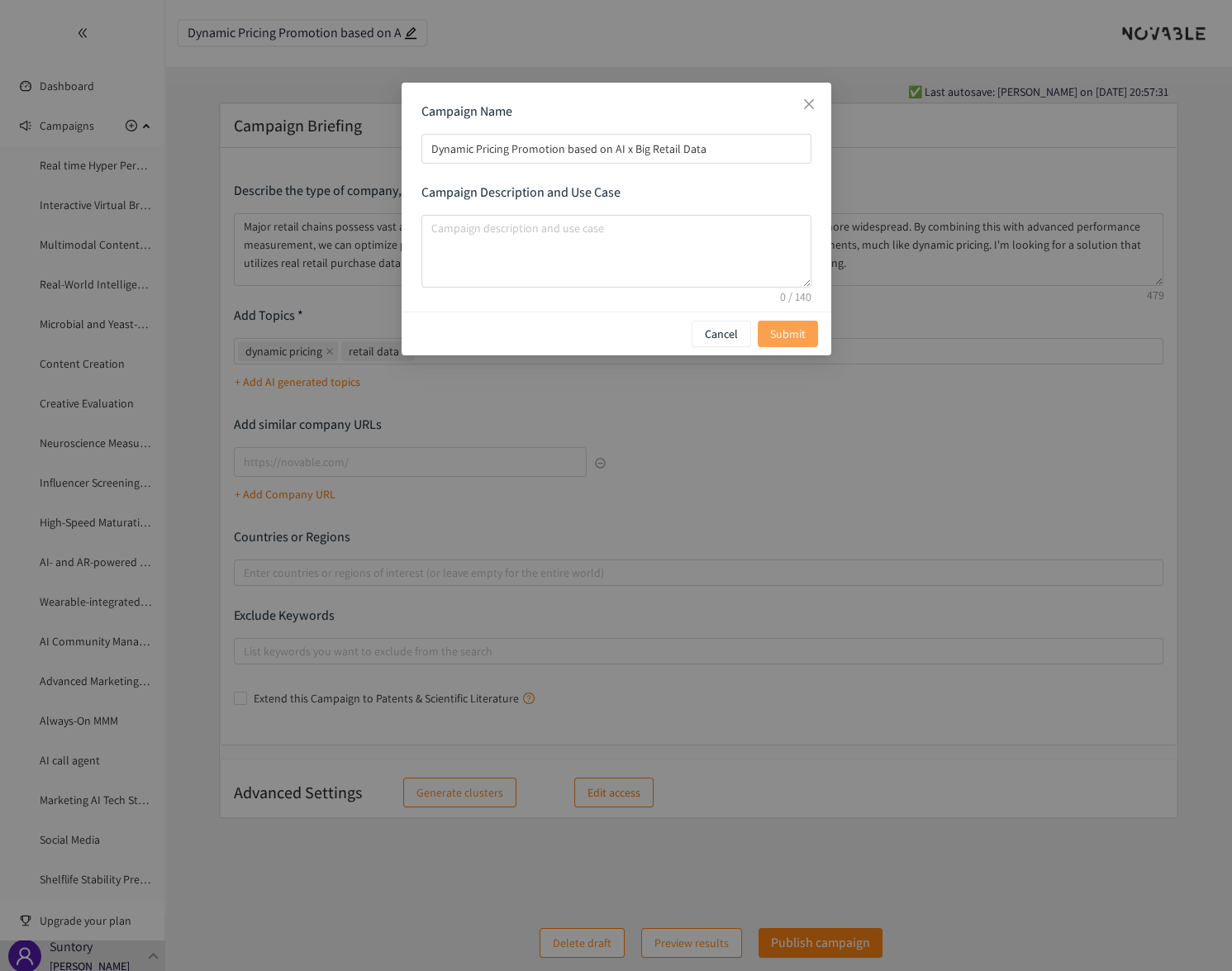
click at [789, 333] on span "Submit" at bounding box center [788, 333] width 36 height 18
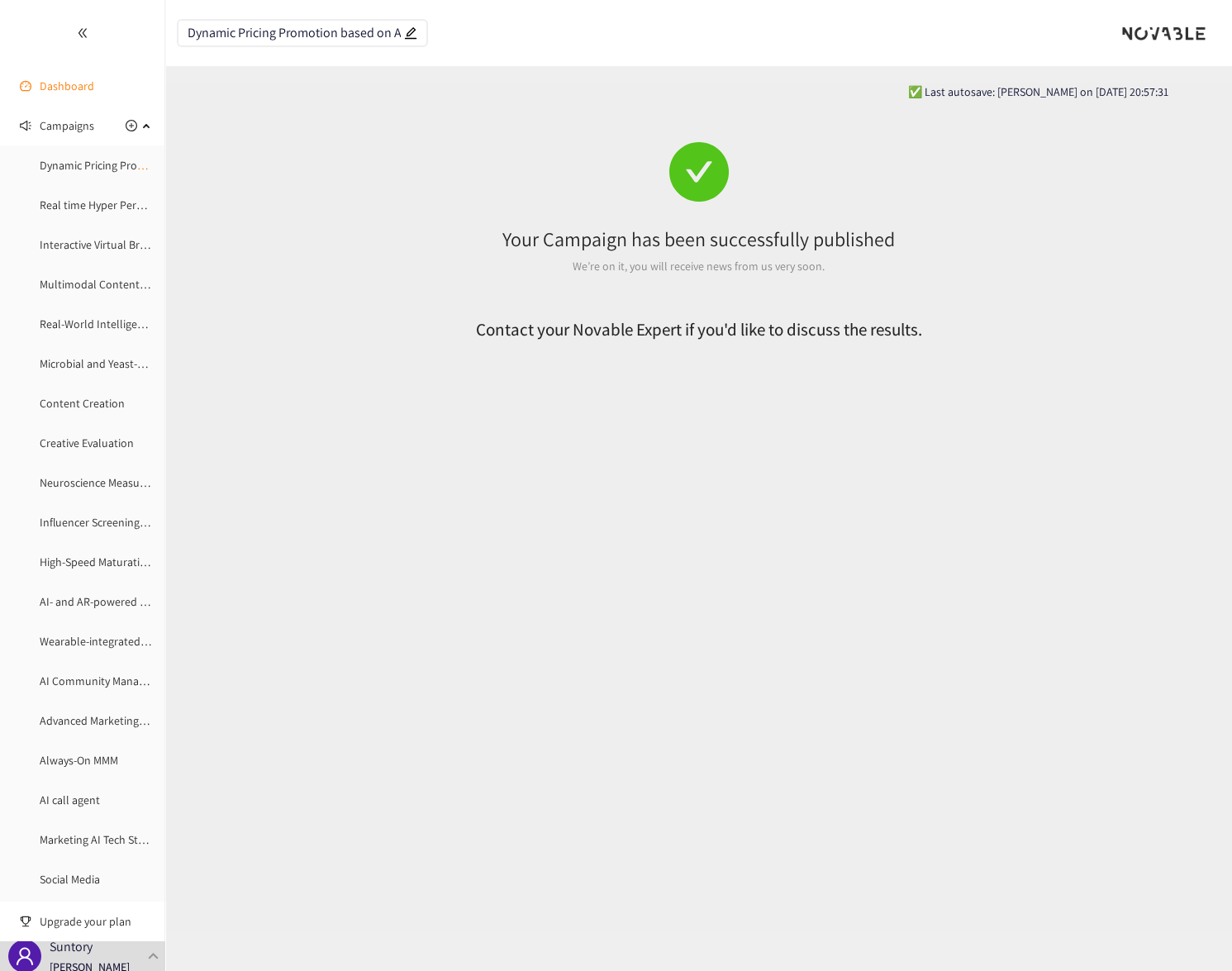
click at [76, 87] on link "Dashboard" at bounding box center [67, 85] width 54 height 15
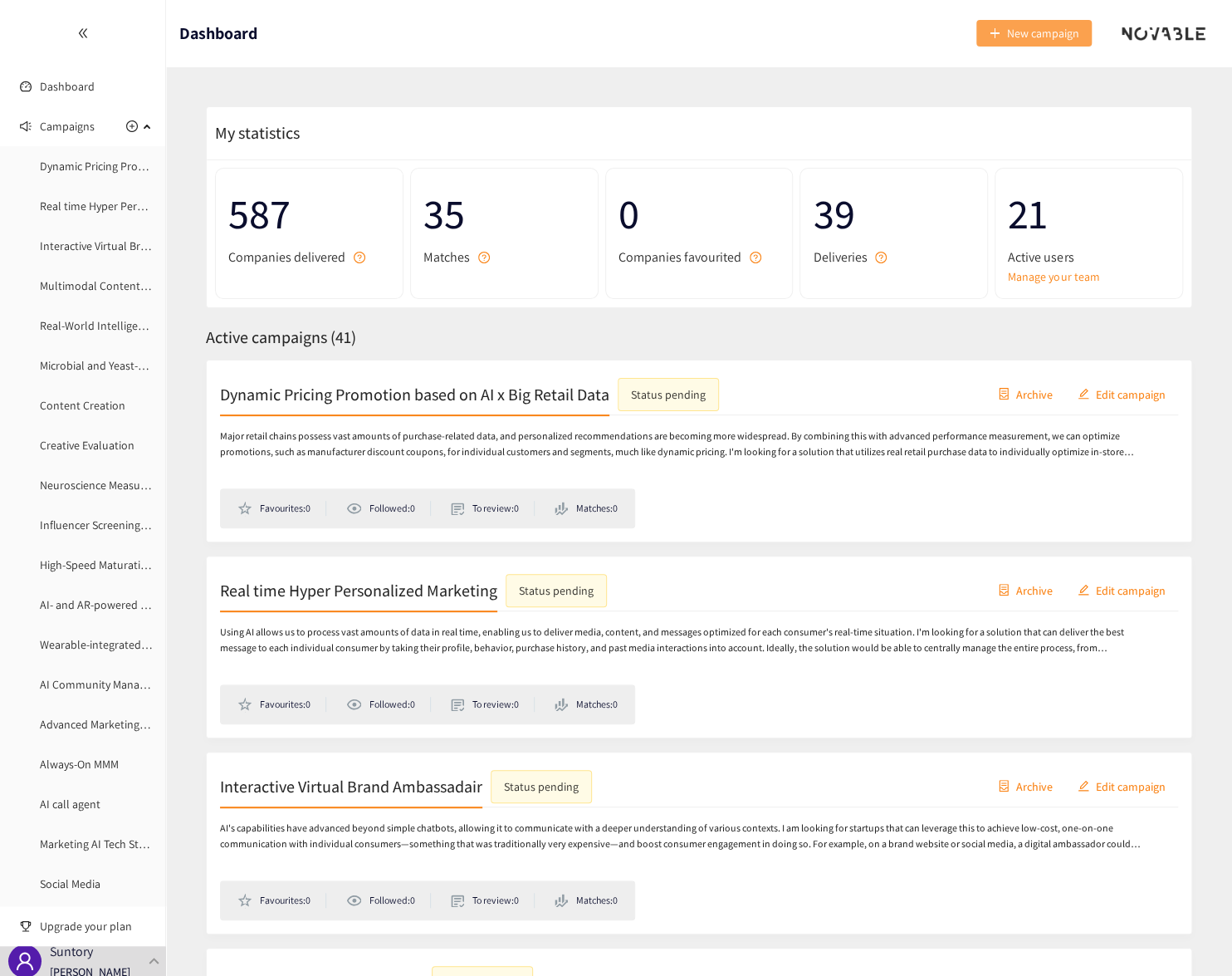
click at [1016, 30] on span "New campaign" at bounding box center [1043, 33] width 72 height 18
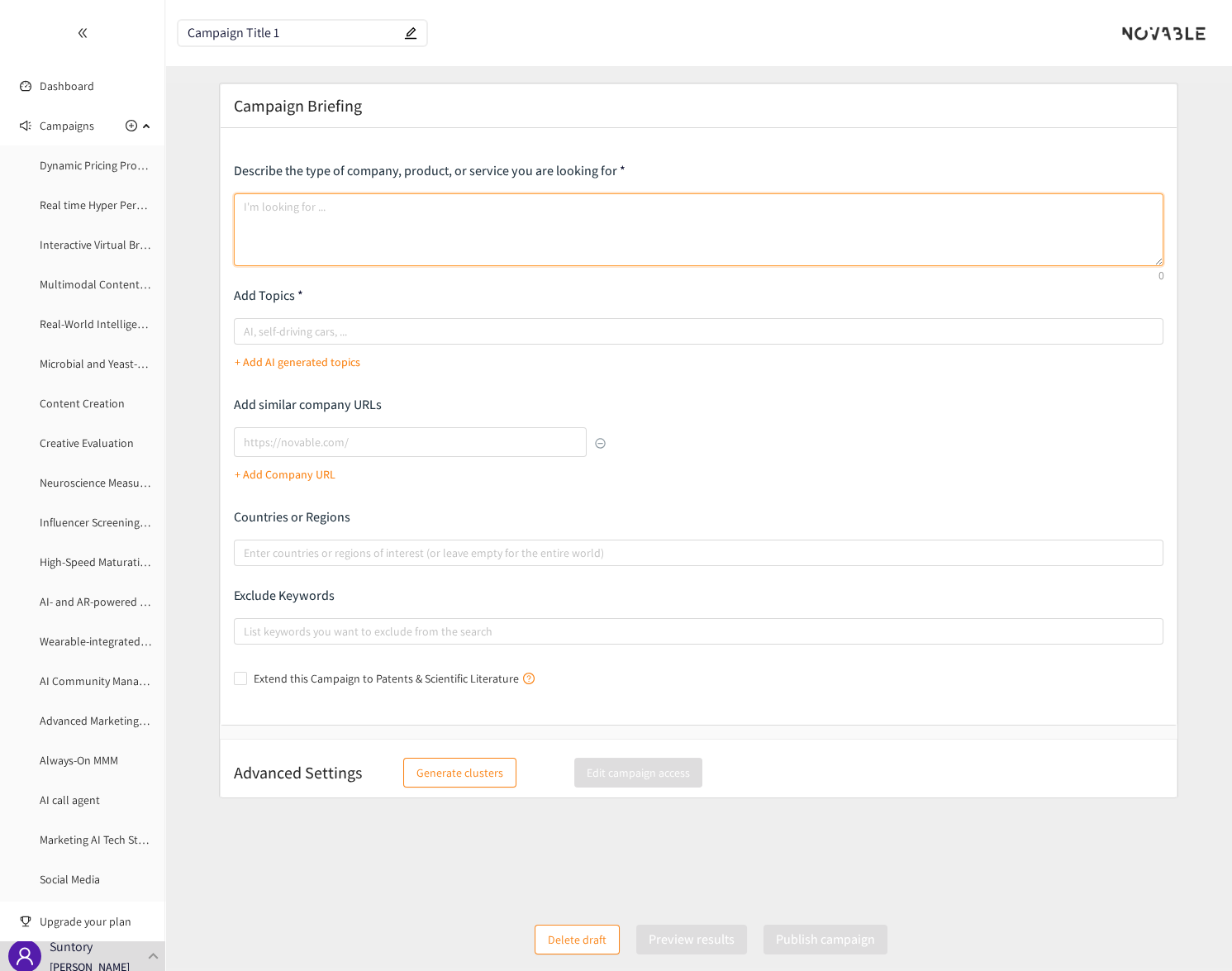
click at [418, 227] on textarea at bounding box center [699, 229] width 931 height 73
paste textarea "Quantified Emotional Insight"
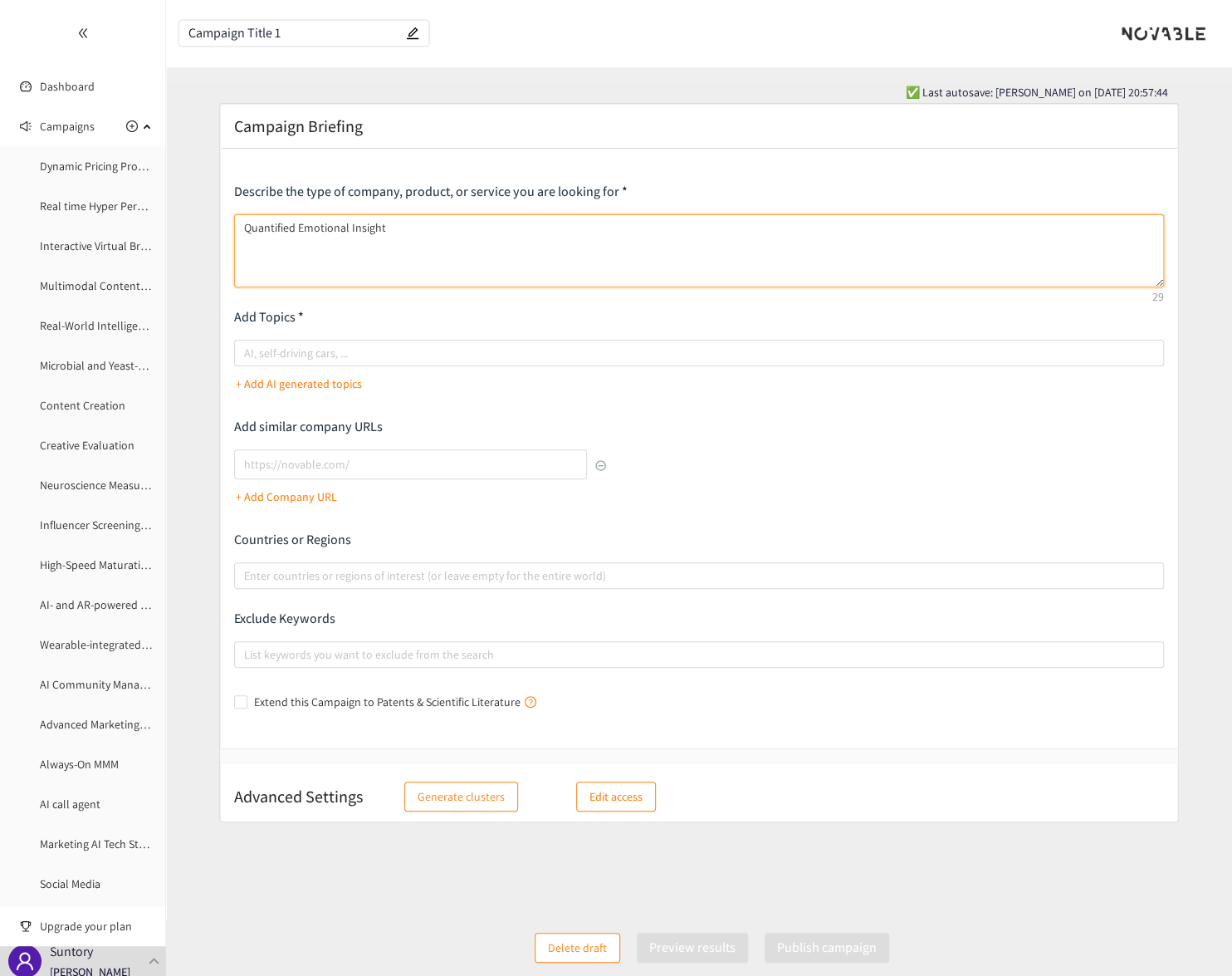
type textarea "Quantified Emotional Insight"
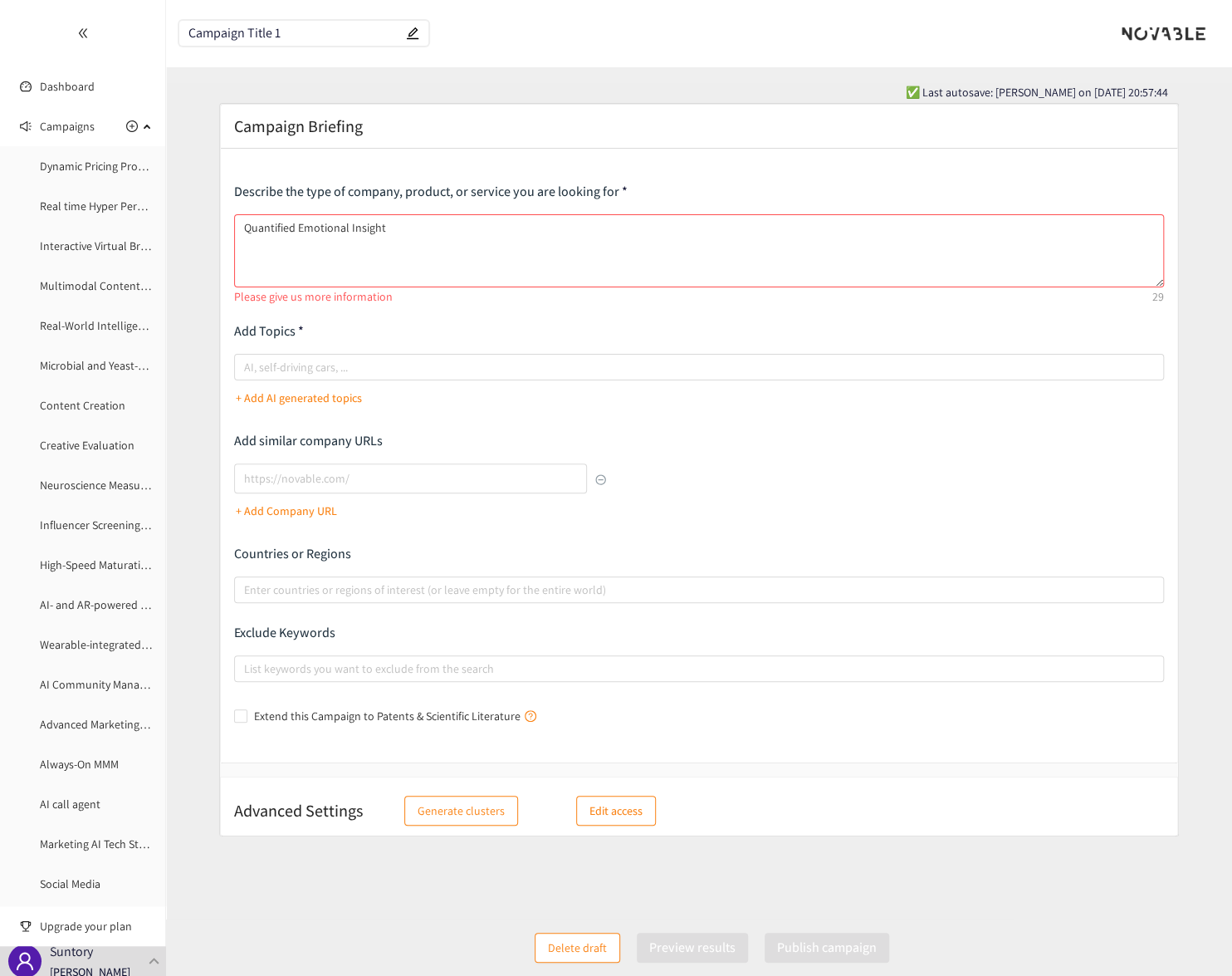
drag, startPoint x: 306, startPoint y: 32, endPoint x: 21, endPoint y: 40, distance: 285.1
click at [21, 39] on section "Dashboard Campaigns Dynamic Pricing Promotion based on AI x Big Retail Data Rea…" at bounding box center [616, 496] width 1232 height 993
paste input "Quantified Emotional Insight"
type input "Quantified Emotional Insight"
drag, startPoint x: 433, startPoint y: 231, endPoint x: 106, endPoint y: 240, distance: 327.1
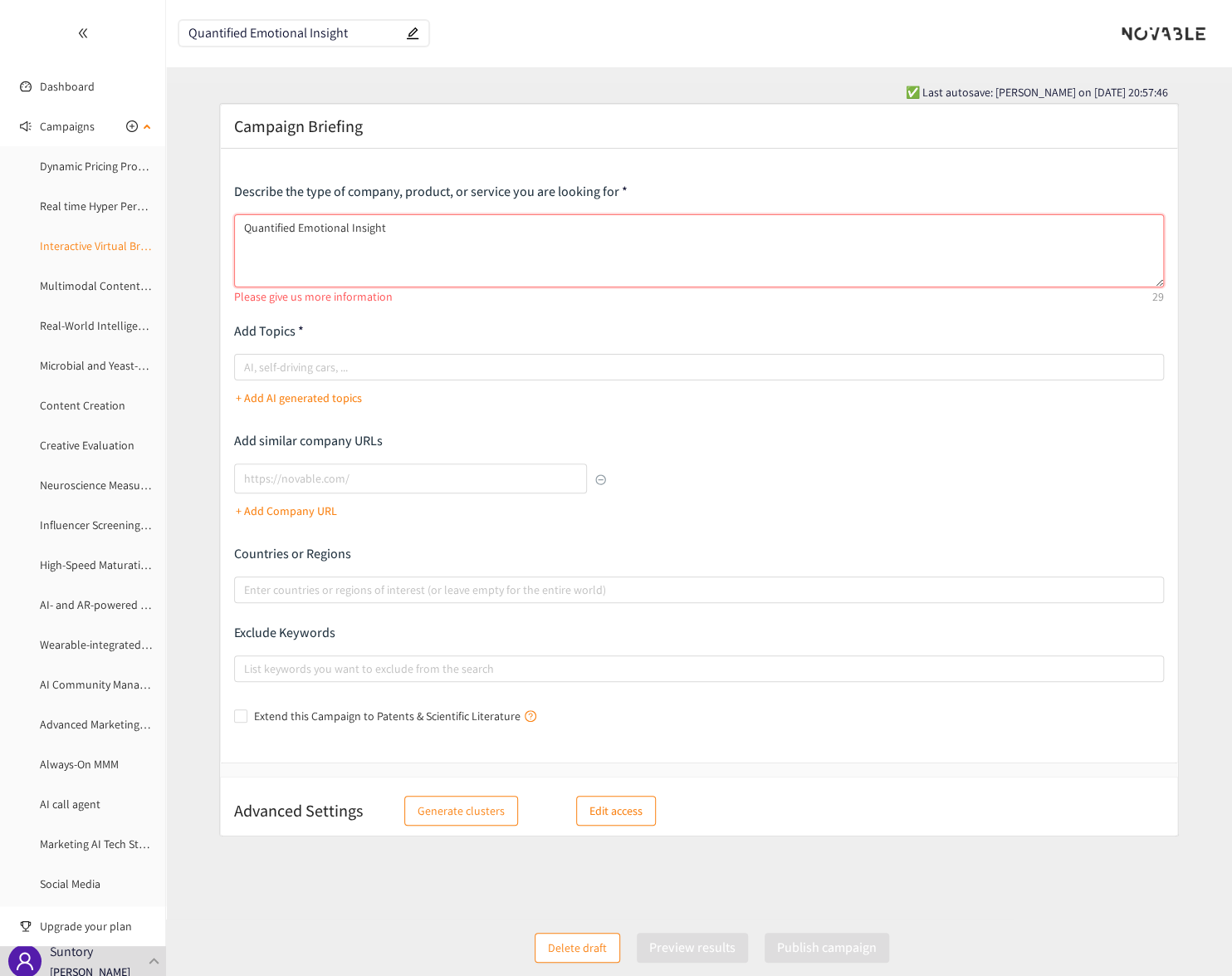
click at [106, 240] on section "Dashboard Campaigns Dynamic Pricing Promotion based on AI x Big Retail Data Rea…" at bounding box center [616, 496] width 1232 height 993
click at [347, 257] on textarea "Quantified Emotional Insight" at bounding box center [699, 251] width 930 height 73
drag, startPoint x: 309, startPoint y: 231, endPoint x: 224, endPoint y: 230, distance: 85.0
click at [224, 230] on div "Describe the type of company, product, or service you are looking for Quantifie…" at bounding box center [699, 455] width 957 height 614
paste textarea "Due to advances in AI and visual recognition technology, human emotion can be a…"
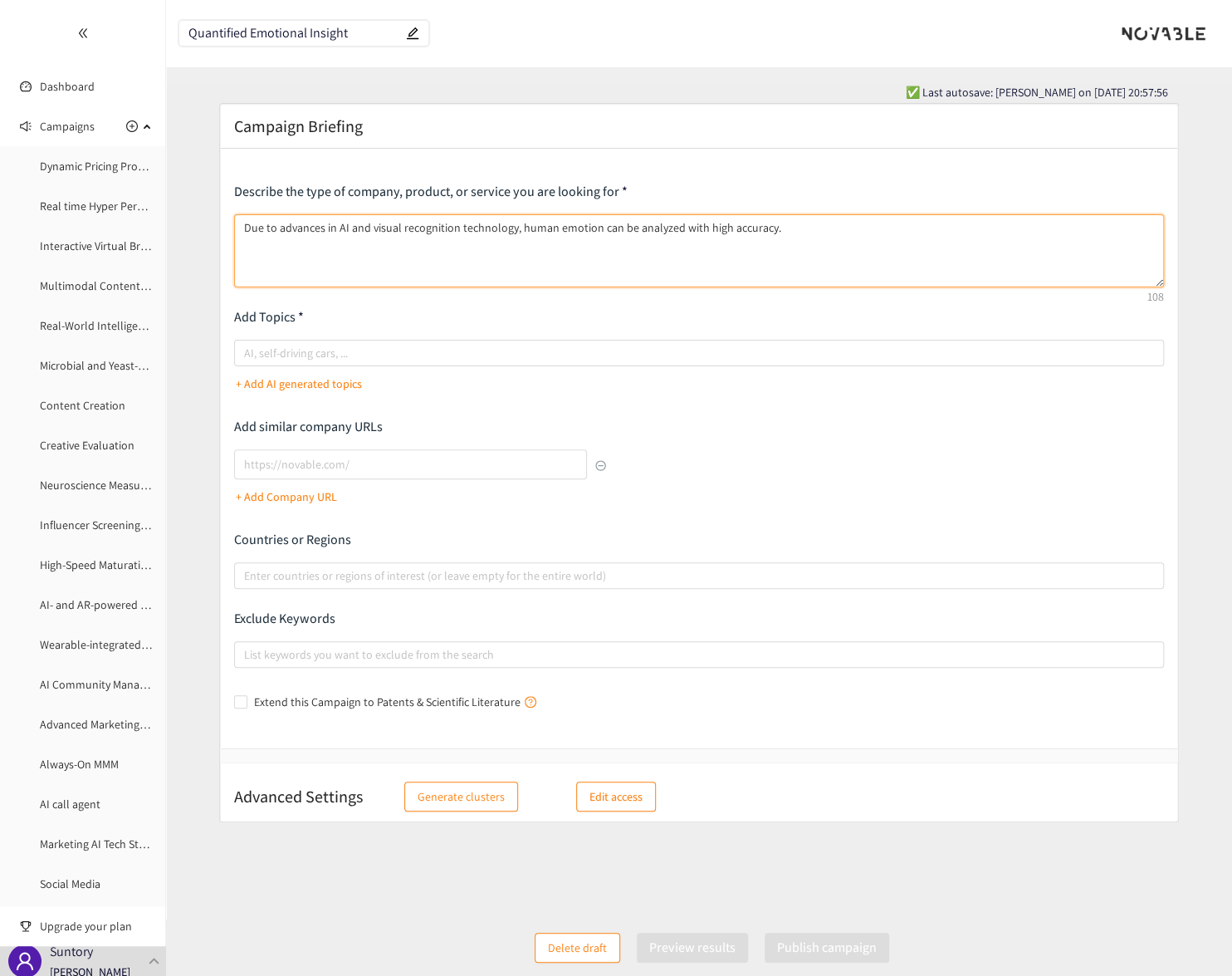
click at [811, 234] on textarea "Due to advances in AI and visual recognition technology, human emotion can be a…" at bounding box center [699, 251] width 930 height 73
paste textarea "I'm looking for a solution that can analyze people's emotions with high accurac…"
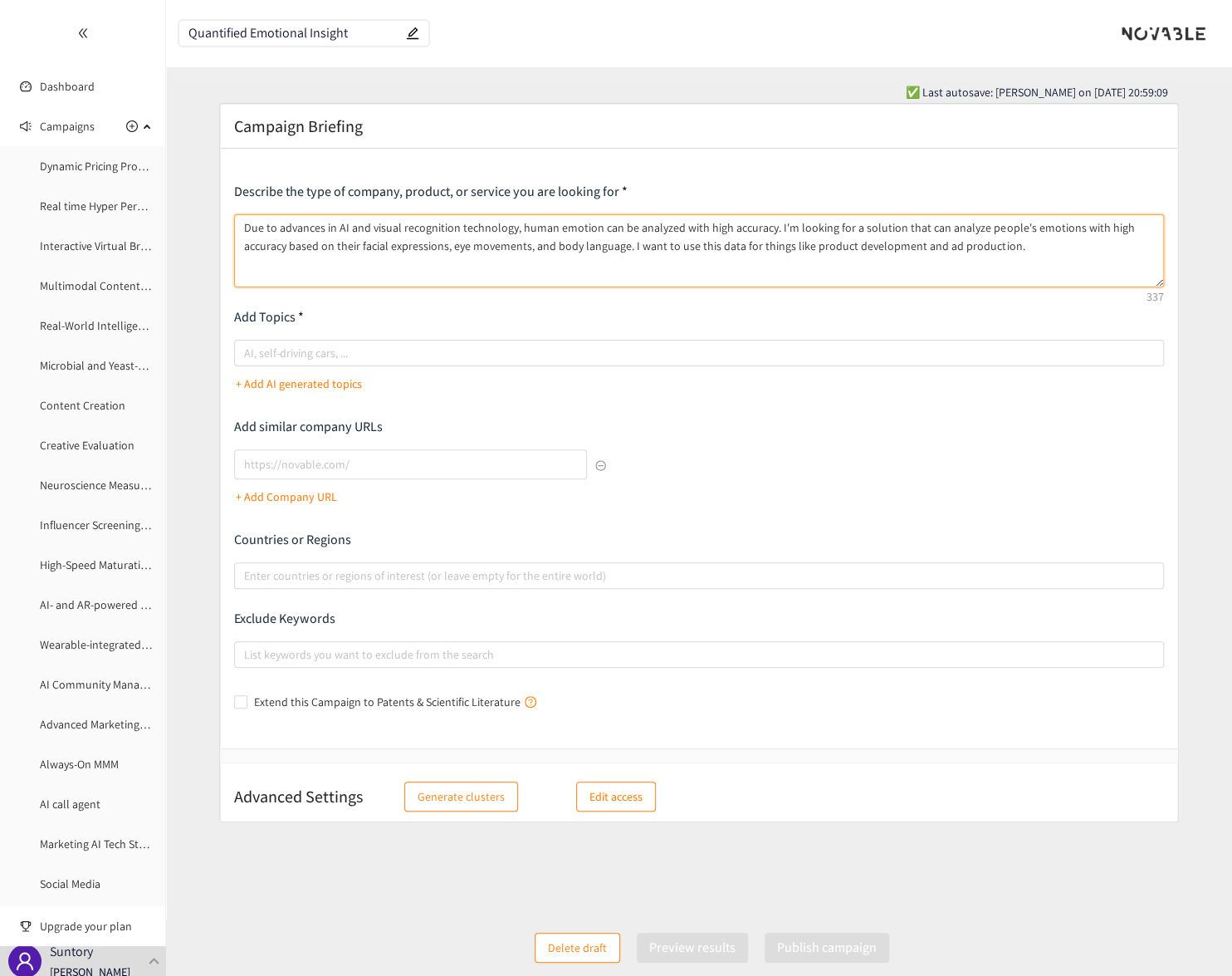
click at [578, 248] on textarea "Due to advances in AI and visual recognition technology, human emotion can be a…" at bounding box center [699, 251] width 930 height 73
click at [591, 229] on textarea "Due to advances in AI and visual recognition technology, human emotion can be a…" at bounding box center [699, 251] width 930 height 73
click at [483, 349] on div at bounding box center [691, 353] width 905 height 20
type textarea "Due to advances in AI and visual recognition technology, human emotions can be …"
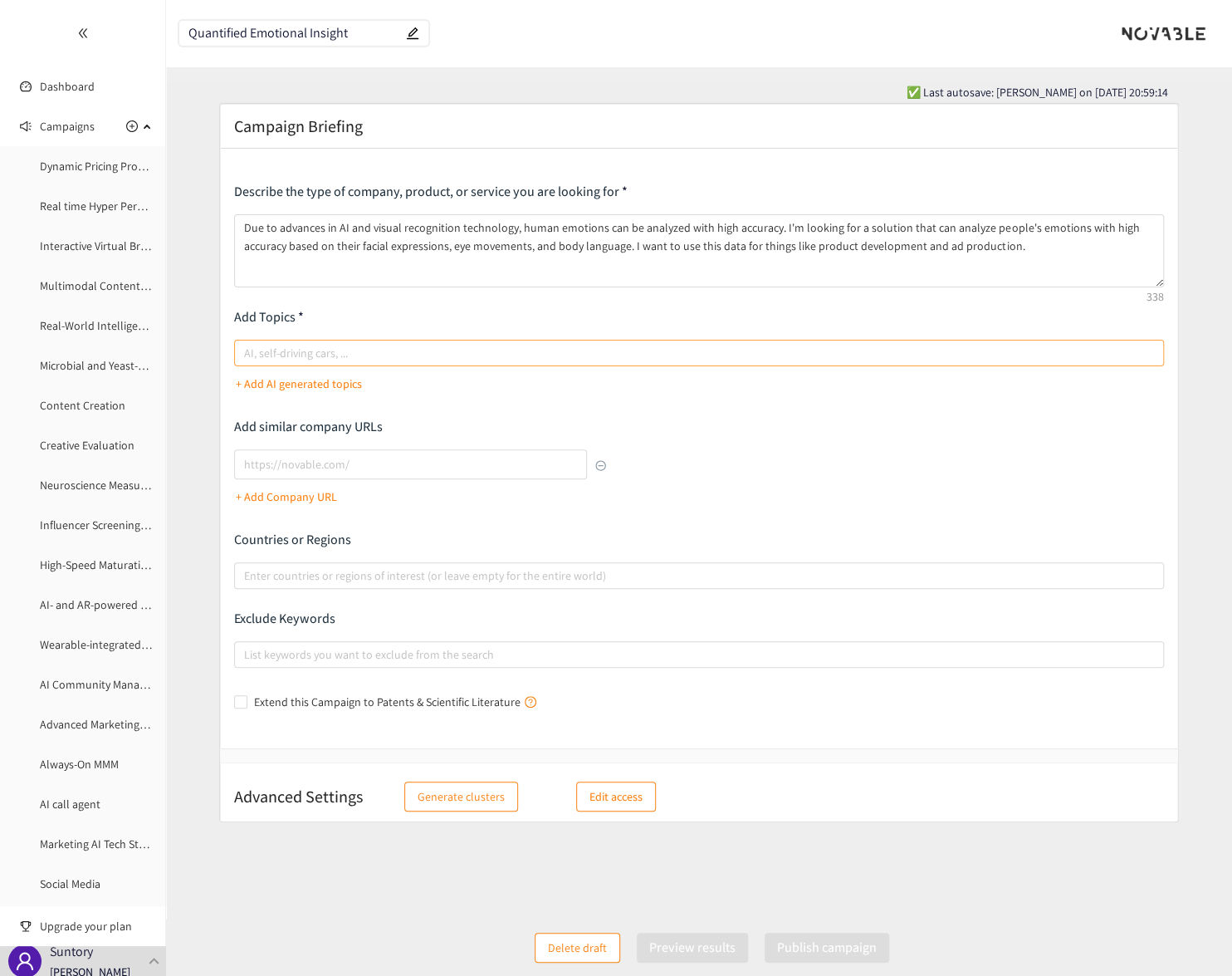
click at [247, 349] on input "AI, self-driving cars, ..." at bounding box center [246, 353] width 4 height 20
type input "AI"
type input "visual recognition"
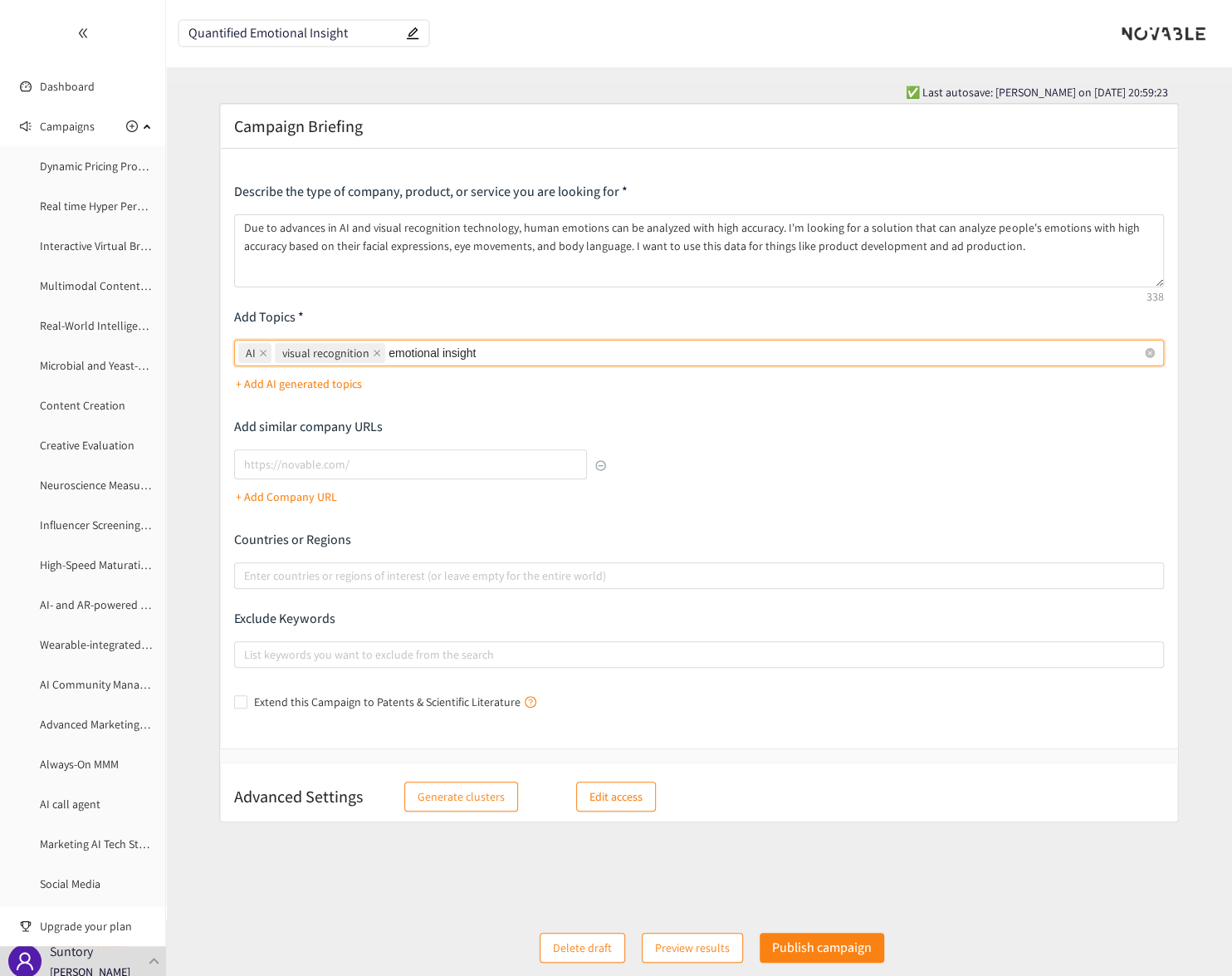
type input "emotional insights"
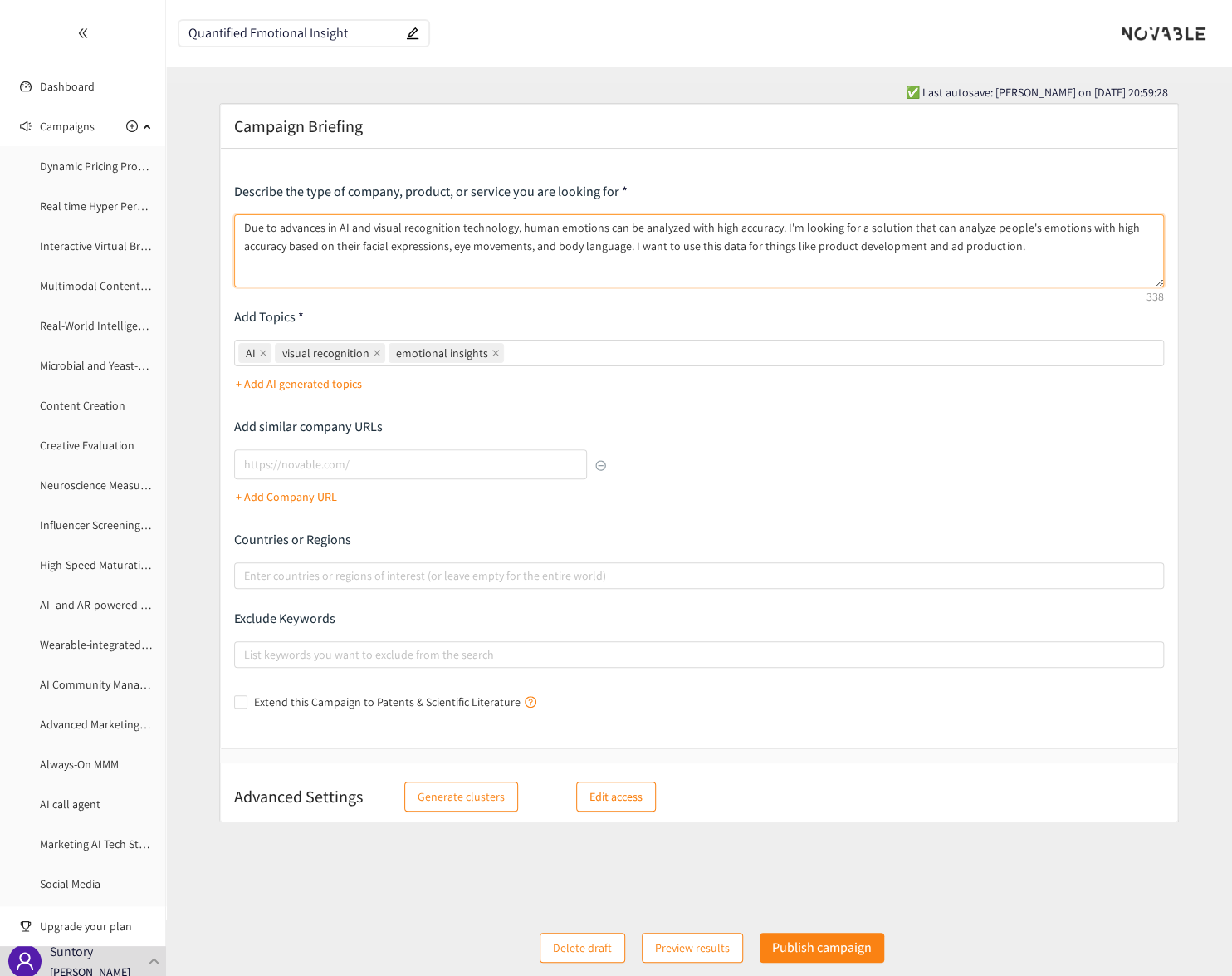
click at [1035, 243] on textarea "Due to advances in AI and visual recognition technology, human emotions can be …" at bounding box center [699, 251] width 930 height 73
paste textarea "It's desirable to be able to not only measure simple emotions like joy, anger, …"
type textarea "Due to advances in AI and visual recognition technology, human emotions can be …"
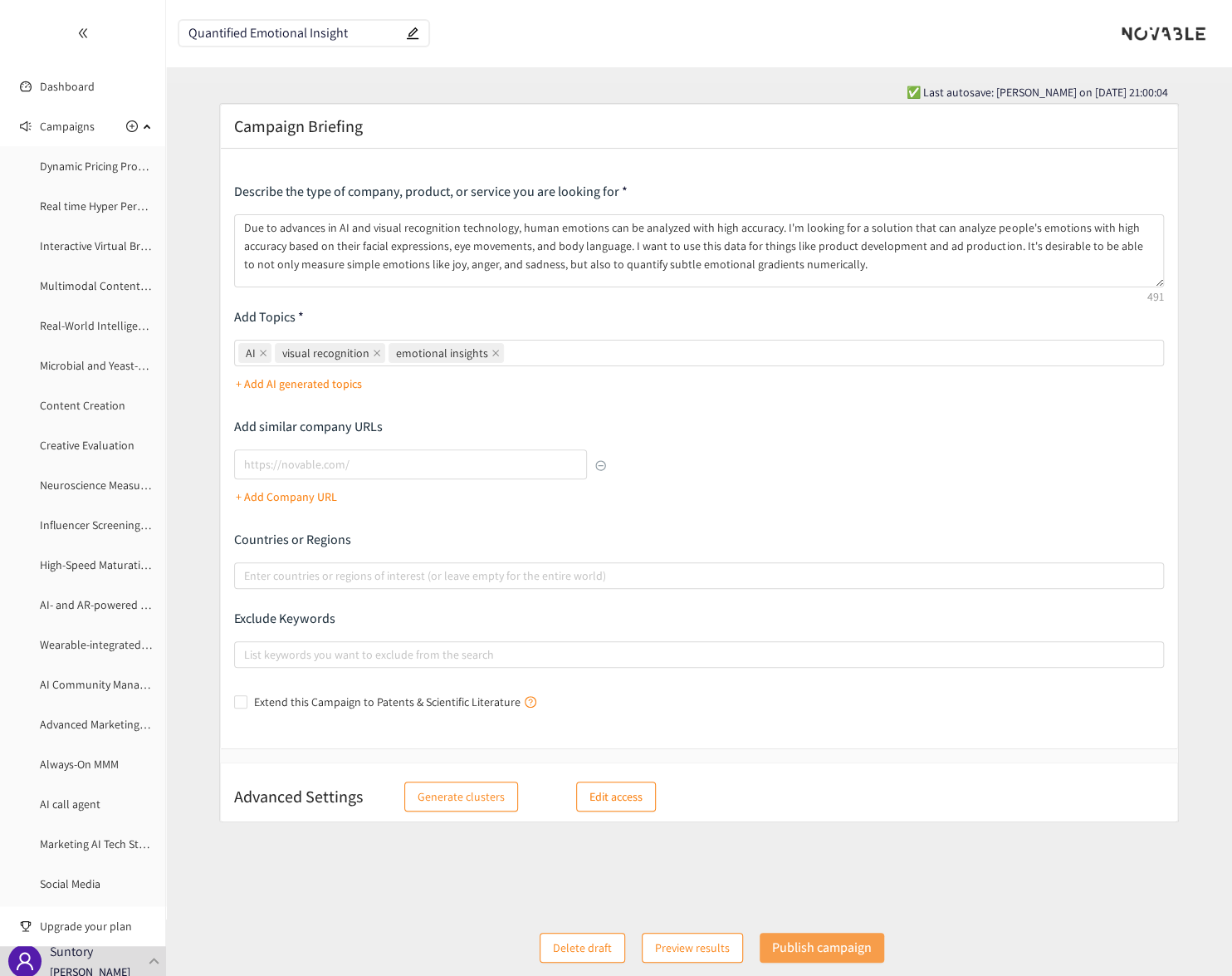
click at [804, 938] on p "Publish campaign" at bounding box center [822, 947] width 100 height 21
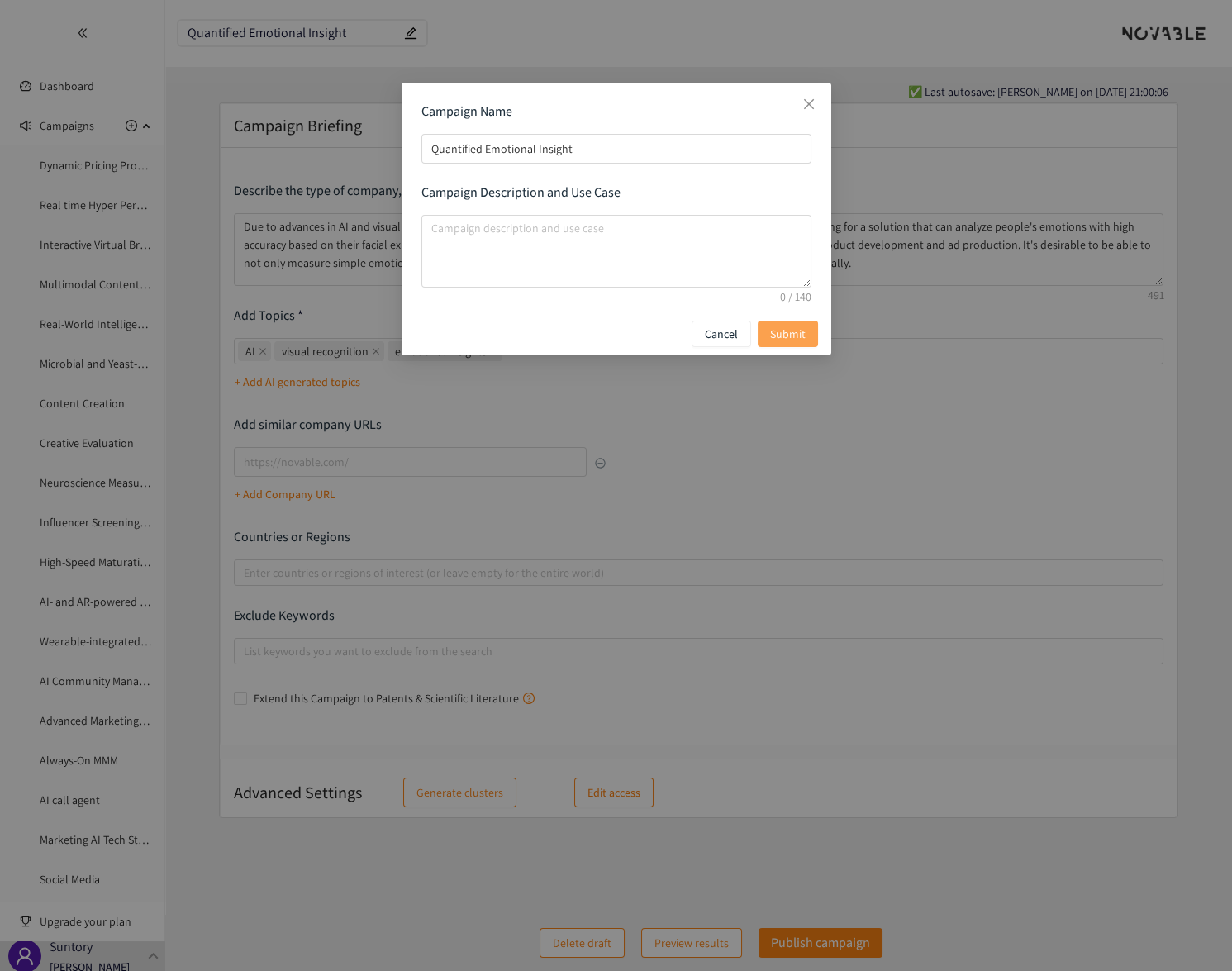
click at [778, 325] on span "Submit" at bounding box center [788, 333] width 36 height 18
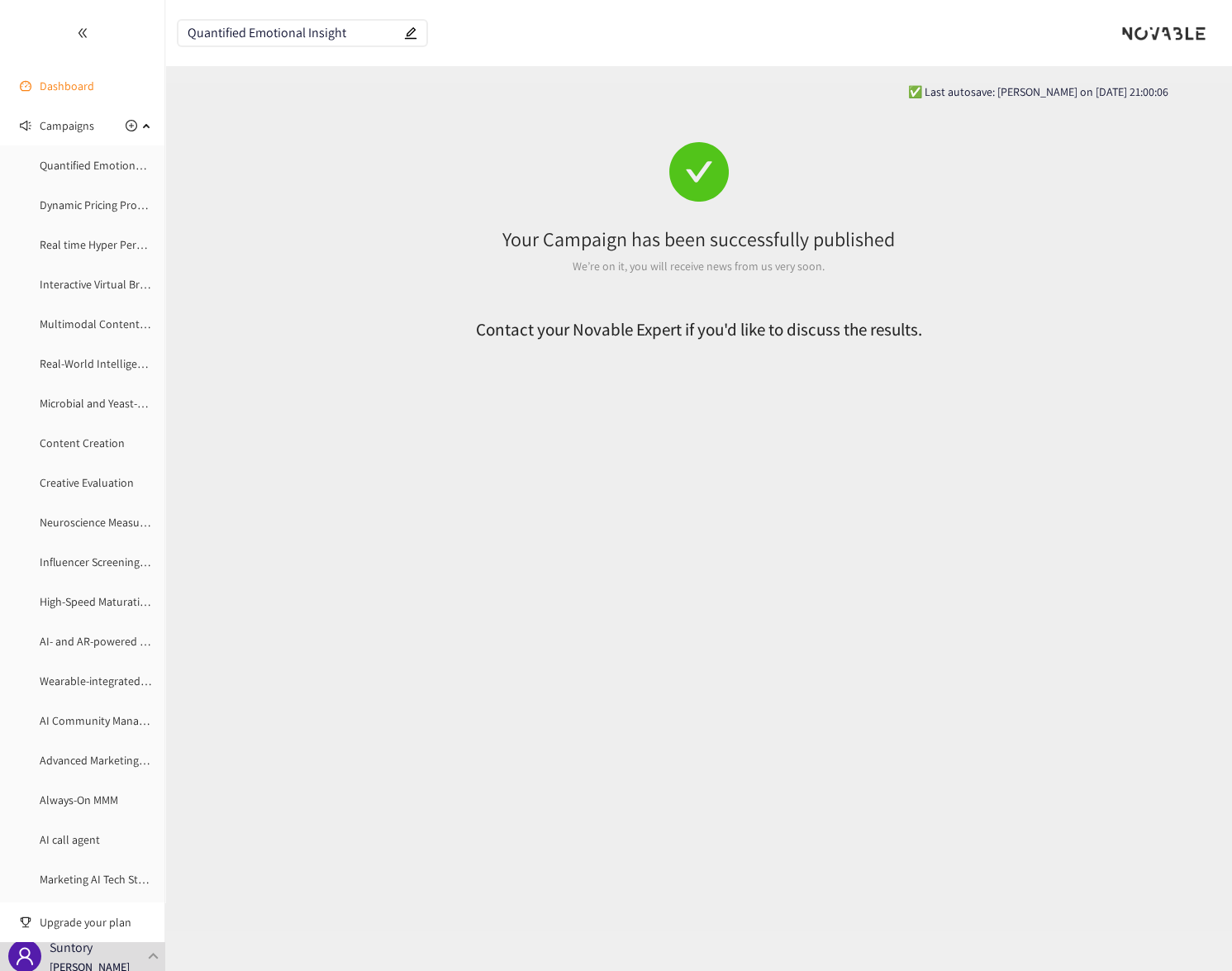
click at [65, 93] on link "Dashboard" at bounding box center [67, 85] width 54 height 15
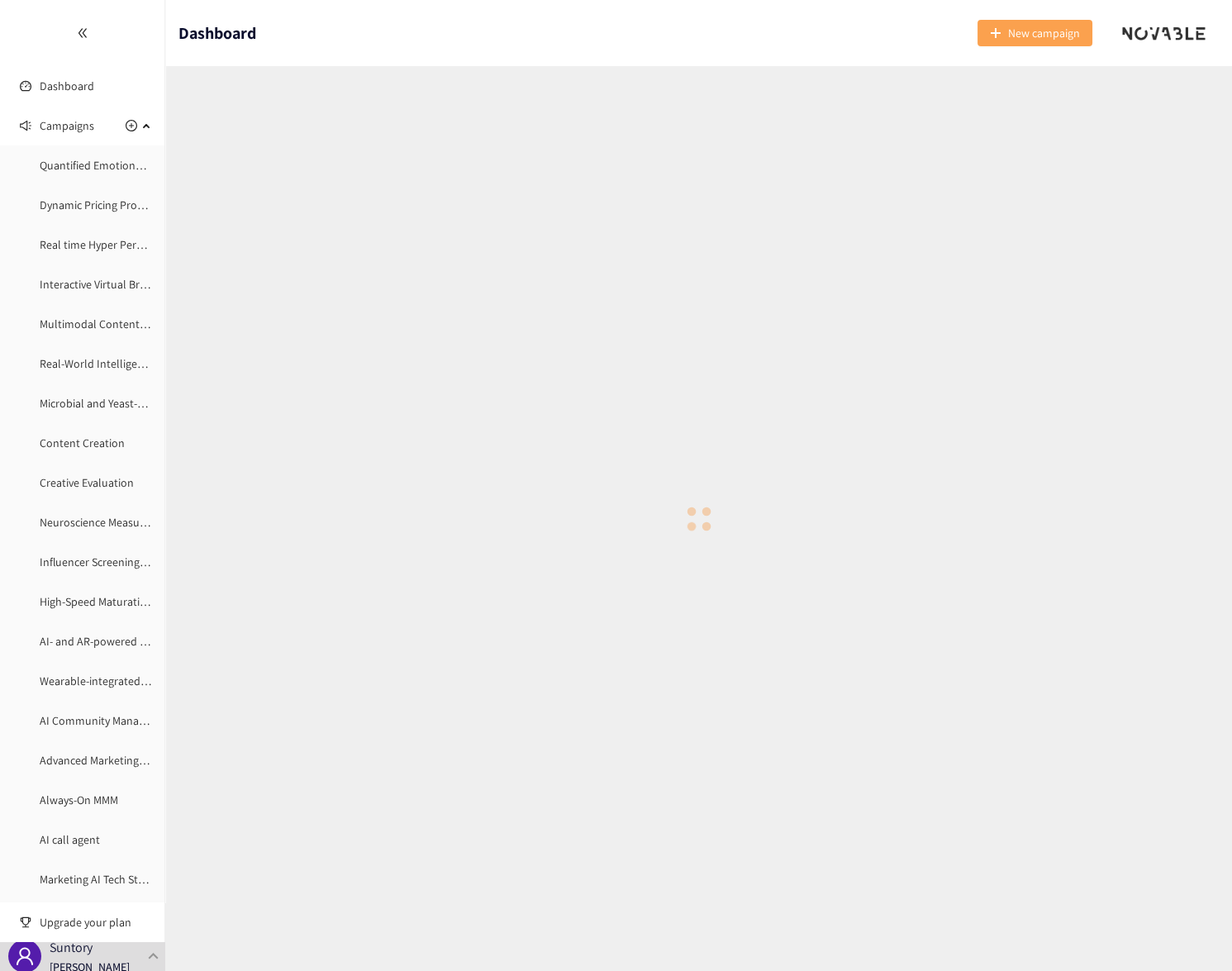
click at [1053, 29] on span "New campaign" at bounding box center [1044, 33] width 72 height 18
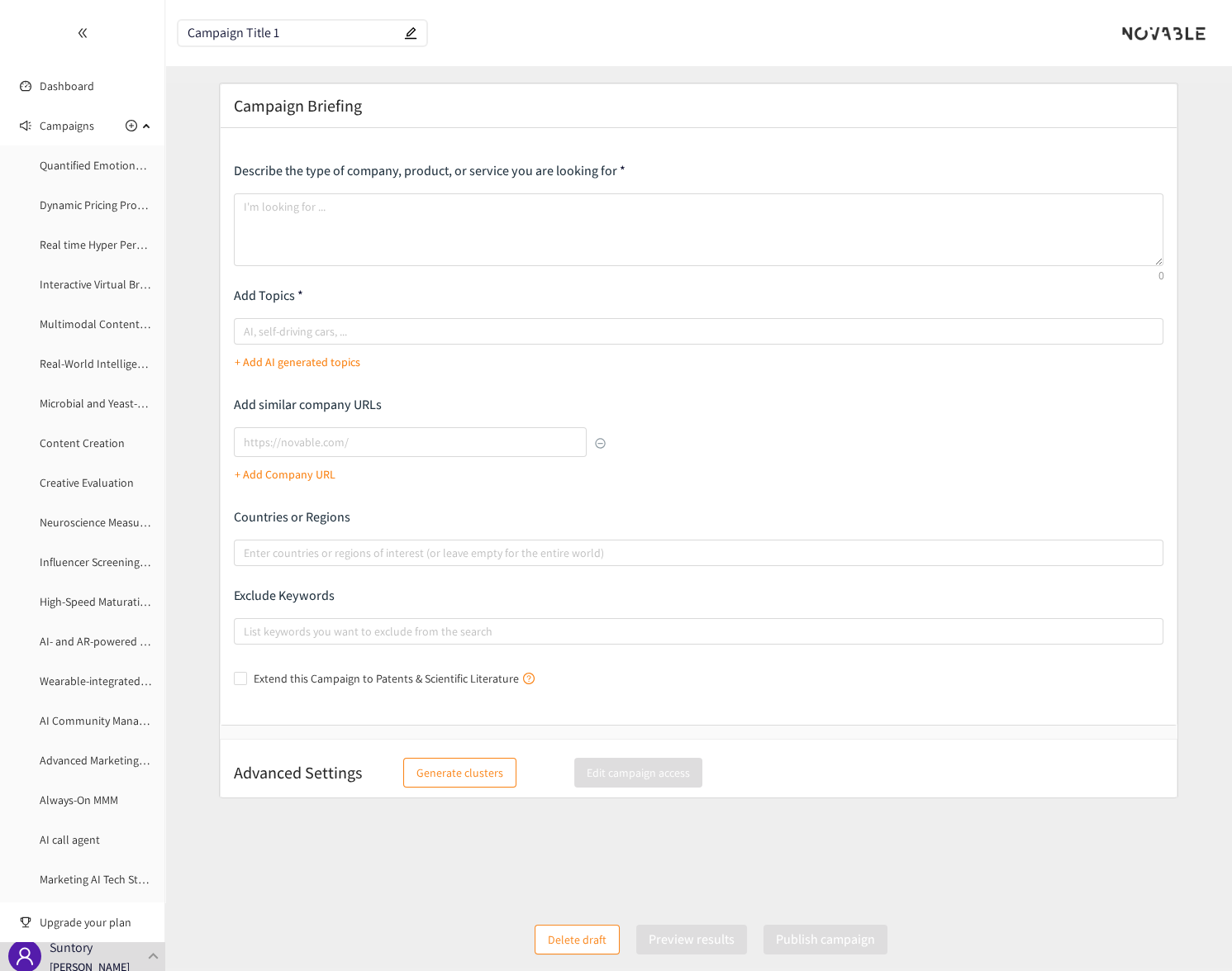
paste input "Quantum Computing"
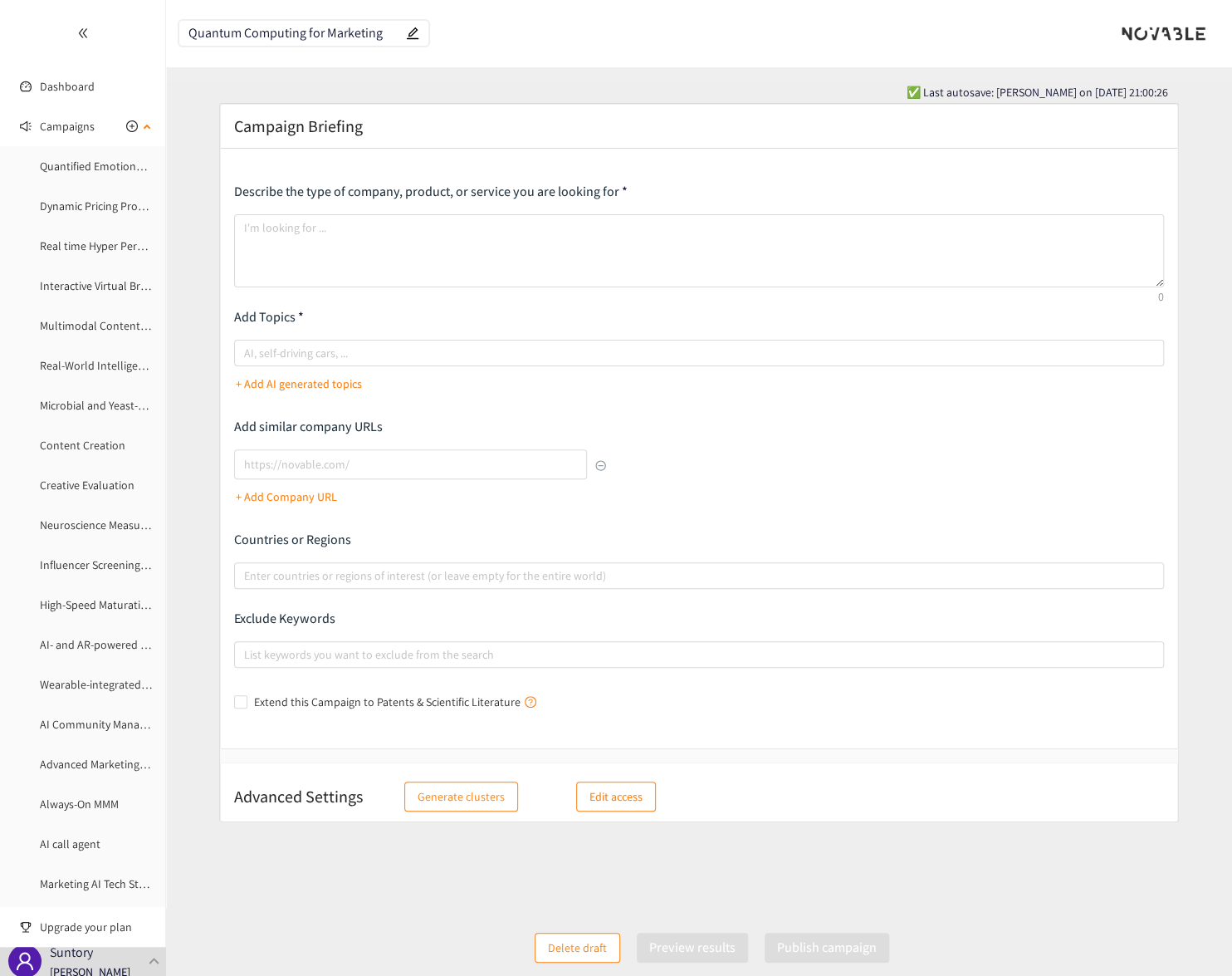
type input "Quantum Computing for Marketing"
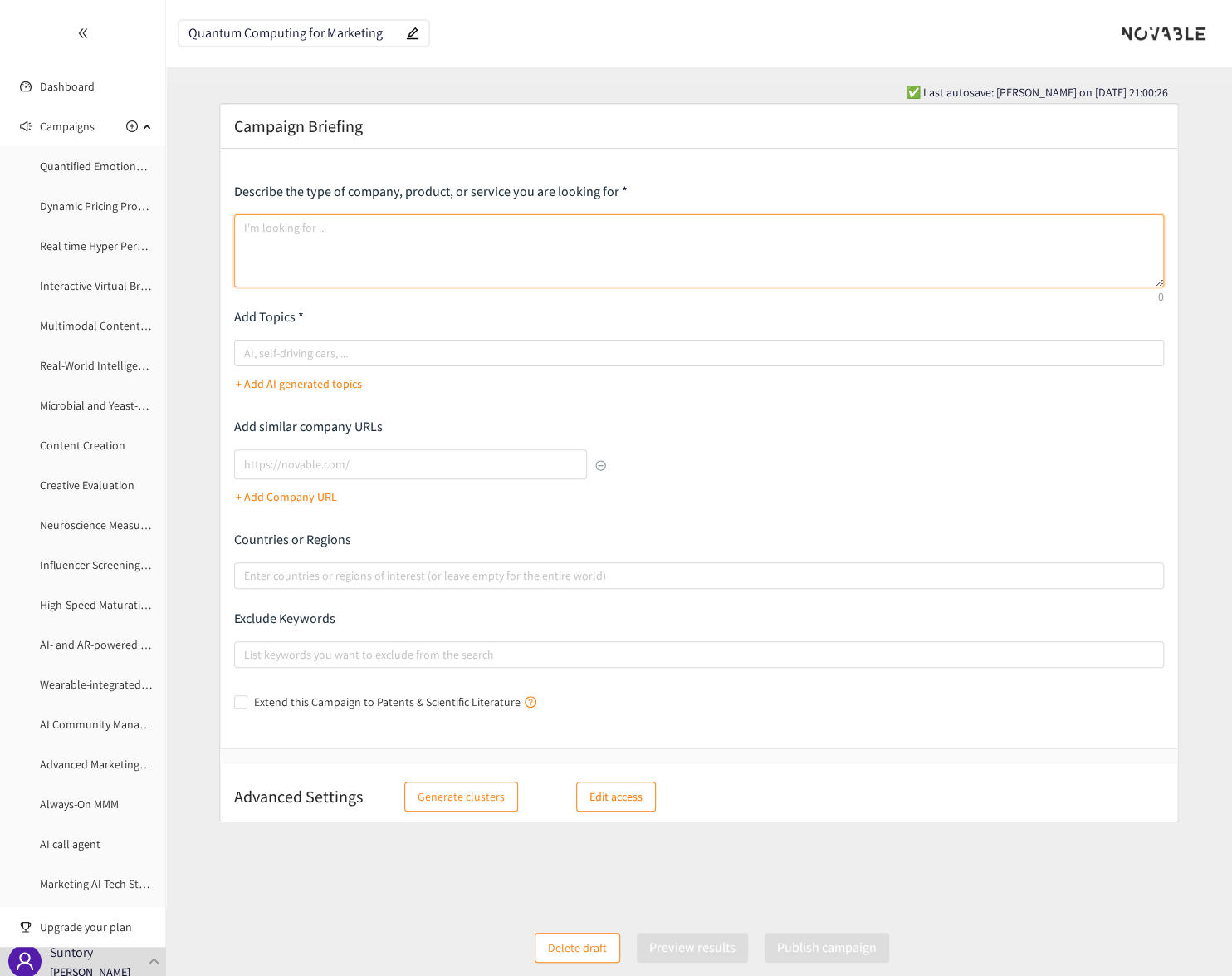
click at [406, 243] on textarea at bounding box center [699, 251] width 930 height 73
paste textarea "Quantum computation harnesses quantum mechanics, where this emergent field has …"
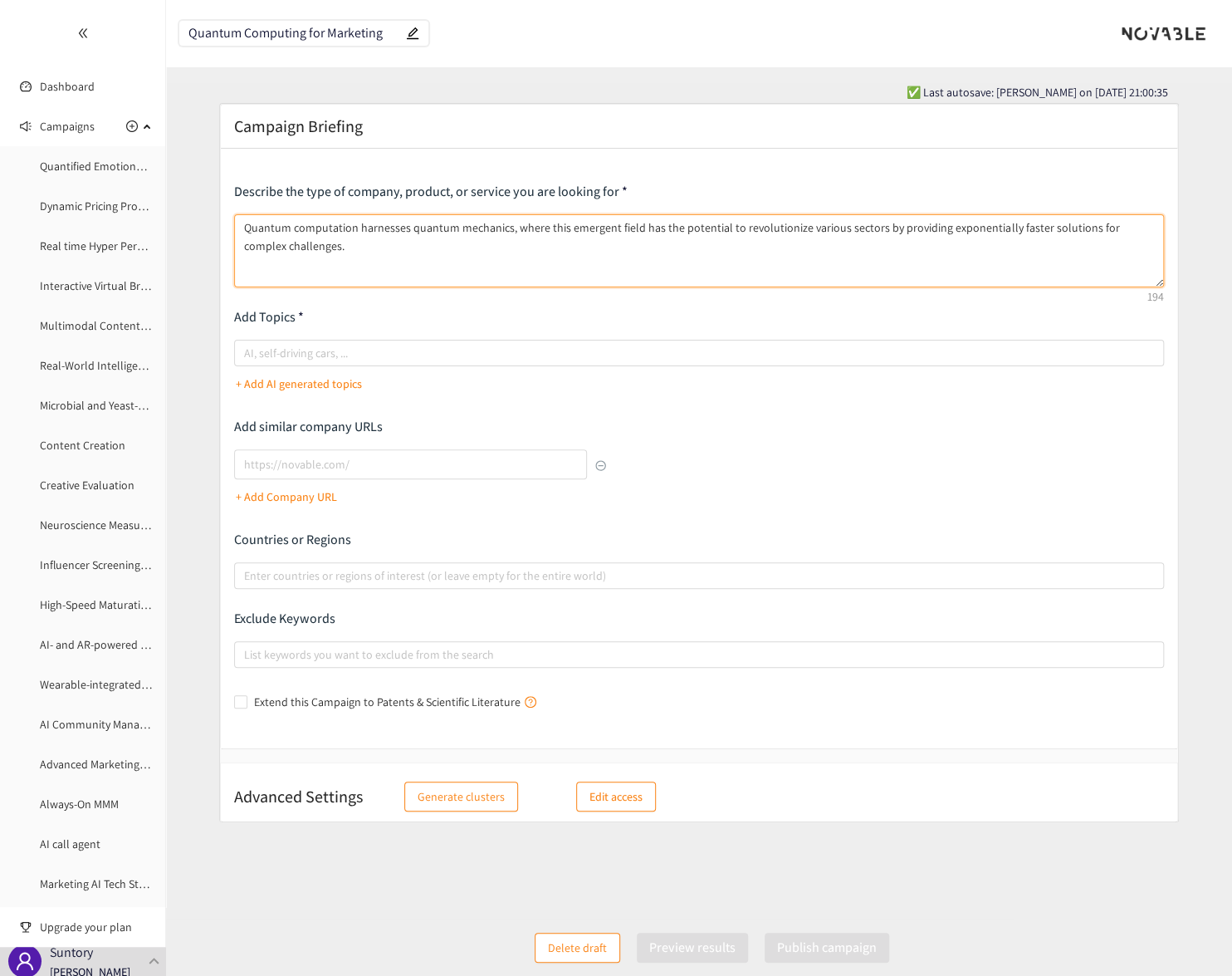
type textarea "Quantum computation harnesses quantum mechanics, where this emergent field has …"
click at [324, 360] on div at bounding box center [691, 353] width 905 height 20
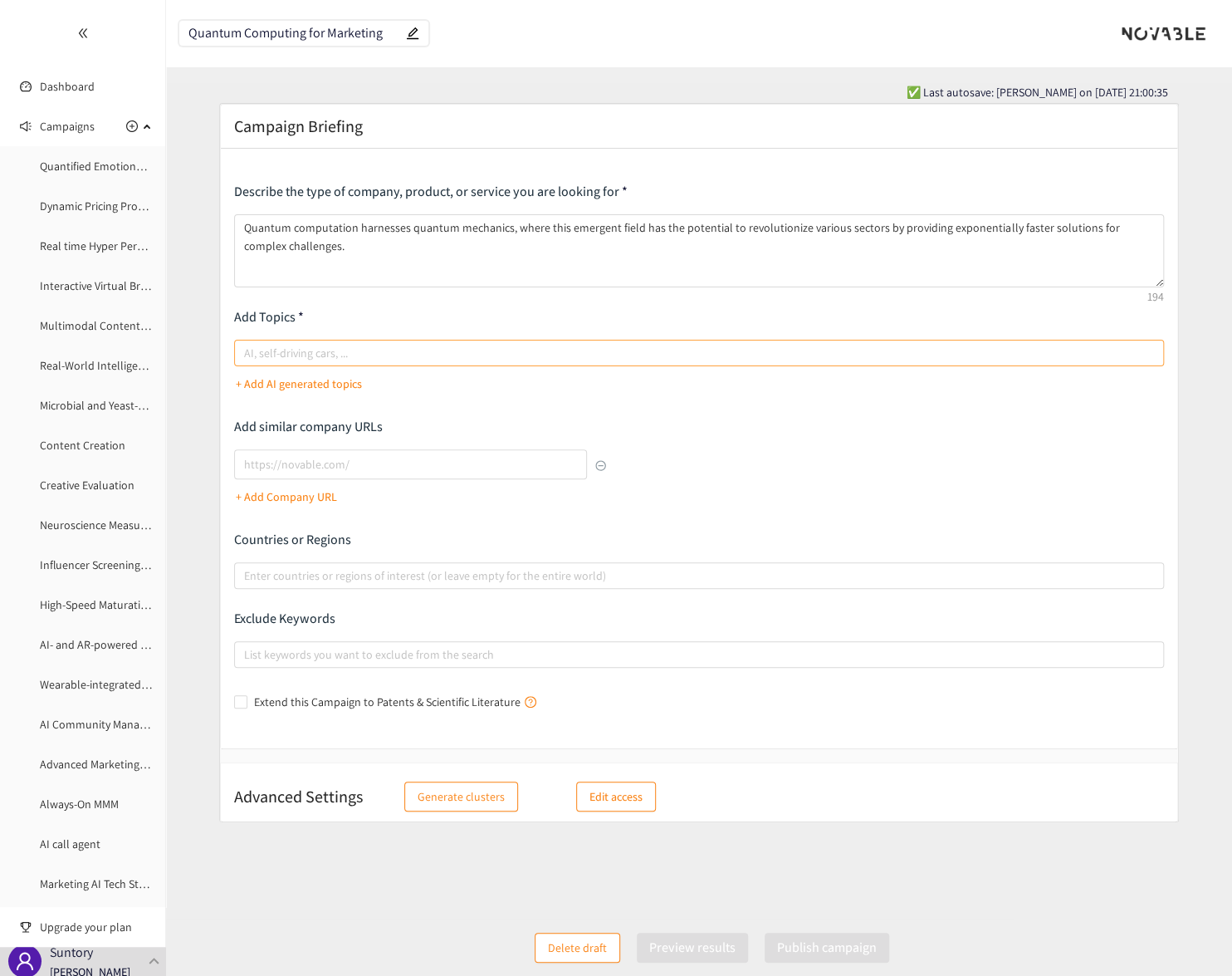
click at [247, 360] on input "AI, self-driving cars, ..." at bounding box center [246, 353] width 4 height 20
type input "quantum computing"
type input "marketing"
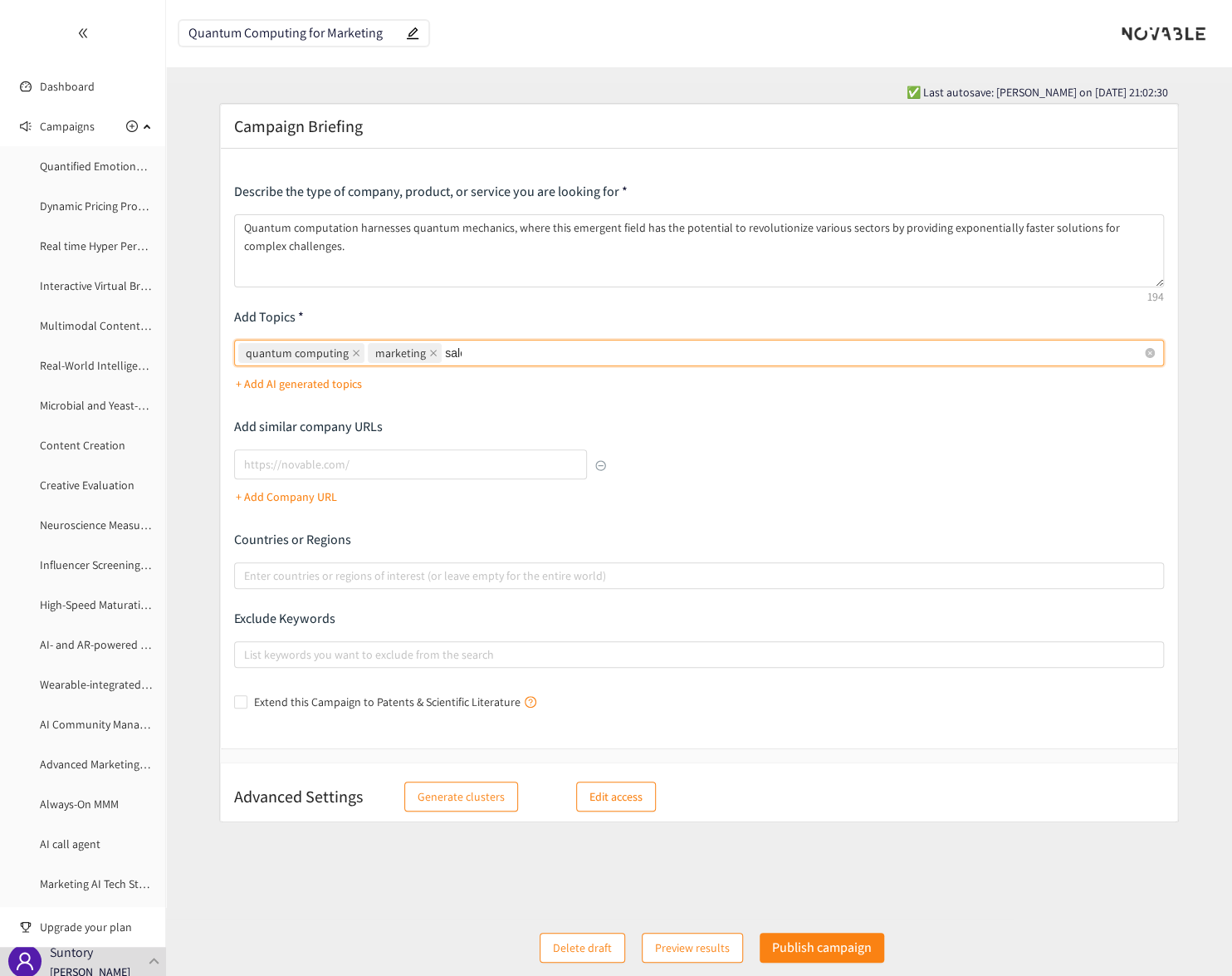
type input "sales"
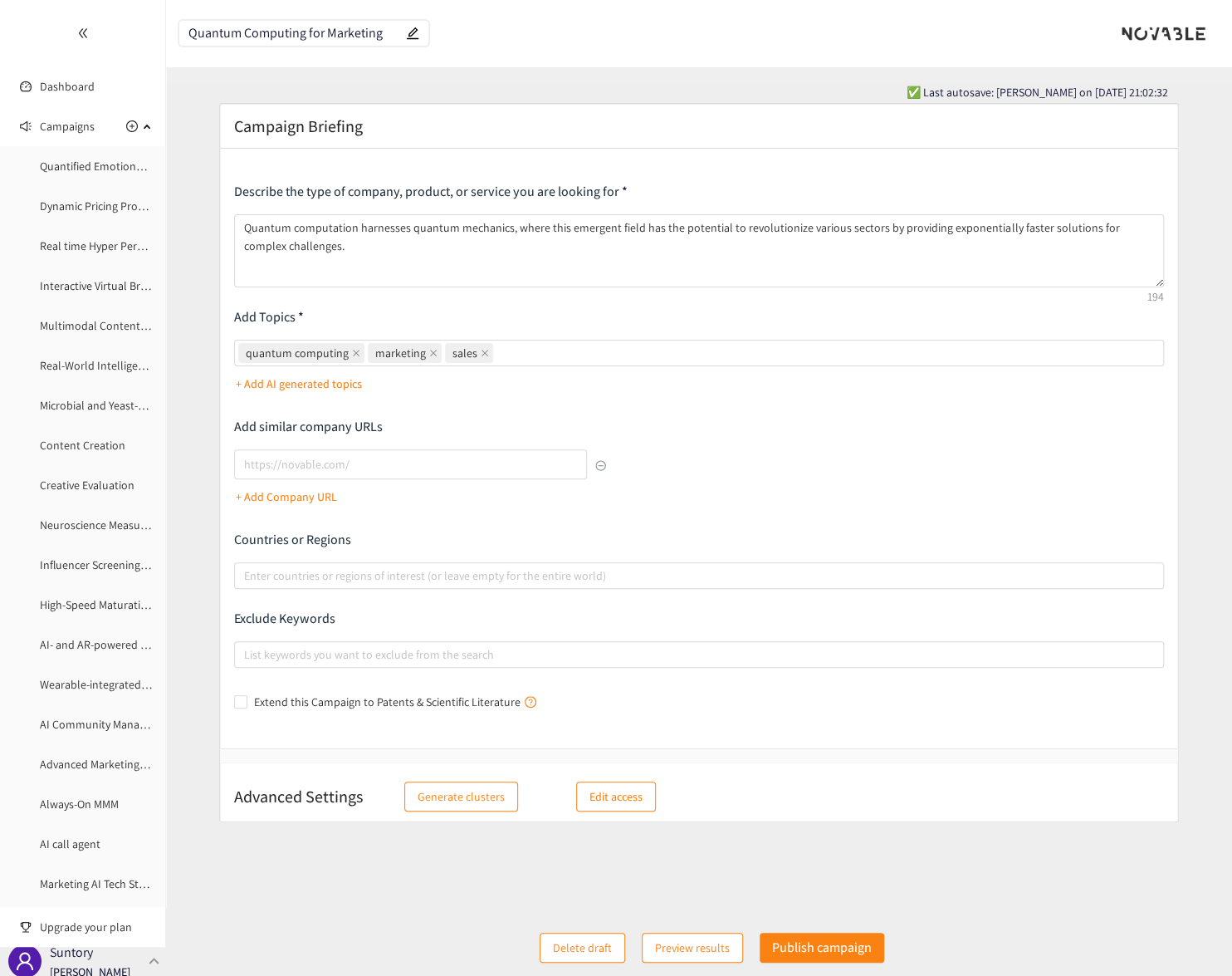
click at [80, 974] on p "[PERSON_NAME]" at bounding box center [90, 972] width 80 height 18
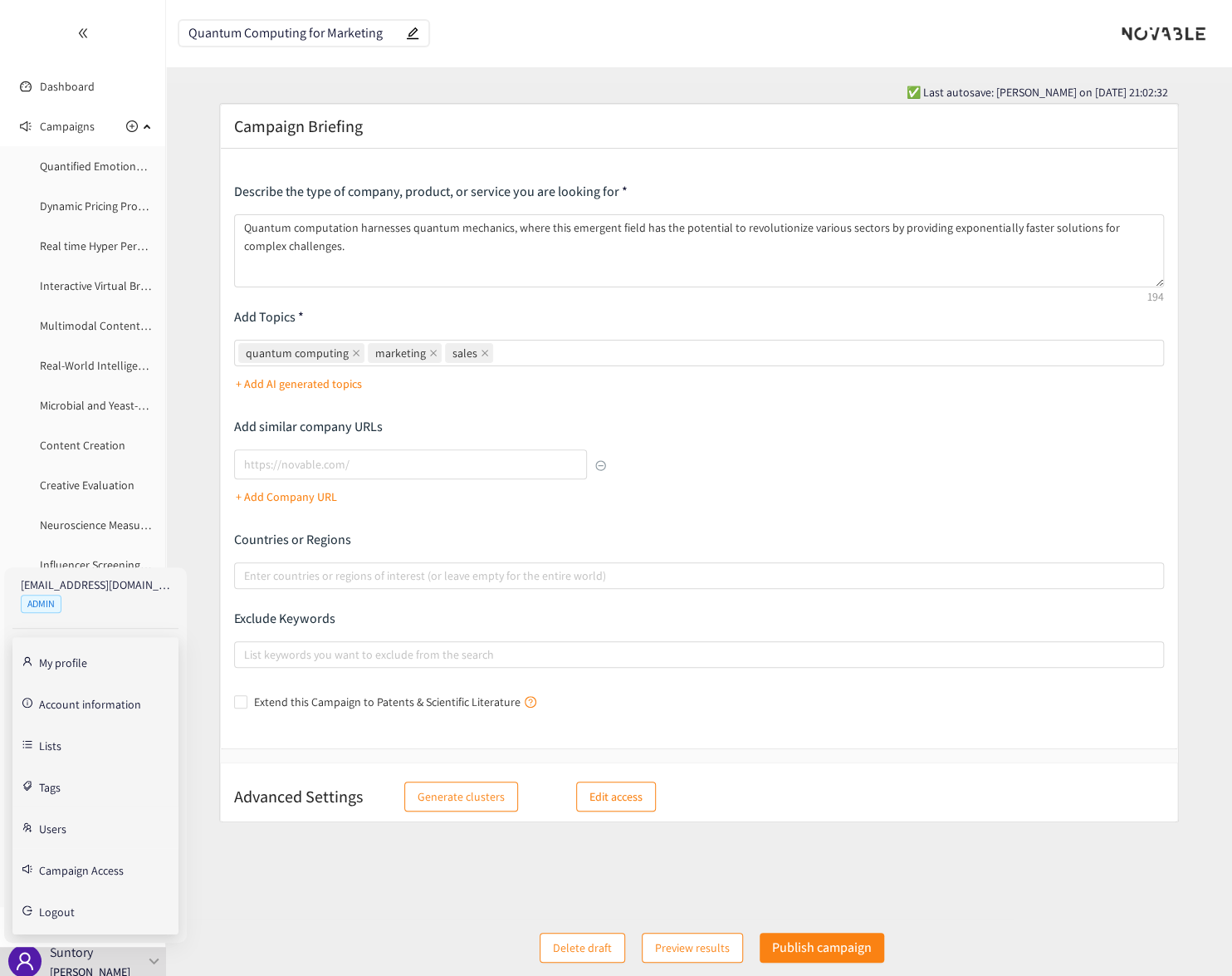
click at [58, 821] on link "Users" at bounding box center [53, 827] width 28 height 15
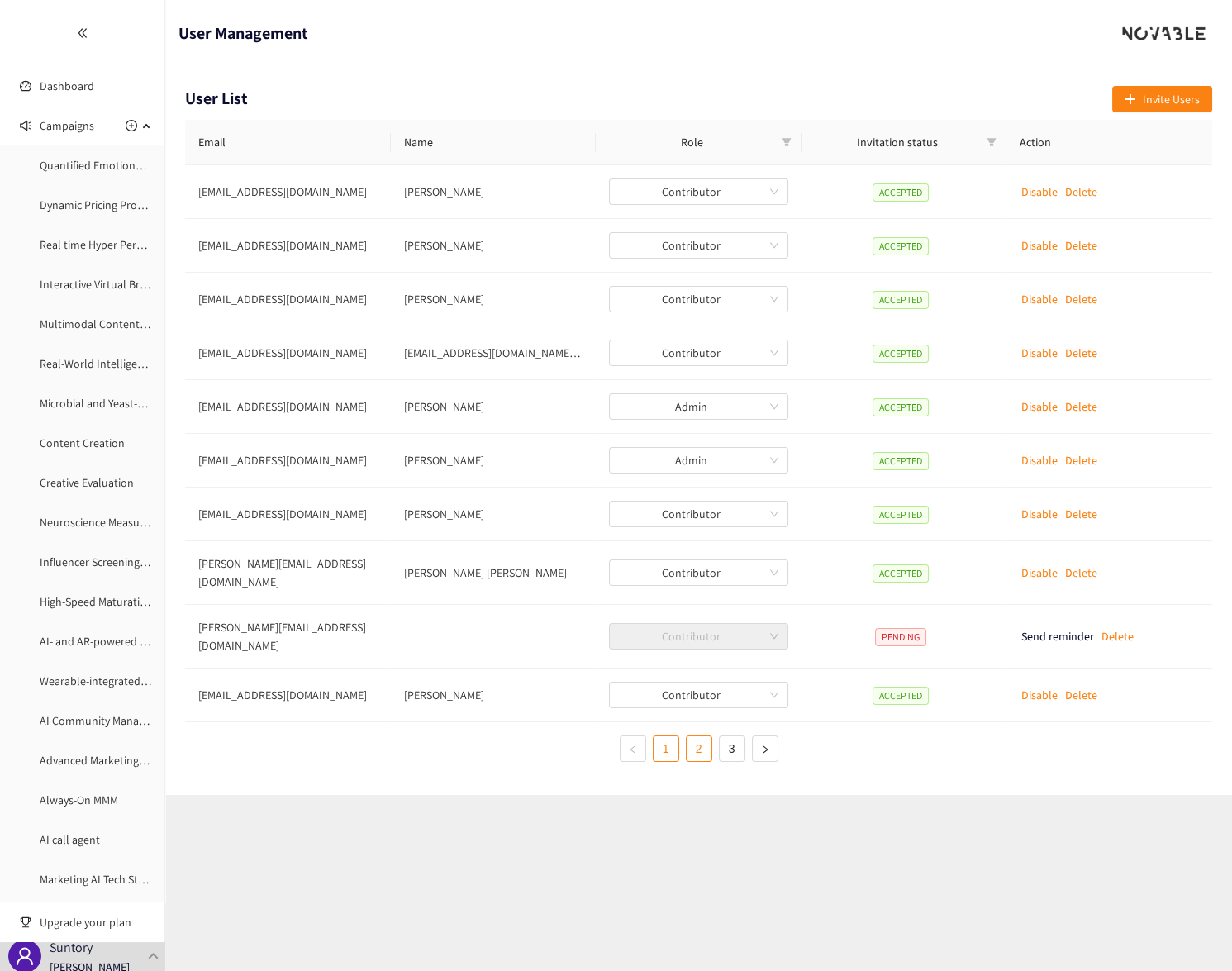
click at [699, 736] on link "2" at bounding box center [699, 749] width 25 height 25
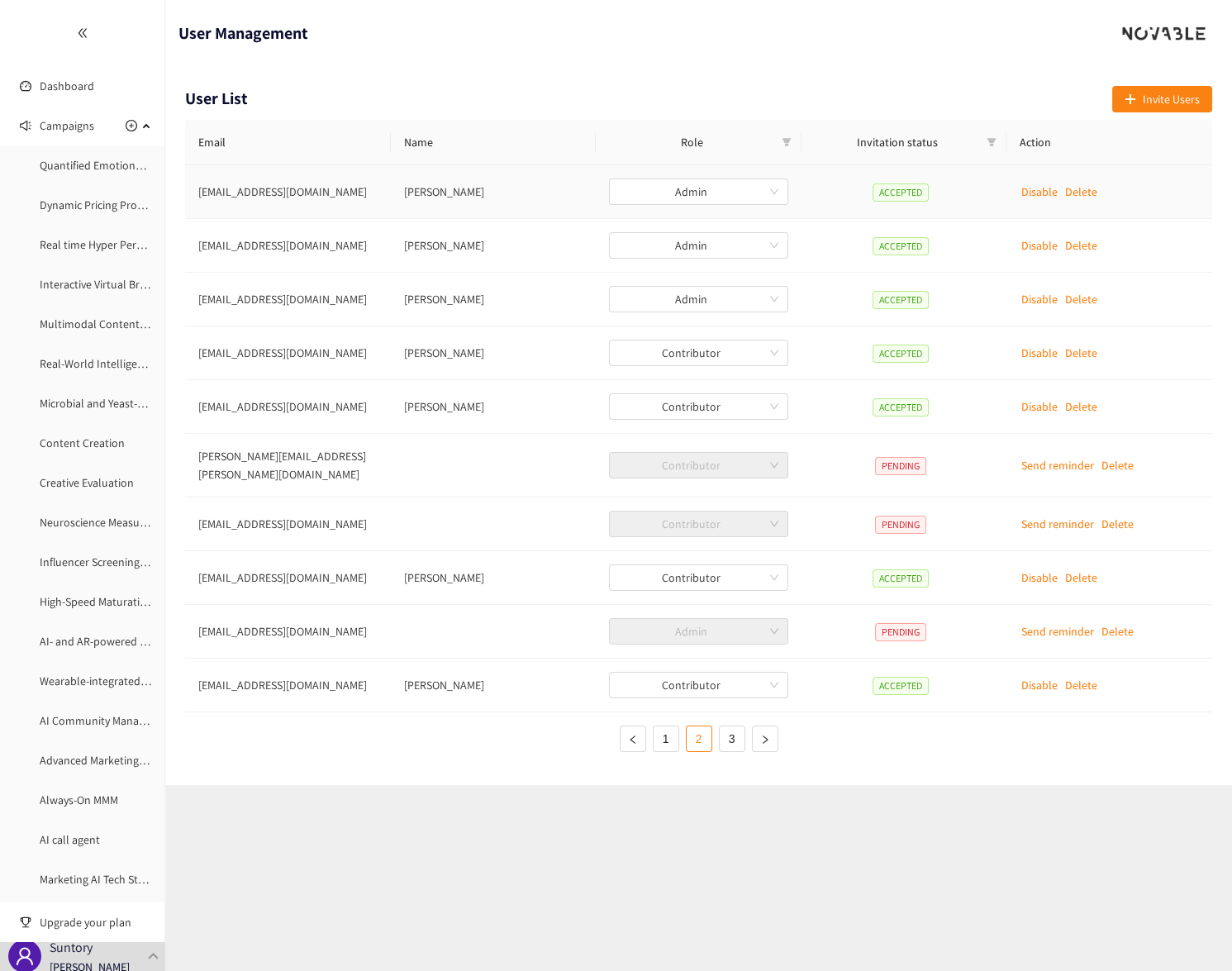
click at [734, 207] on td "Admin" at bounding box center [698, 192] width 205 height 53
click at [732, 196] on span "Admin" at bounding box center [698, 192] width 159 height 25
click at [687, 255] on div "Contributor" at bounding box center [698, 250] width 159 height 18
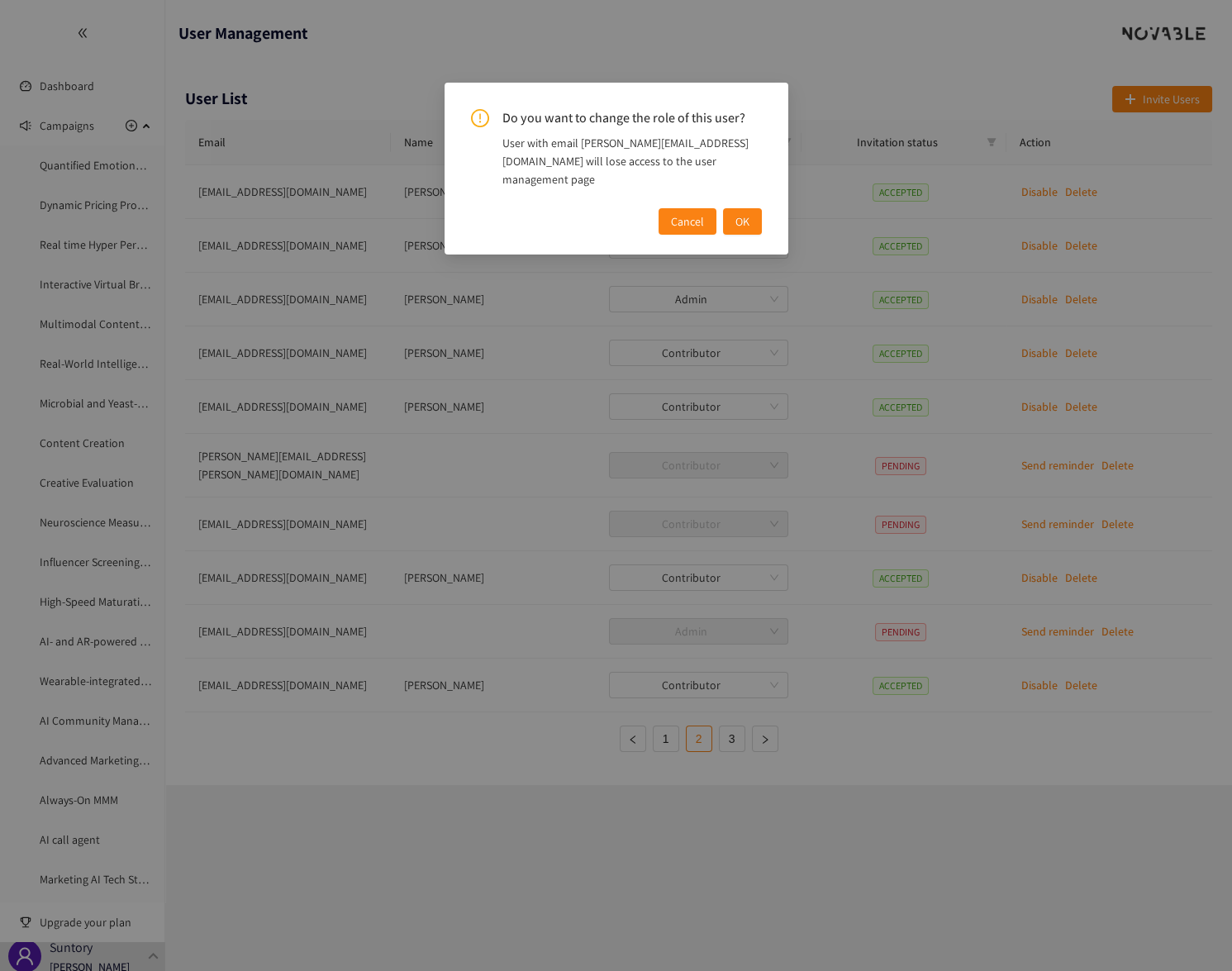
click at [735, 213] on span "OK" at bounding box center [742, 221] width 14 height 18
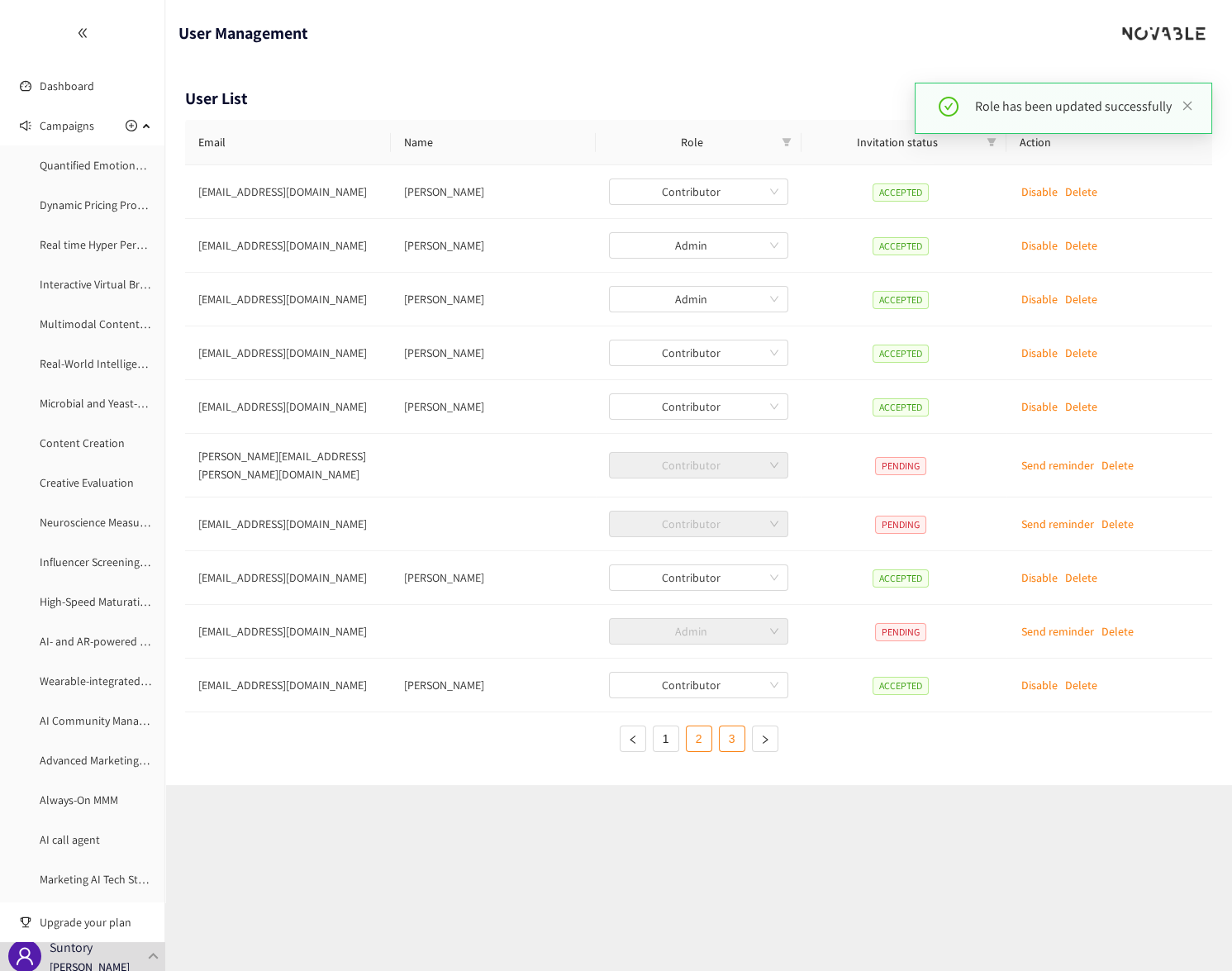
click at [726, 734] on link "3" at bounding box center [732, 739] width 25 height 25
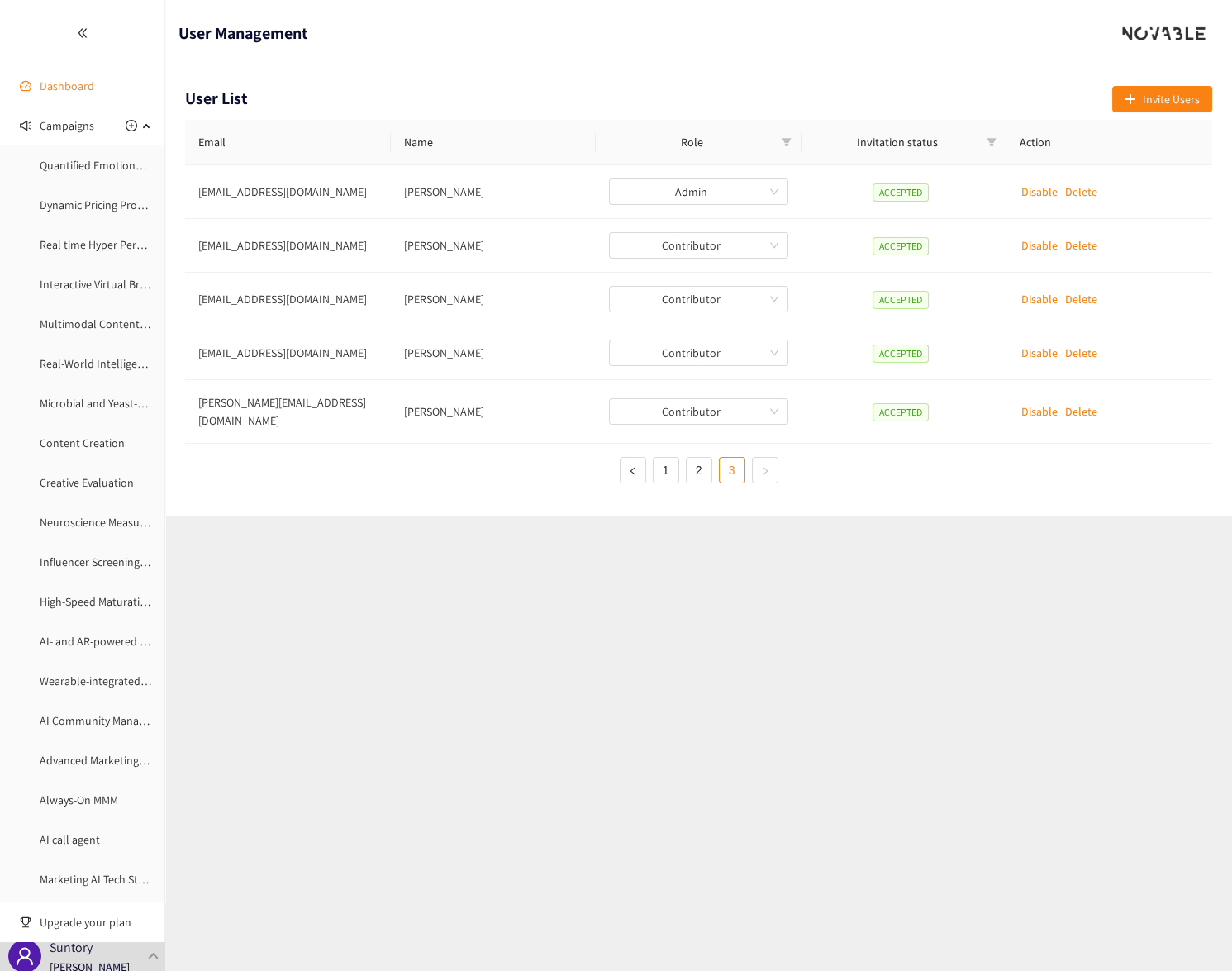
click at [71, 86] on link "Dashboard" at bounding box center [67, 85] width 54 height 15
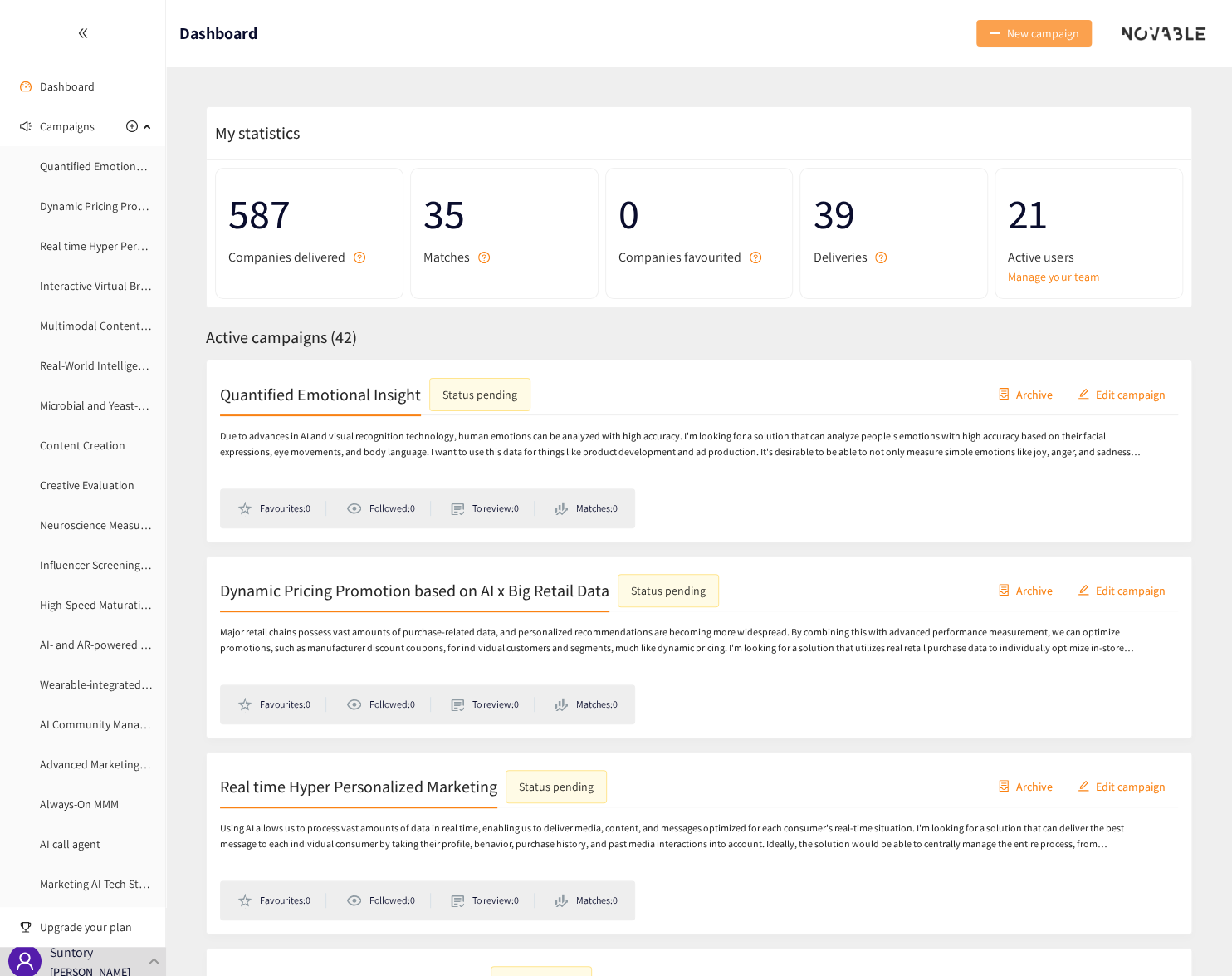
click at [1016, 44] on button "New campaign" at bounding box center [1034, 33] width 115 height 27
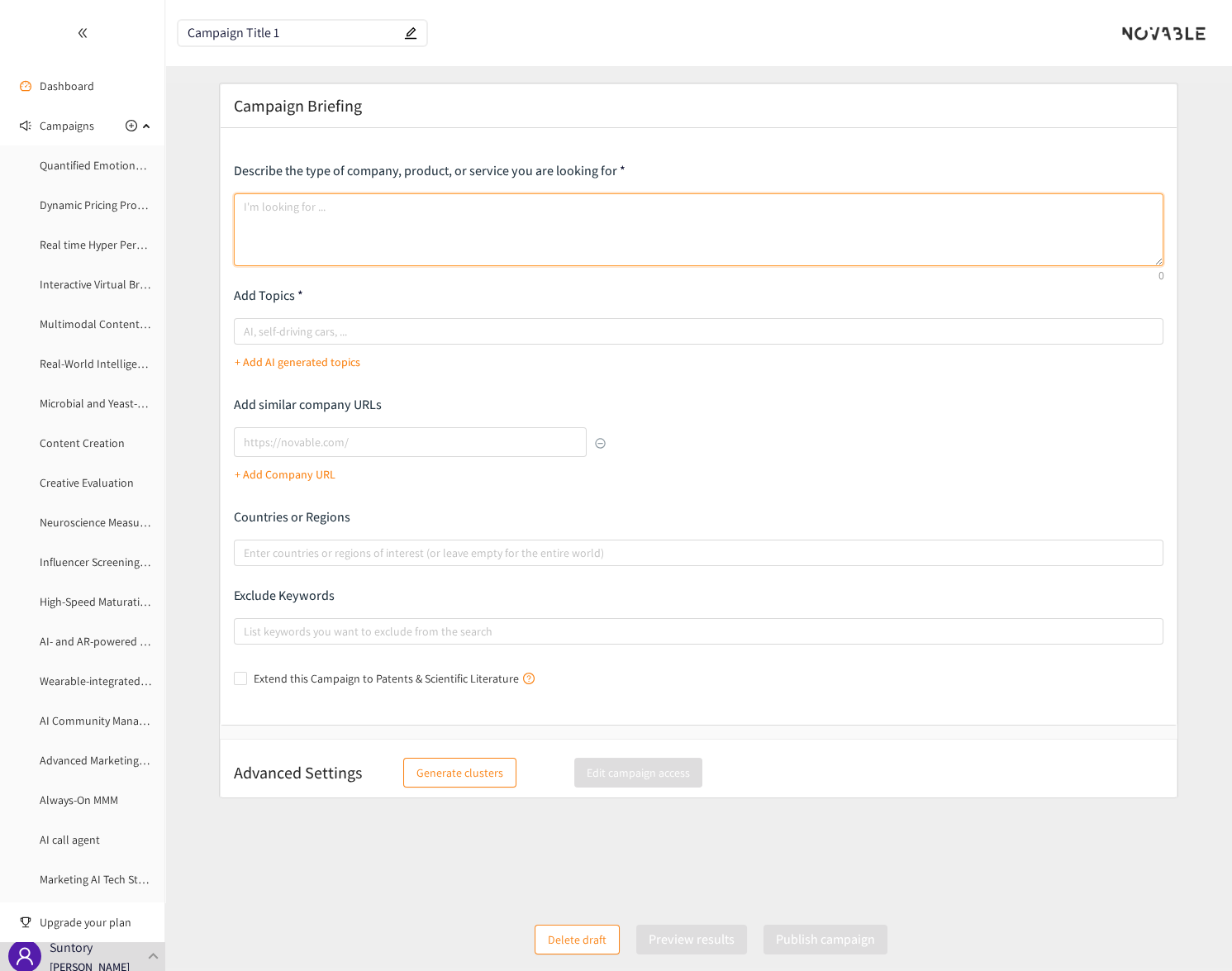
click at [355, 221] on textarea at bounding box center [699, 229] width 931 height 73
paste textarea "I am currently exploring solutions that apply quantum computing to the marketin…"
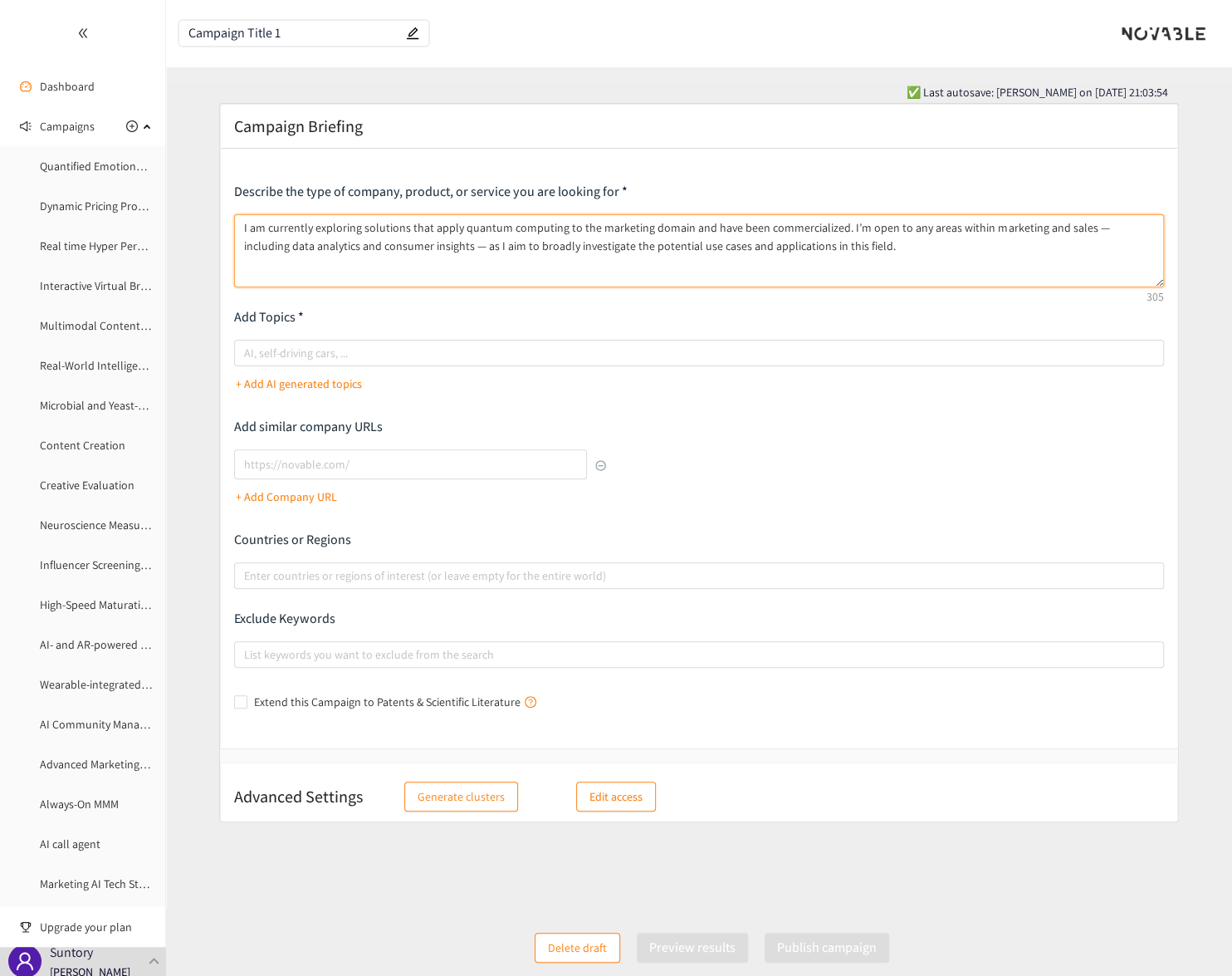
type textarea "I am currently exploring solutions that apply quantum computing to the marketin…"
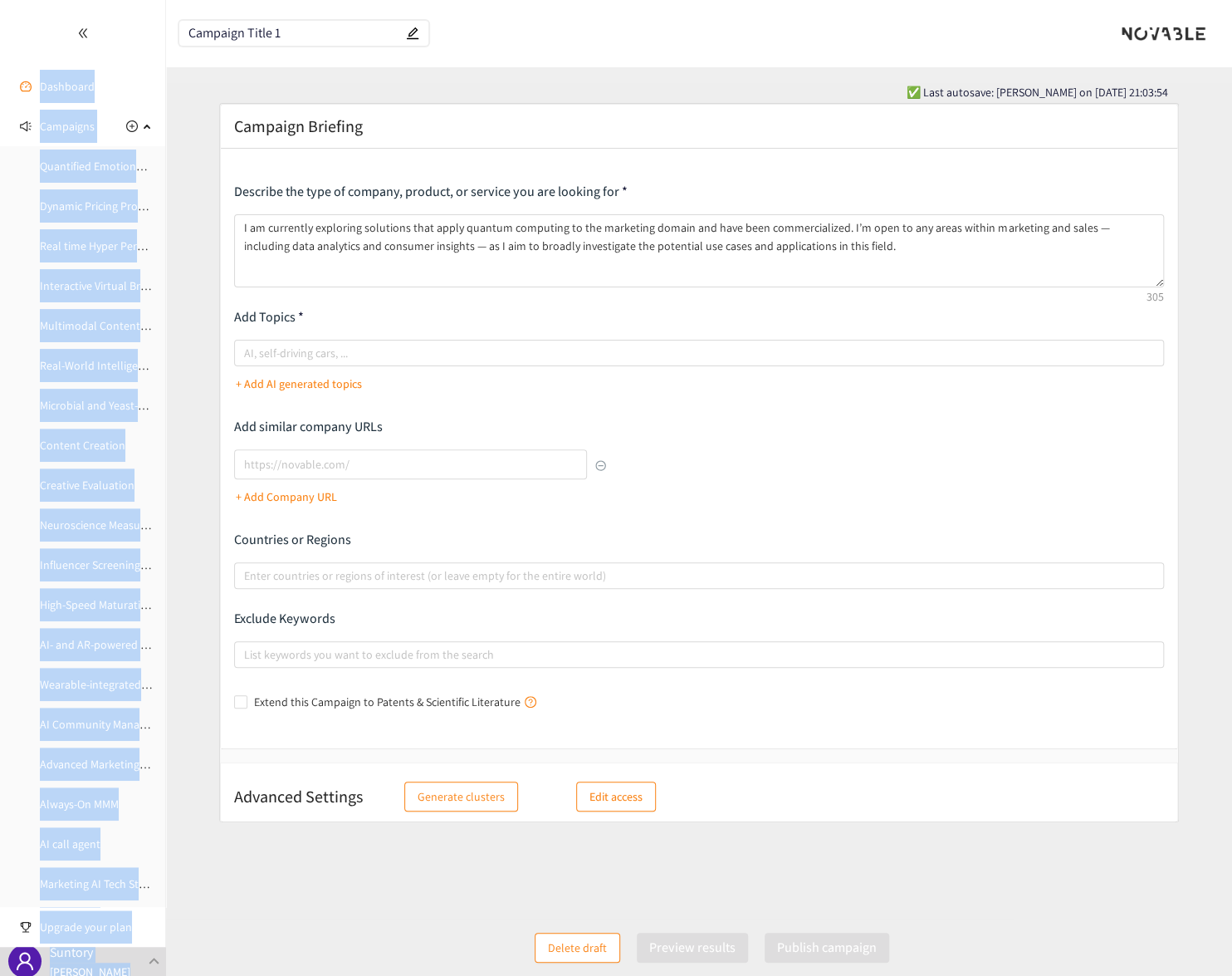
drag, startPoint x: 294, startPoint y: 41, endPoint x: 154, endPoint y: 47, distance: 140.1
click at [154, 47] on section "Dashboard Campaigns Quantified Emotional Insight Dynamic Pricing Promotion base…" at bounding box center [616, 496] width 1232 height 993
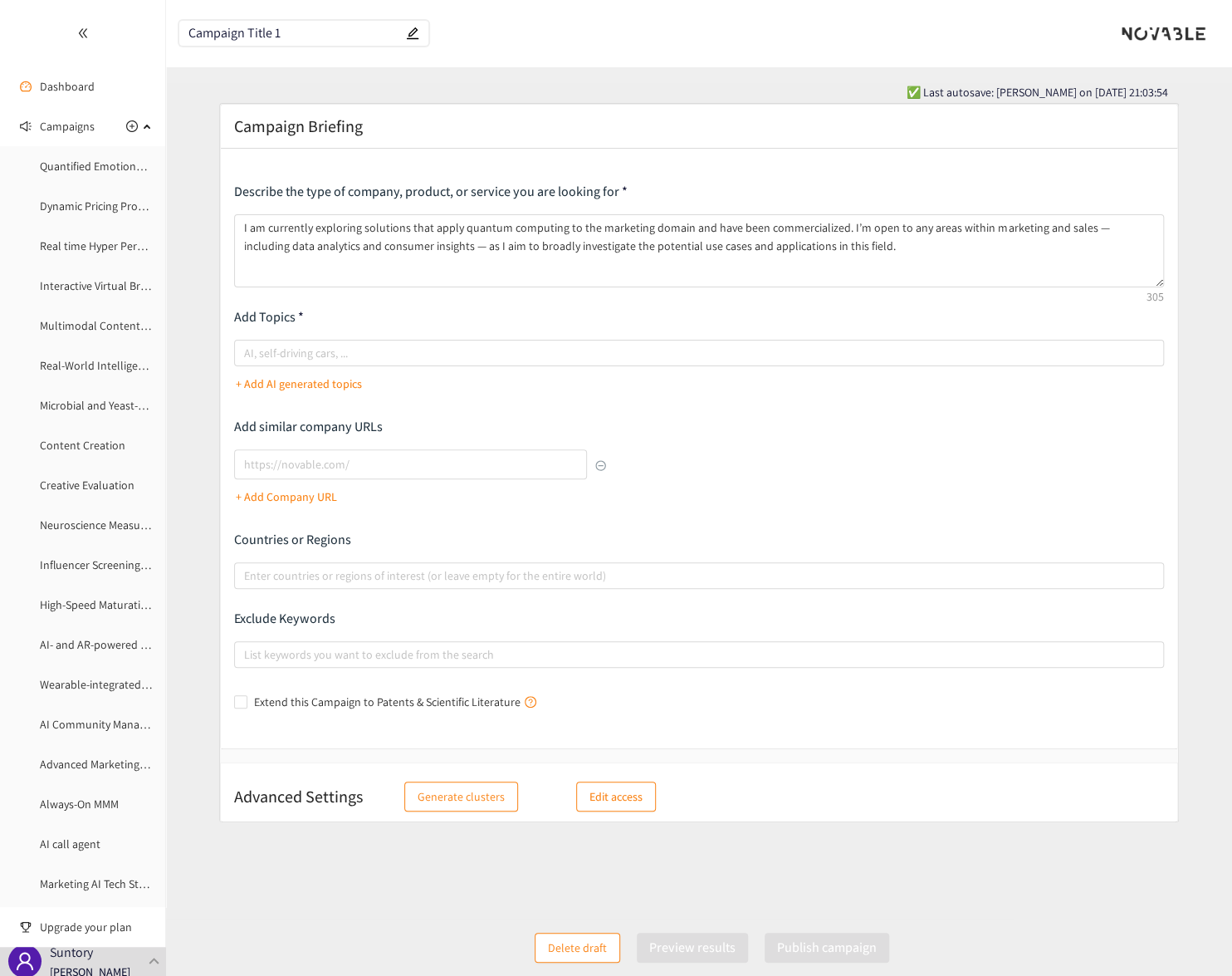
drag, startPoint x: 154, startPoint y: 47, endPoint x: 304, endPoint y: 25, distance: 151.6
click at [304, 25] on span "Campaign Title 1" at bounding box center [304, 33] width 249 height 25
drag, startPoint x: 230, startPoint y: 29, endPoint x: 176, endPoint y: 2, distance: 60.4
click at [129, 29] on section "Dashboard Campaigns Quantified Emotional Insight Dynamic Pricing Promotion base…" at bounding box center [616, 496] width 1232 height 993
click at [300, 32] on input "Campaign Title 1" at bounding box center [296, 34] width 214 height 14
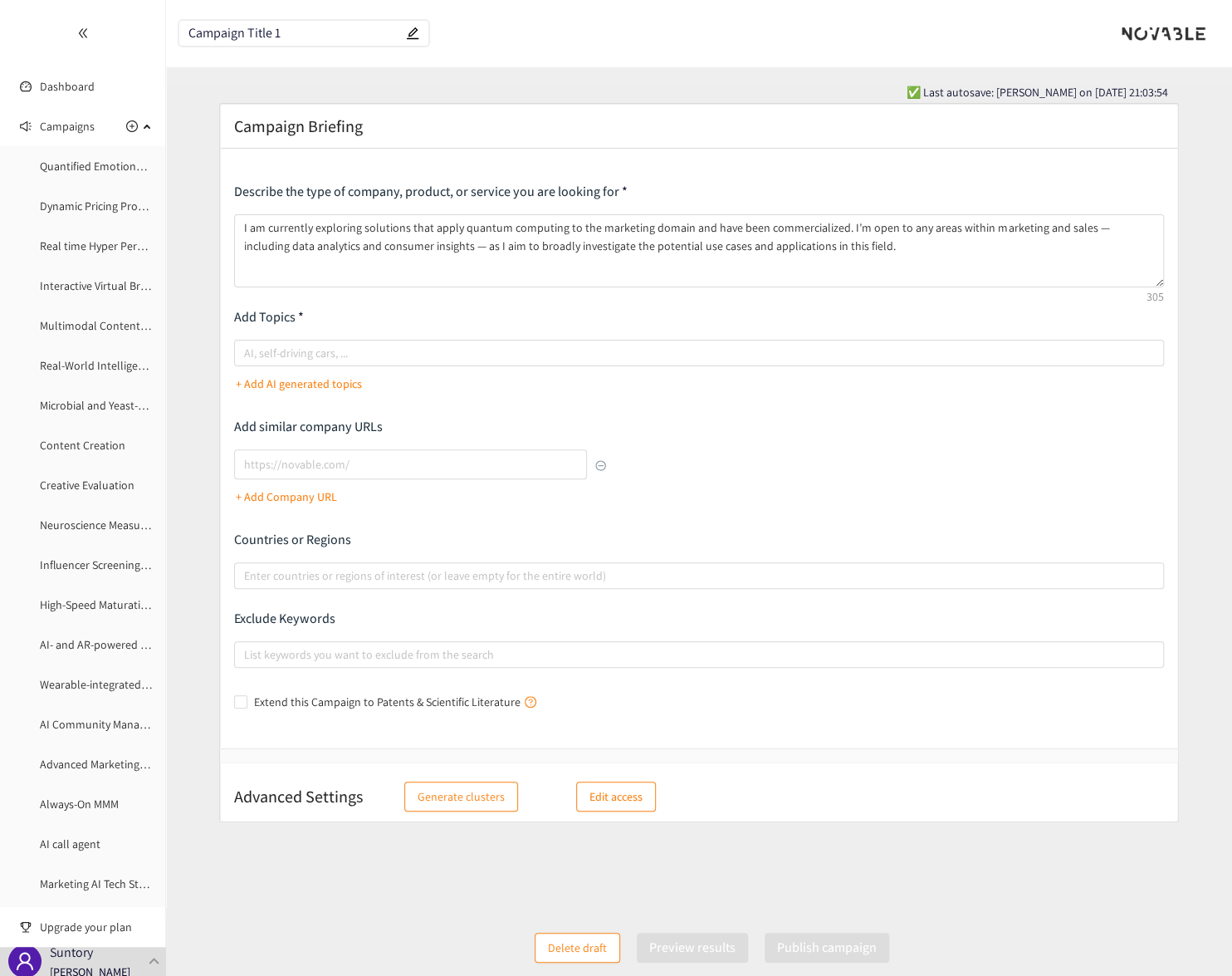
drag, startPoint x: 300, startPoint y: 32, endPoint x: 174, endPoint y: 32, distance: 126.0
click at [174, 32] on header "Campaign Title 1" at bounding box center [699, 33] width 1066 height 66
paste input "Quantum Computing"
click at [312, 347] on div at bounding box center [691, 353] width 905 height 20
type input "Quantum Computing for marketing"
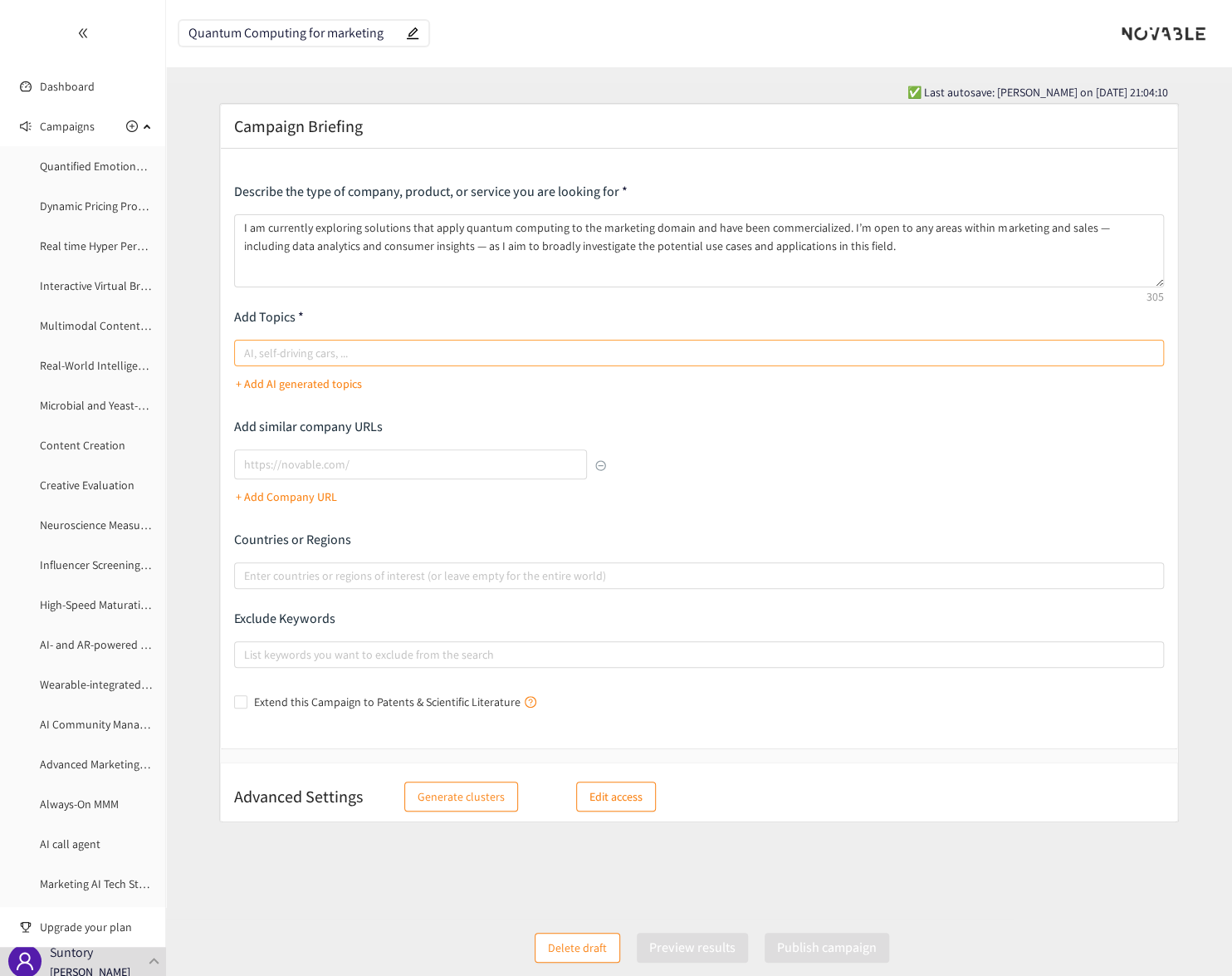
click at [247, 347] on input "AI, self-driving cars, ..." at bounding box center [246, 353] width 4 height 20
paste input "Quantum Computing"
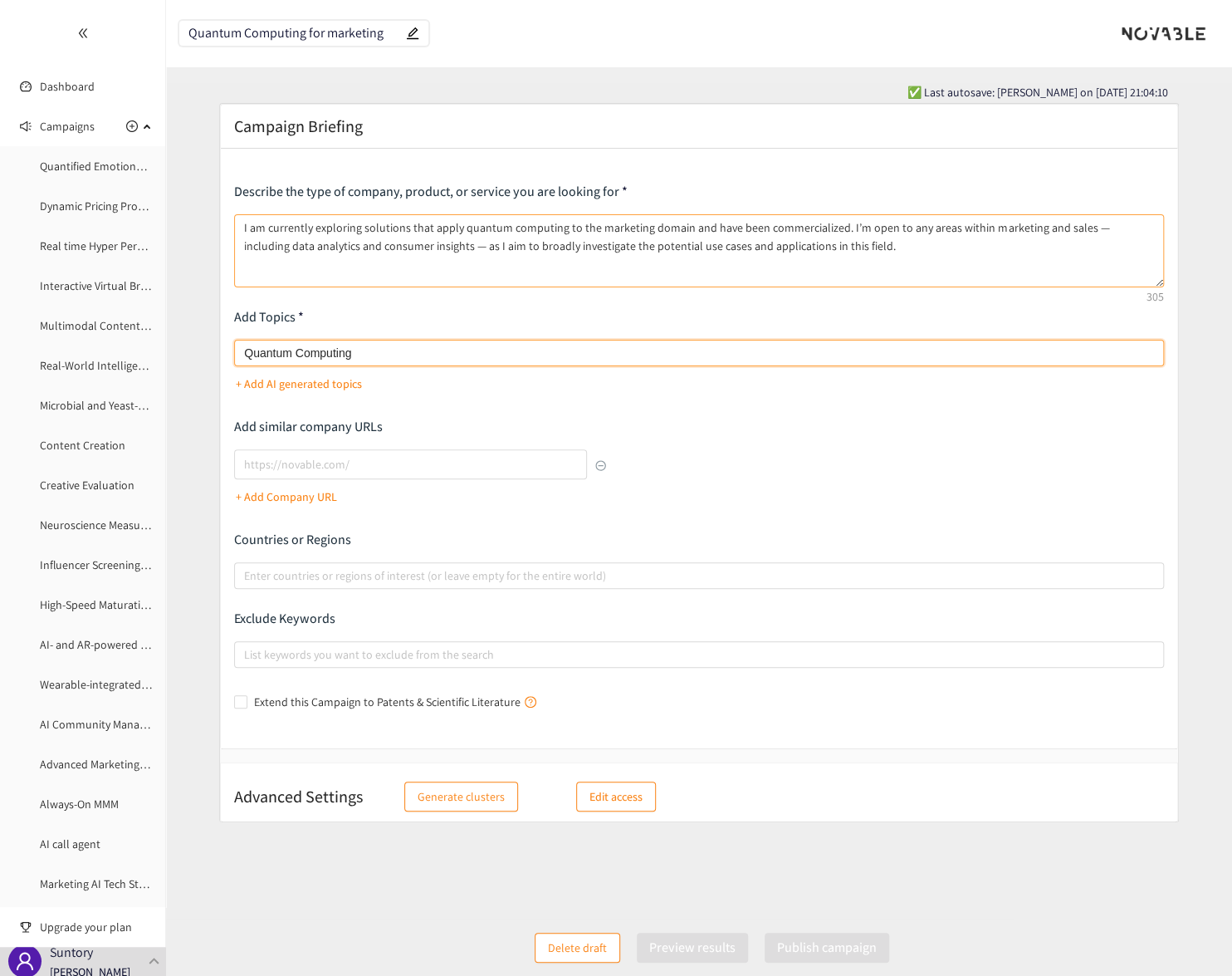
type input "Quantum Computing"
type input "Marketing"
type input "sales"
click at [624, 249] on textarea "I am currently exploring solutions that apply quantum computing to the marketin…" at bounding box center [699, 251] width 930 height 73
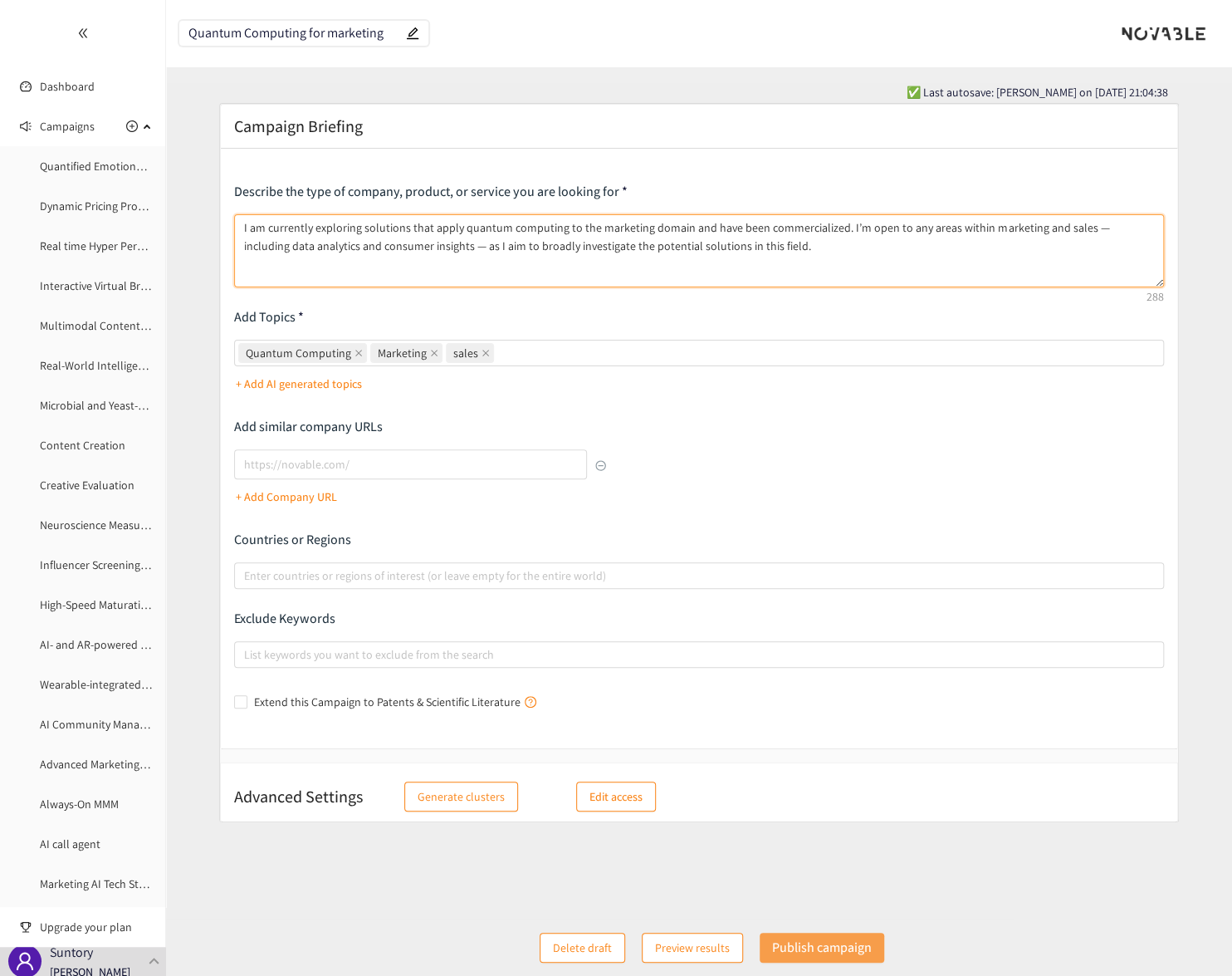
type textarea "I am currently exploring solutions that apply quantum computing to the marketin…"
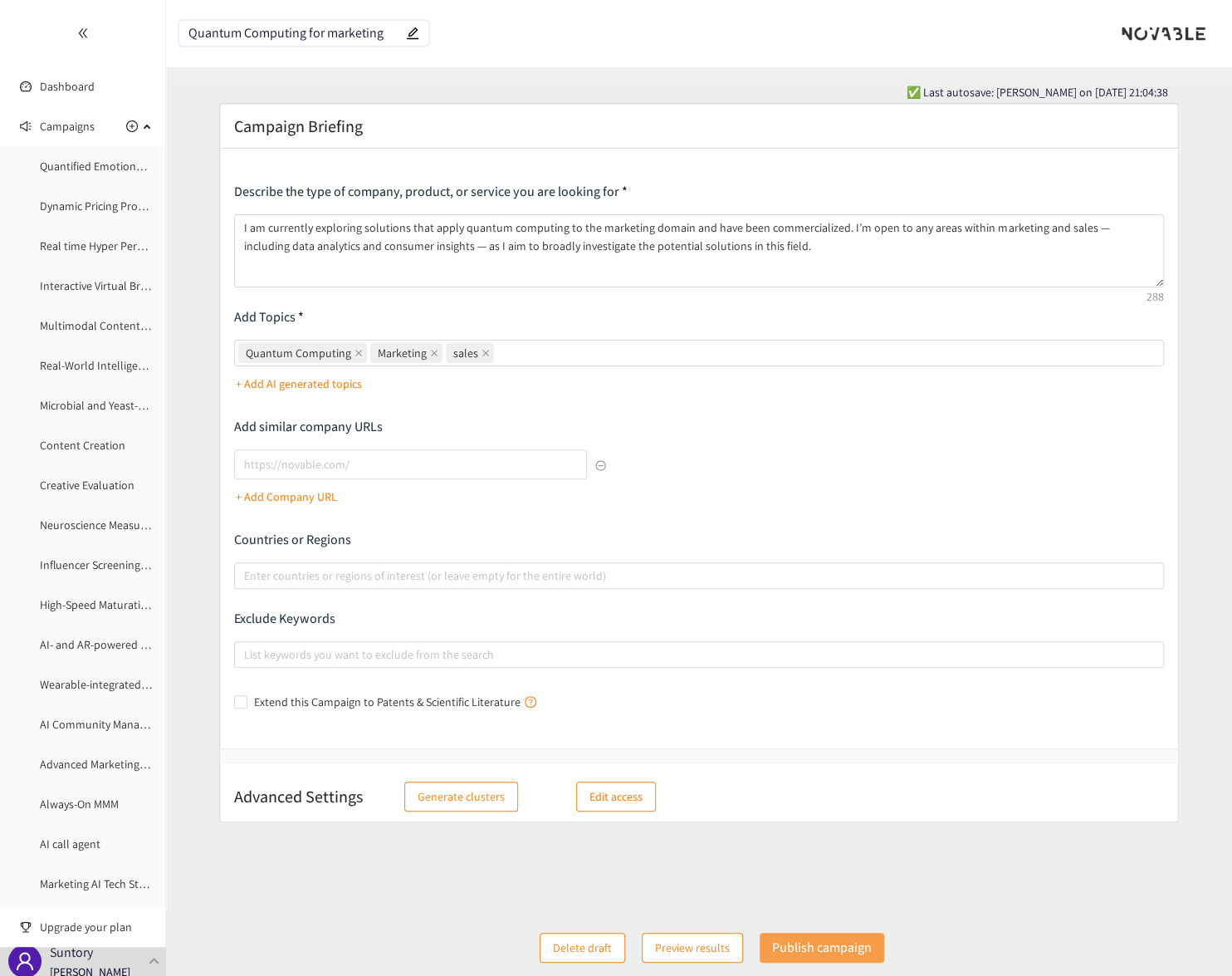
click at [829, 950] on p "Publish campaign" at bounding box center [822, 947] width 100 height 21
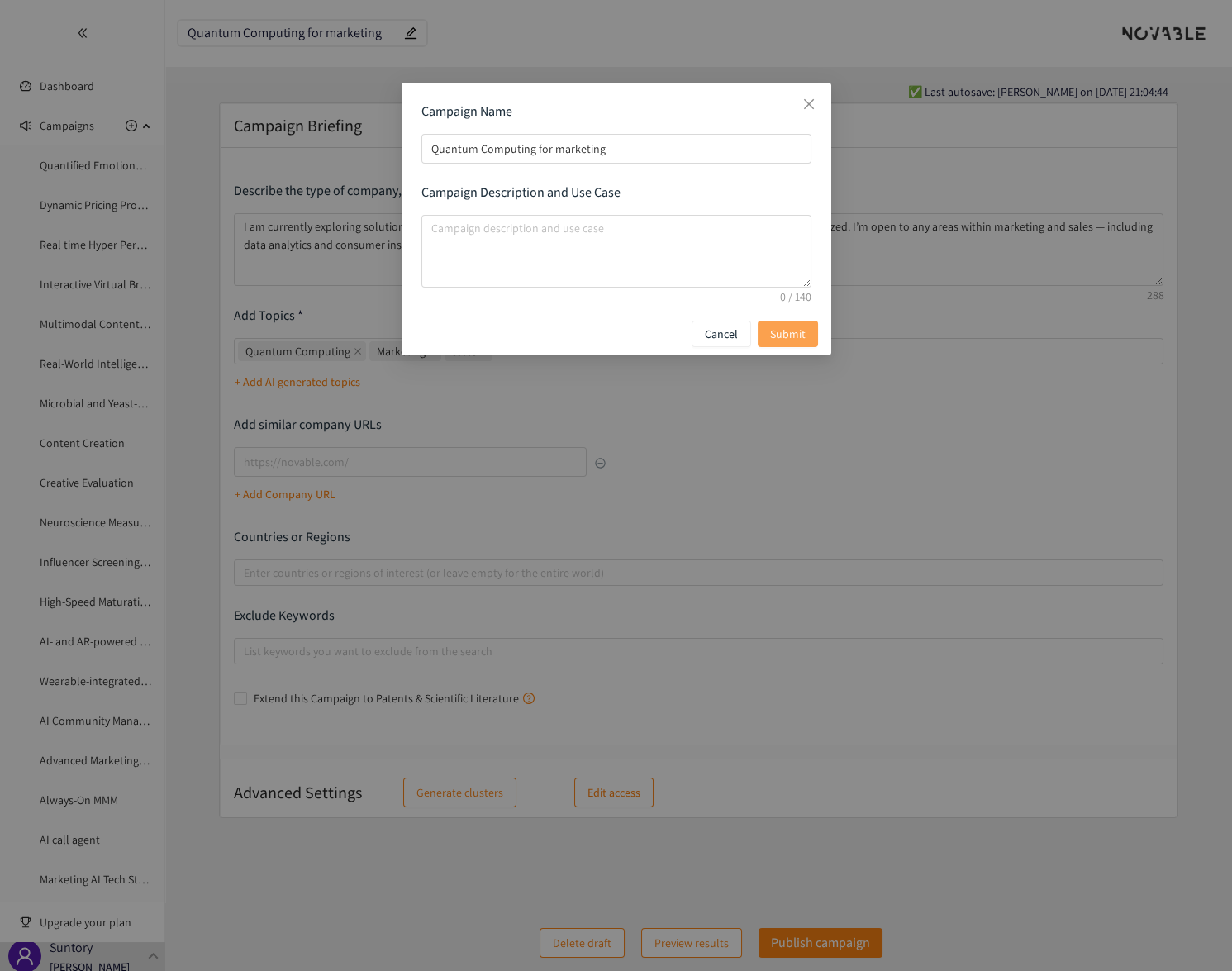
click at [796, 326] on span "Submit" at bounding box center [788, 333] width 36 height 18
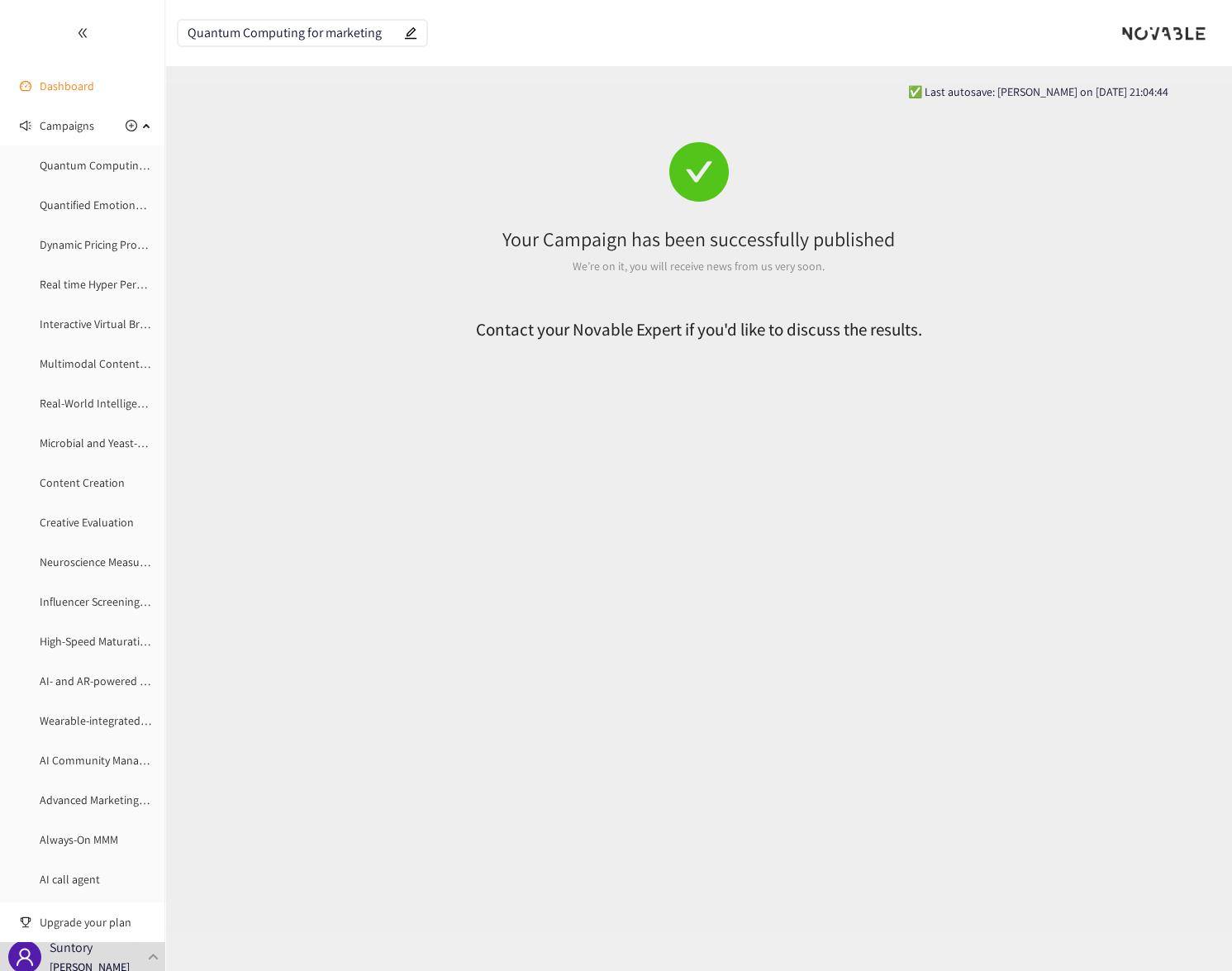
click at [48, 91] on link "Dashboard" at bounding box center [67, 85] width 54 height 15
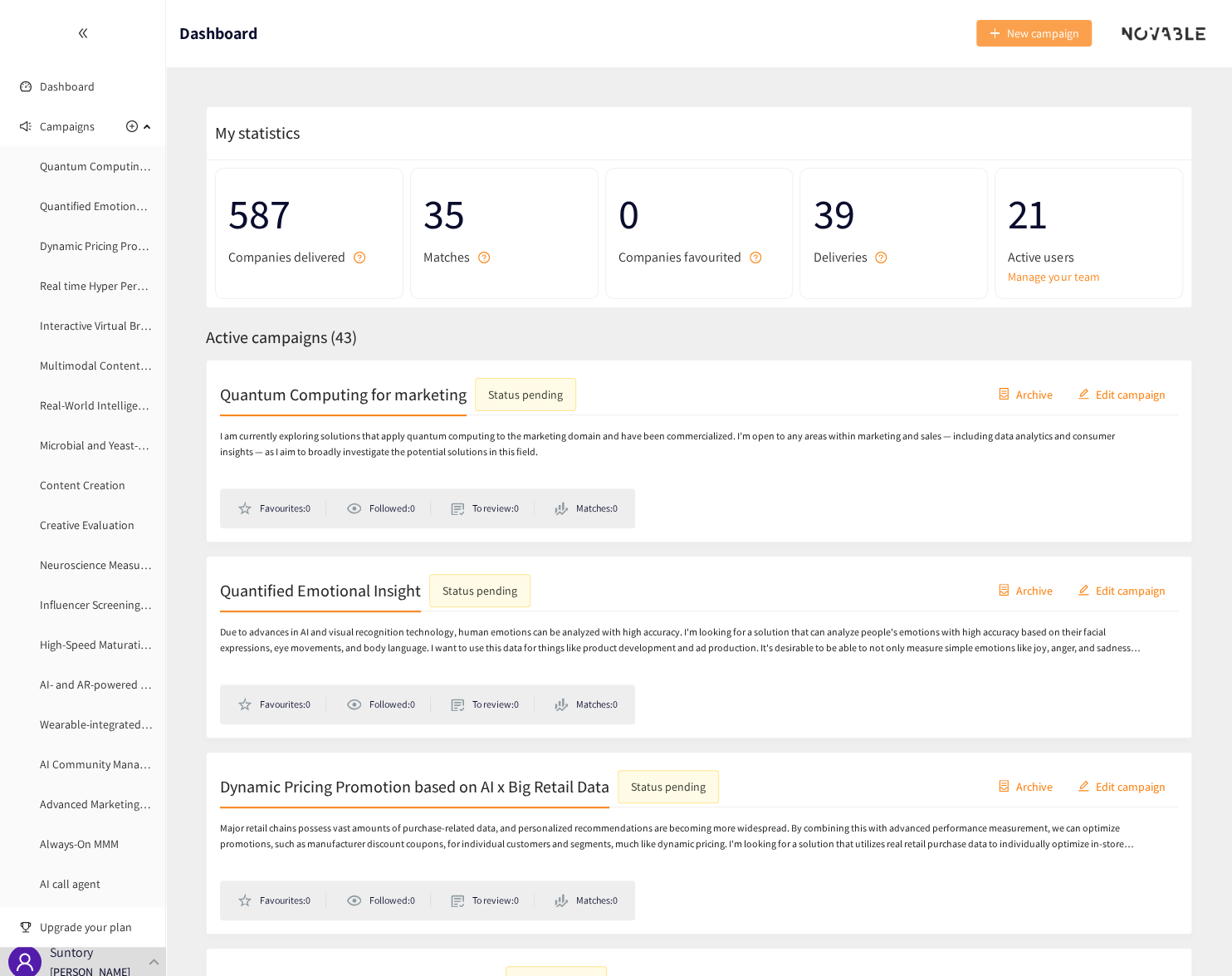
click at [1065, 24] on span "New campaign" at bounding box center [1043, 33] width 72 height 18
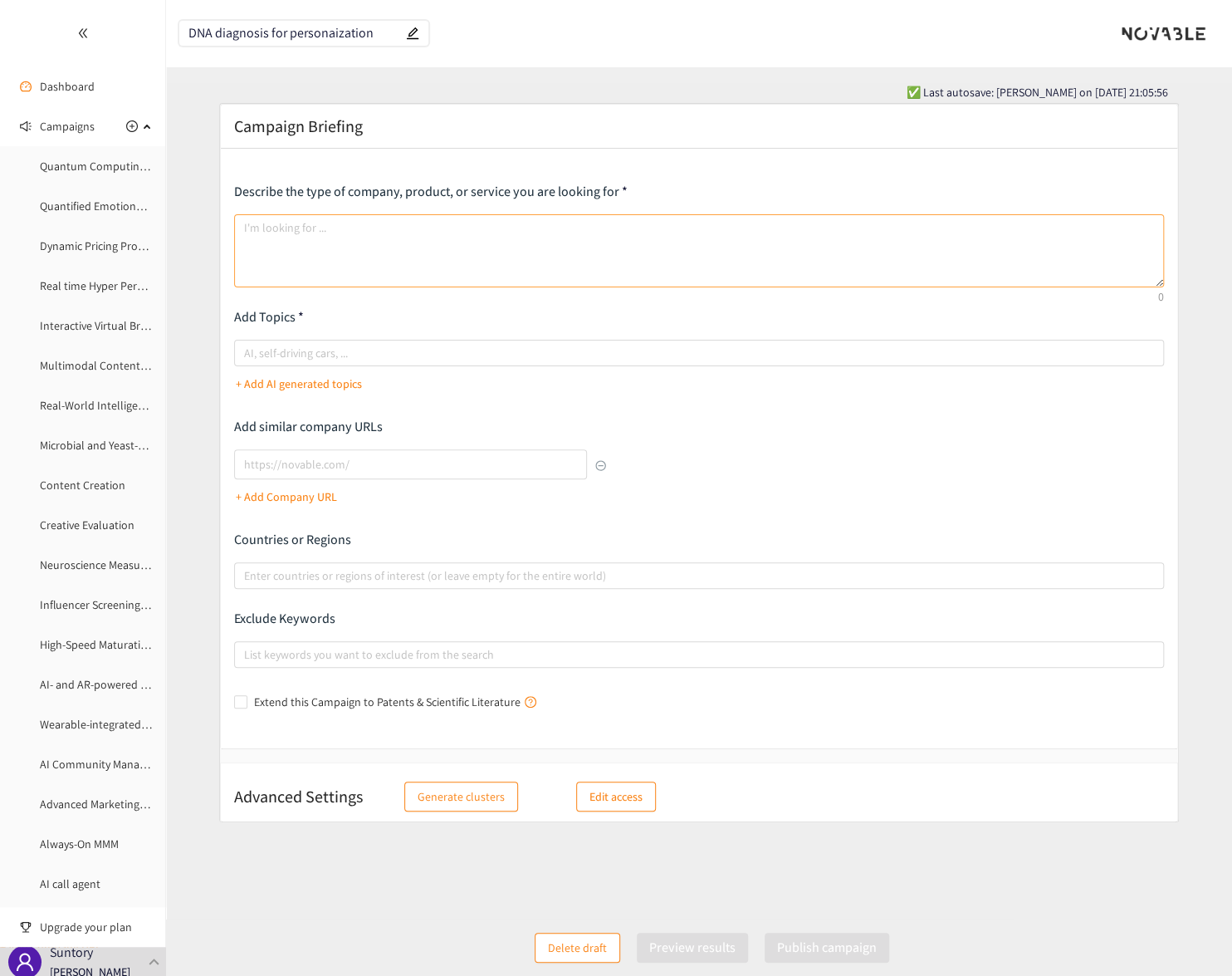
type input "DNA diagnosis for personaization"
click at [290, 257] on textarea at bounding box center [699, 251] width 930 height 73
click at [317, 241] on textarea at bounding box center [699, 251] width 930 height 73
paste textarea "Due to more accessible DNA testing, it's now possible to understand what's good…"
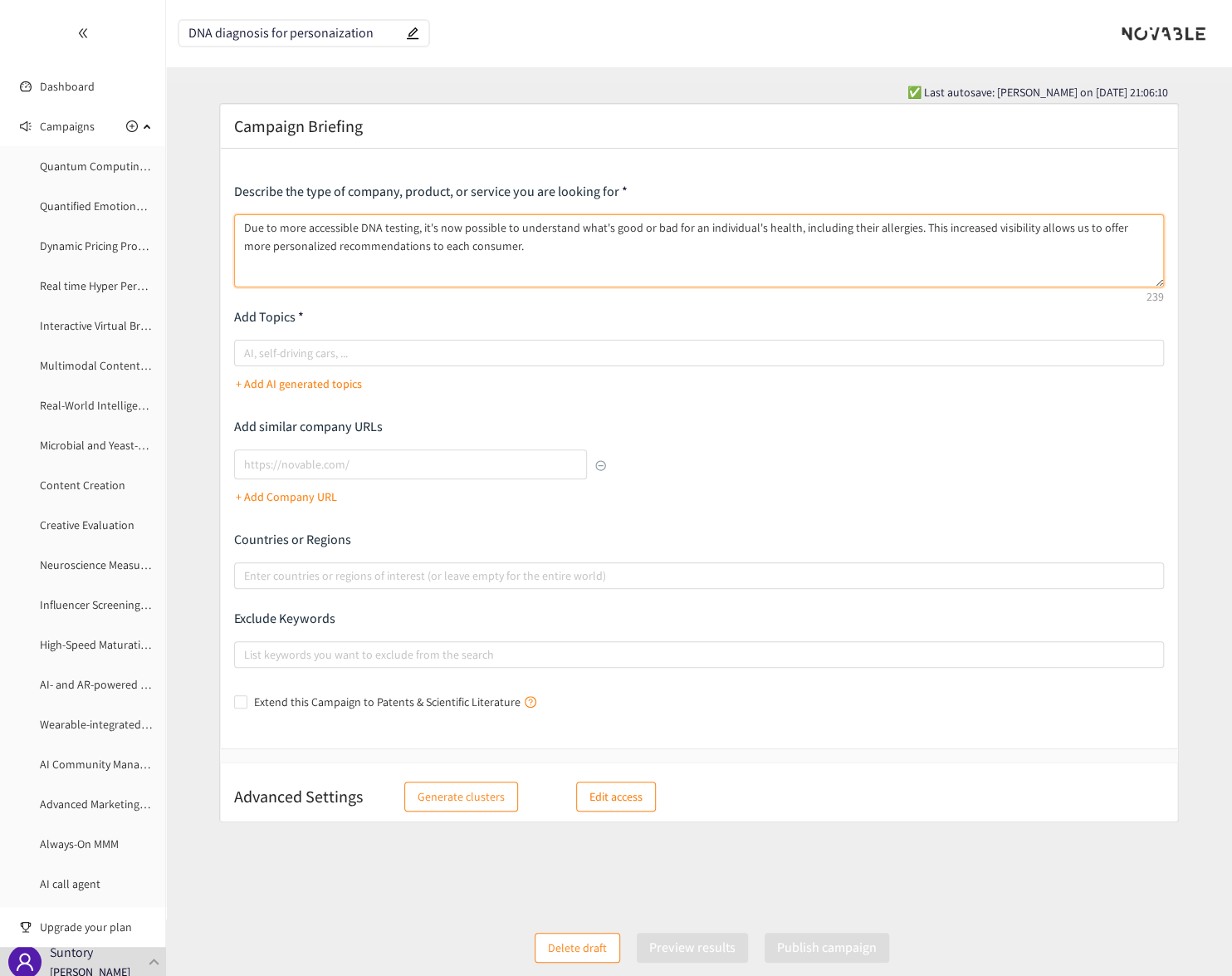
click at [520, 249] on textarea "Due to more accessible DNA testing, it's now possible to understand what's good…" at bounding box center [699, 251] width 930 height 73
paste textarea "I am looking for startups or solutions that provide DNA testing services direct…"
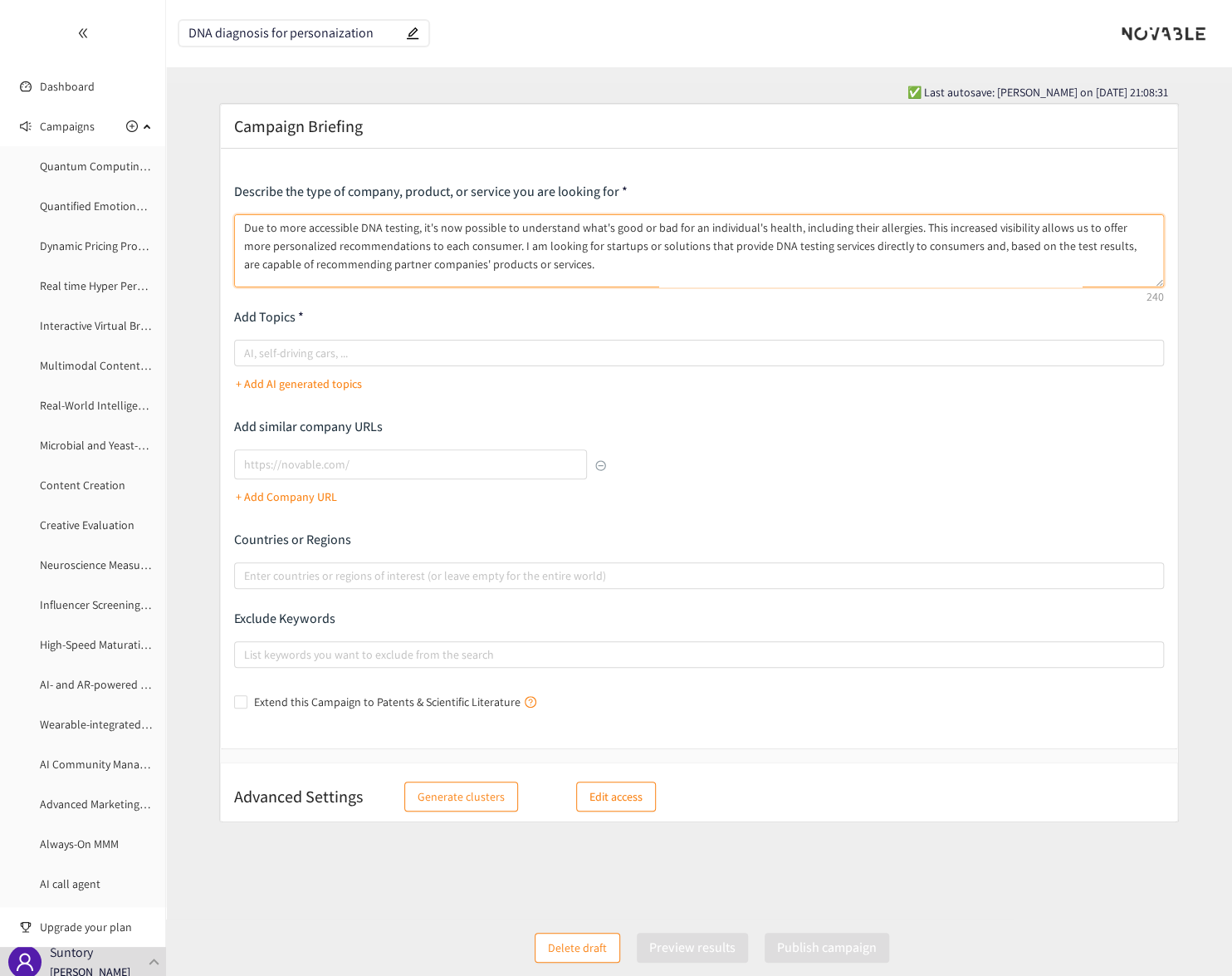
scroll to position [21, 0]
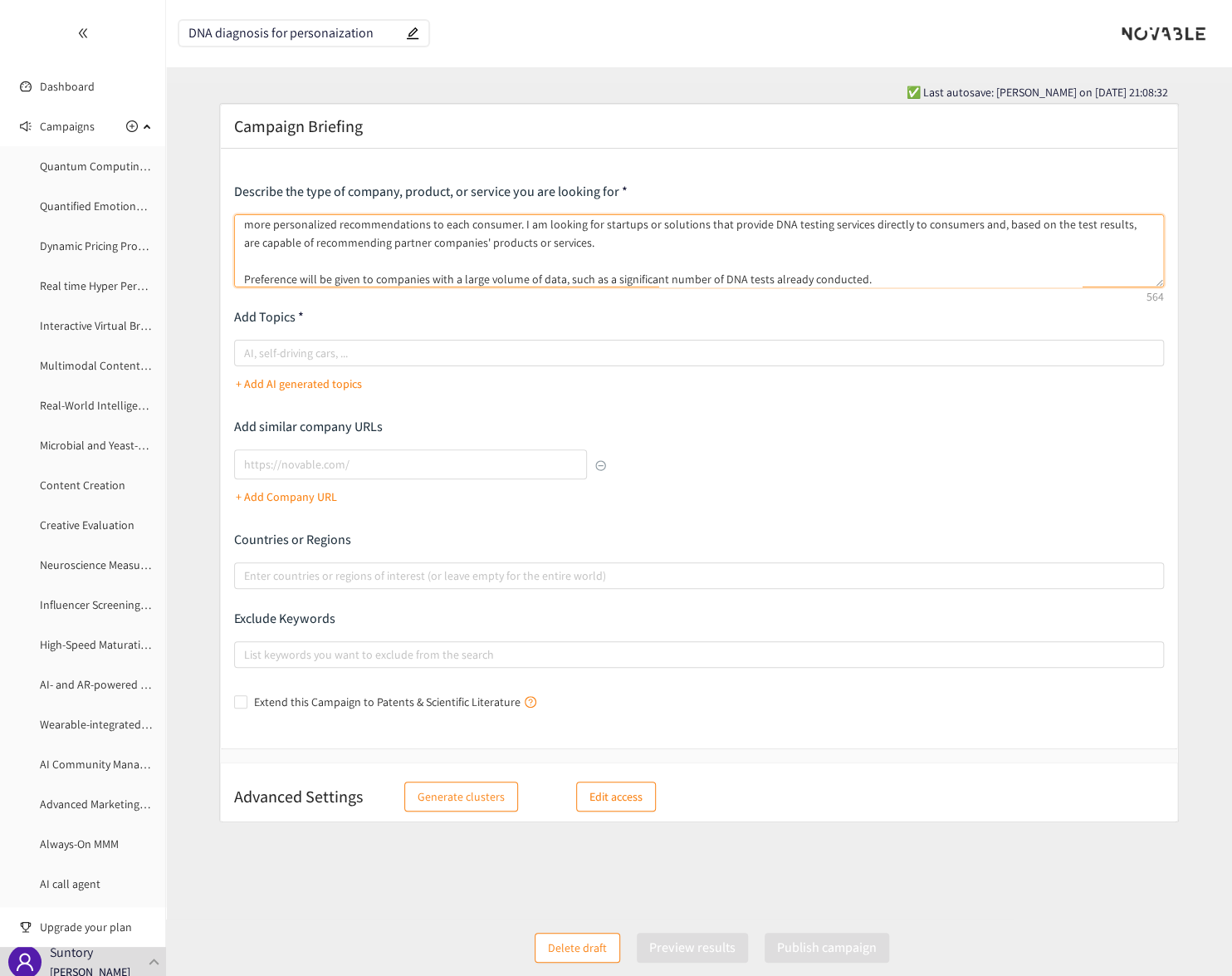
click at [572, 241] on textarea "Due to more accessible DNA testing, it's now possible to understand what's good…" at bounding box center [699, 251] width 930 height 73
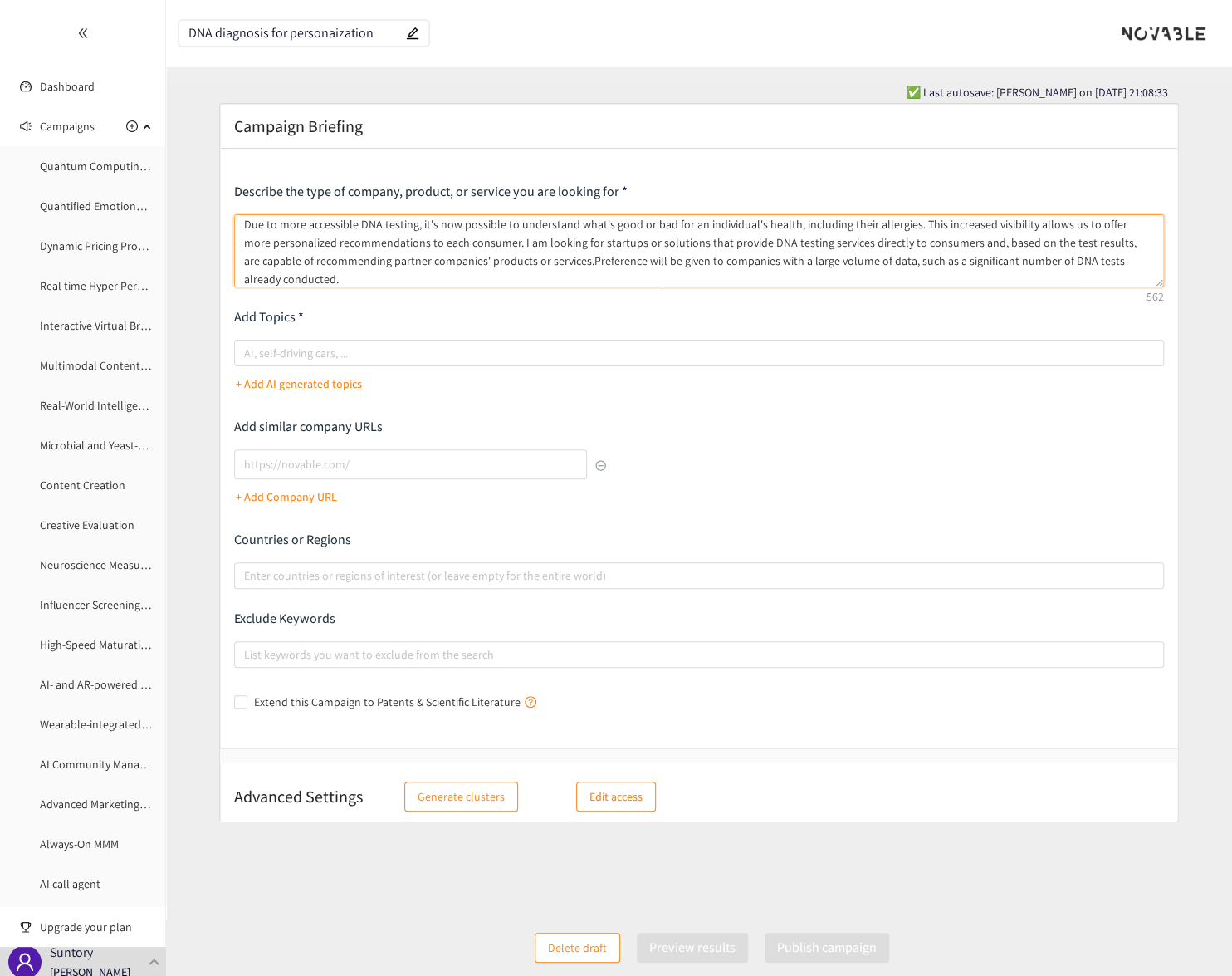
scroll to position [0, 0]
click at [494, 352] on div at bounding box center [691, 353] width 905 height 20
type textarea "Due to more accessible DNA testing, it's now possible to understand what's good…"
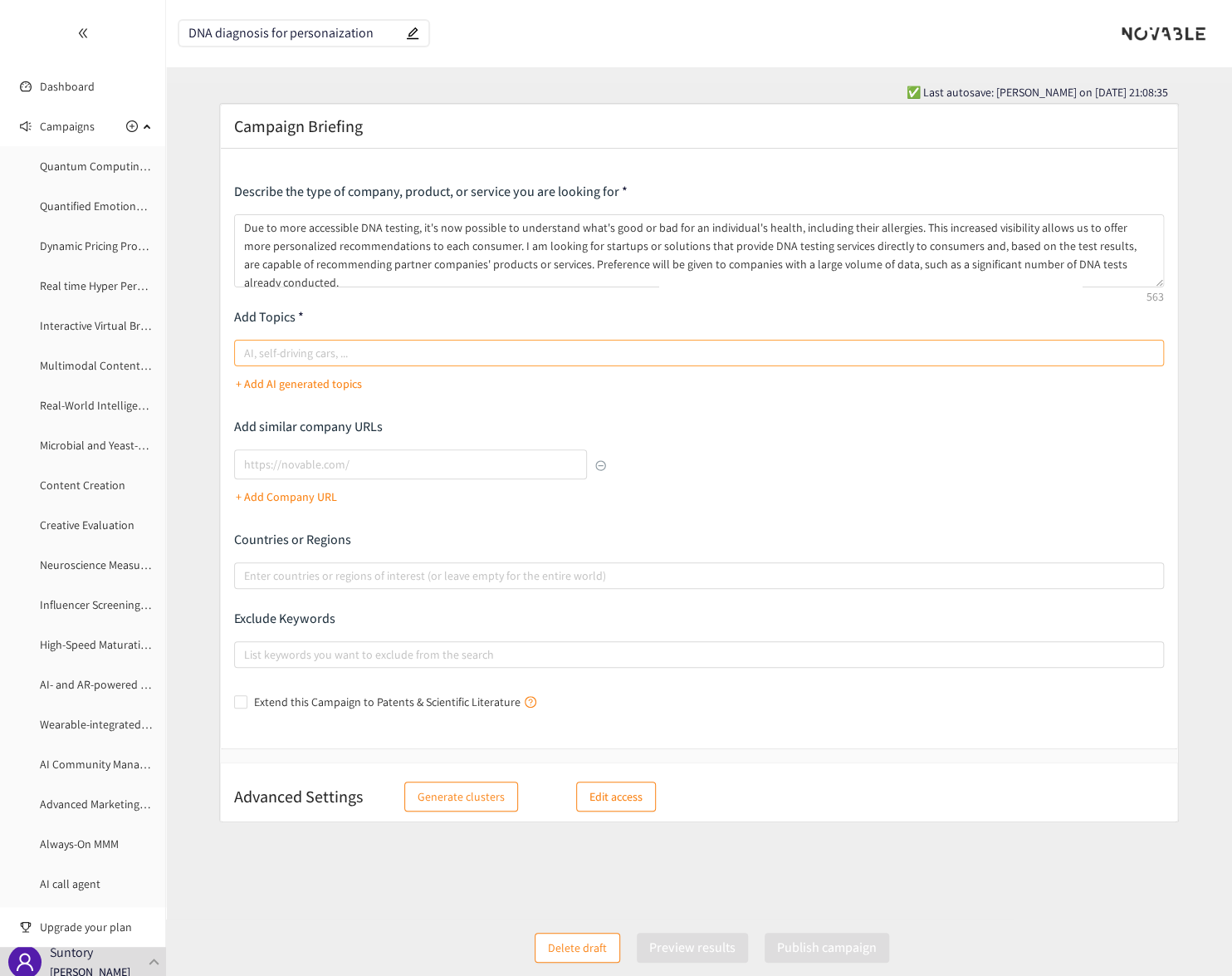
click at [247, 352] on input "AI, self-driving cars, ..." at bounding box center [246, 353] width 4 height 20
type input "DNA diagnosis"
type input "personalization"
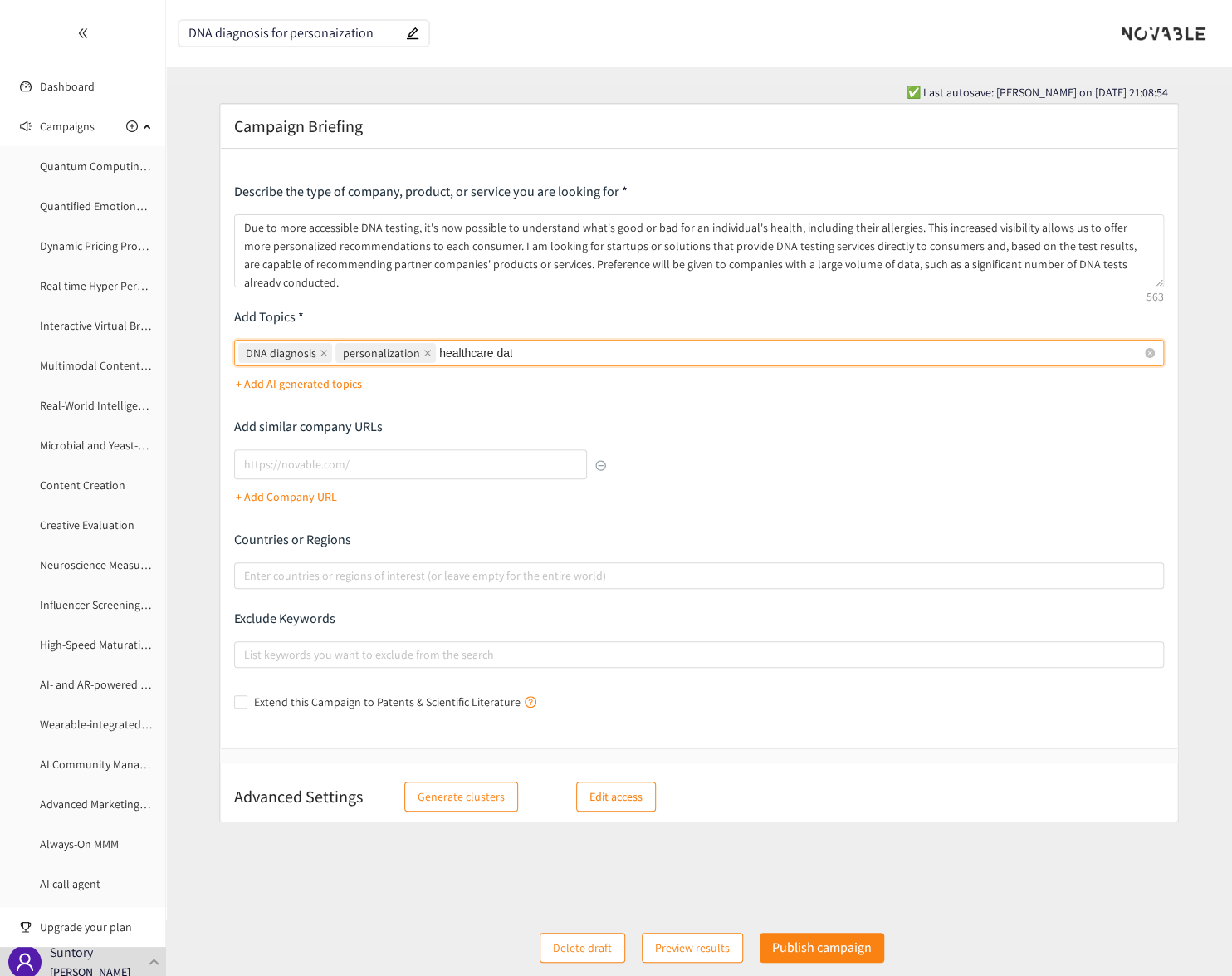
type input "healthcare data"
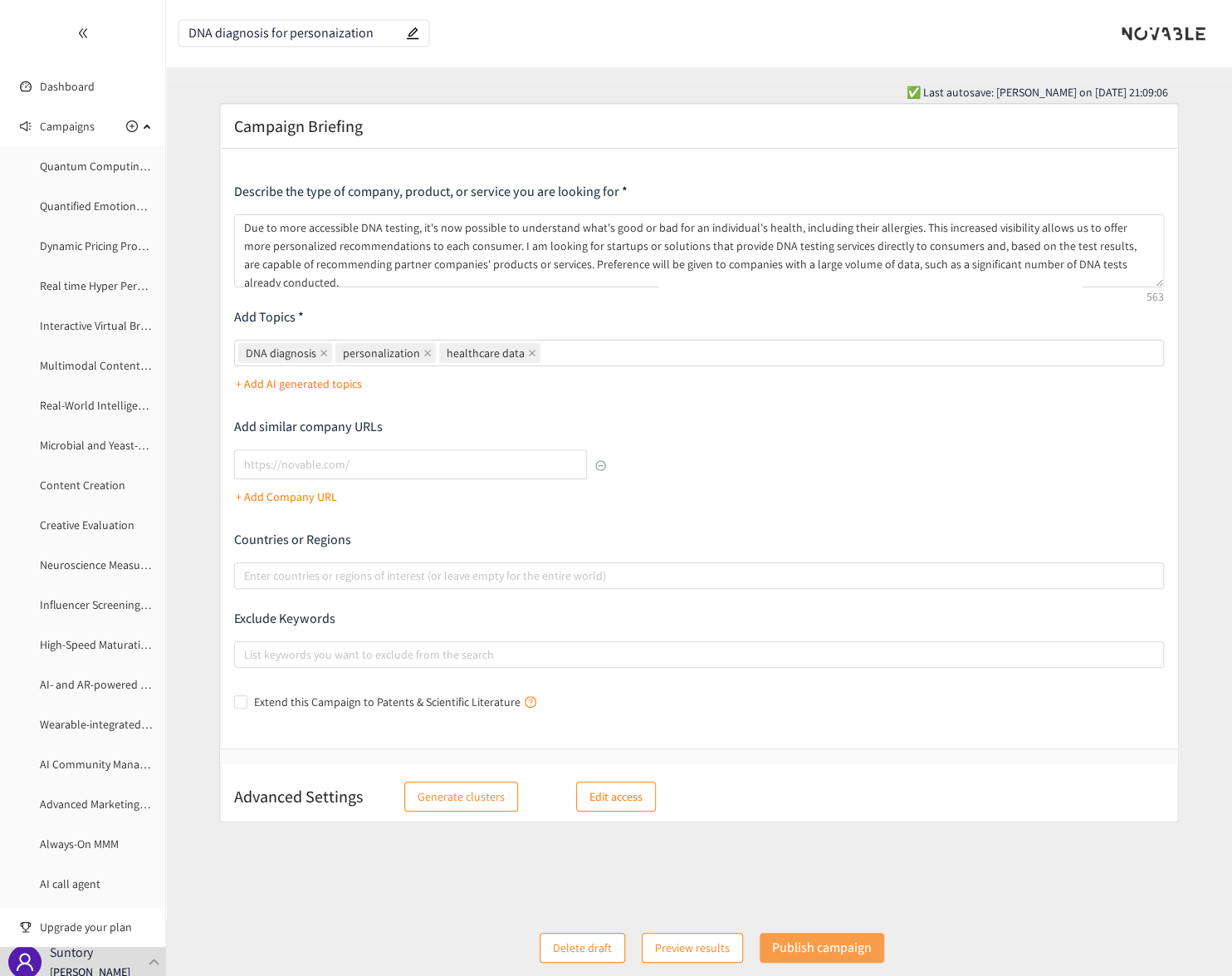
click at [813, 945] on p "Publish campaign" at bounding box center [822, 947] width 100 height 21
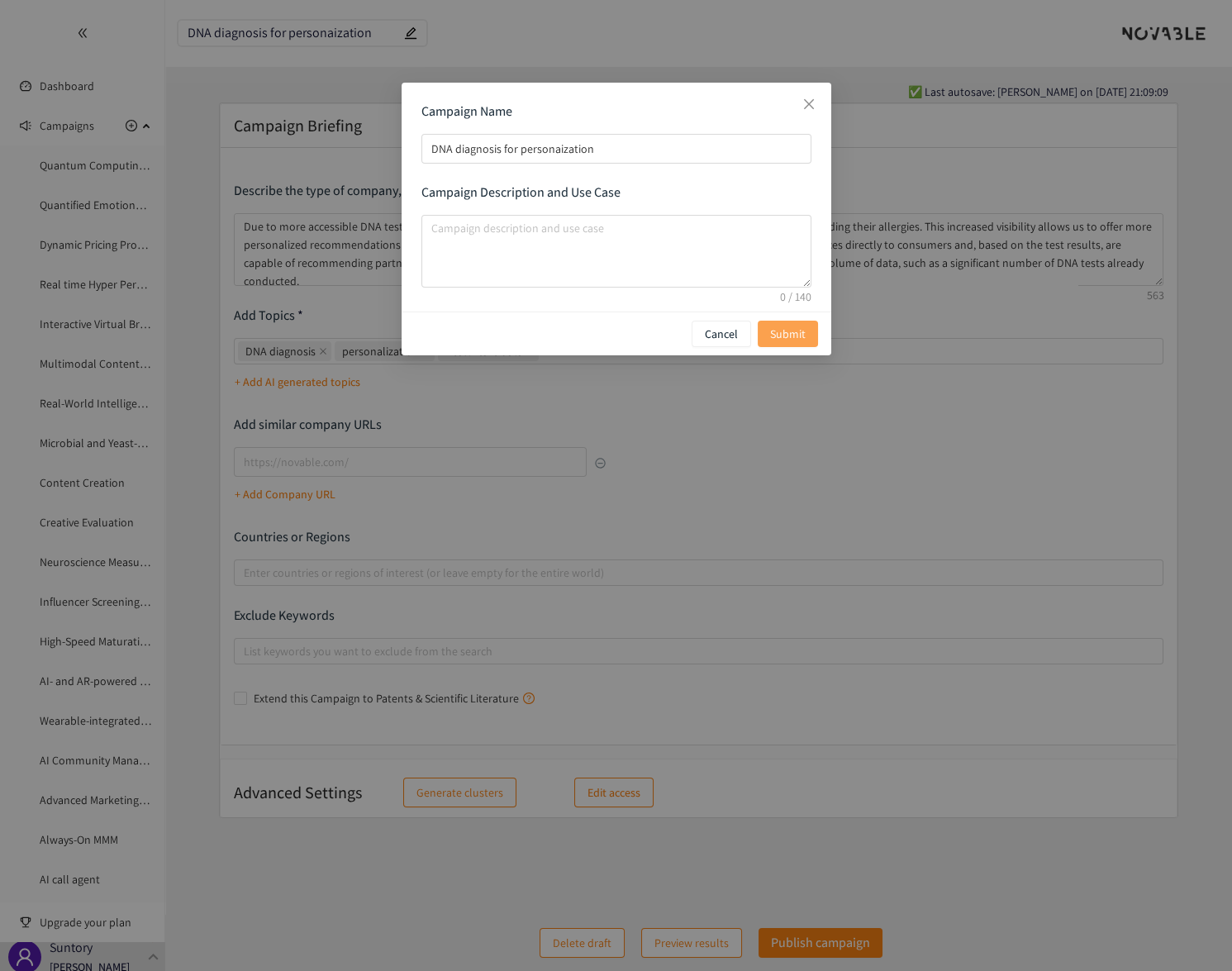
click at [776, 331] on span "Submit" at bounding box center [788, 333] width 36 height 18
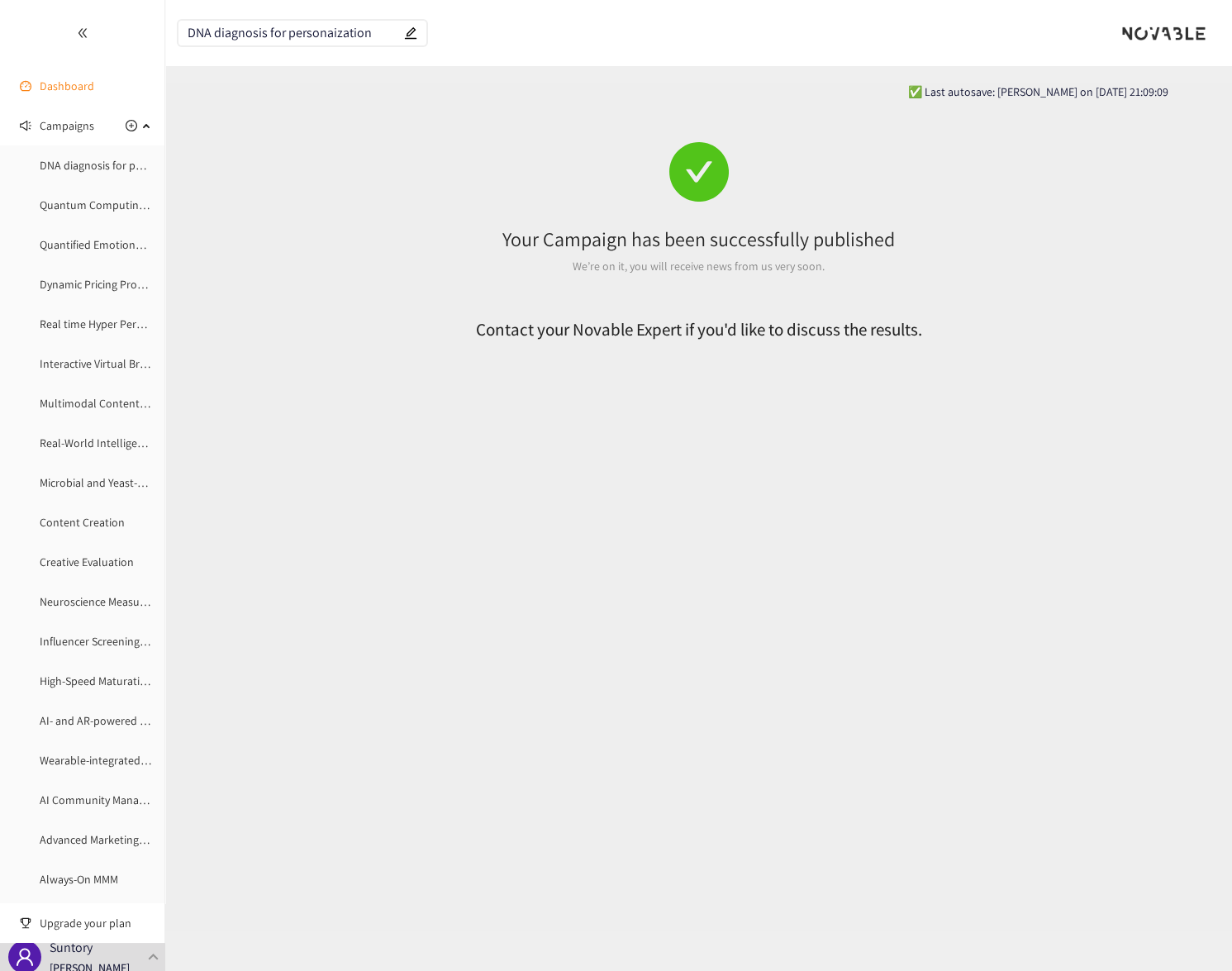
click at [72, 92] on link "Dashboard" at bounding box center [67, 85] width 54 height 15
